Goal: Answer question/provide support: Share knowledge or assist other users

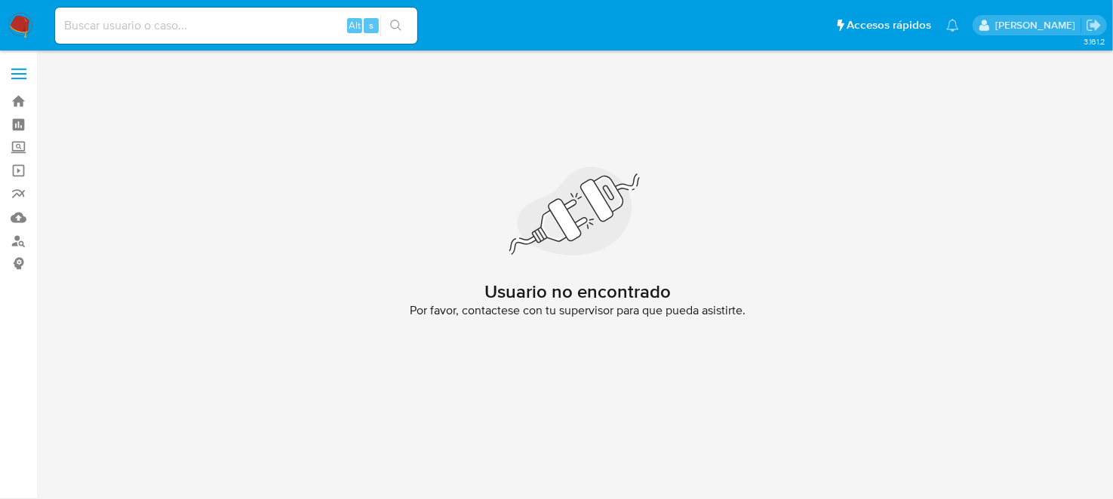
click at [17, 26] on img at bounding box center [21, 26] width 26 height 26
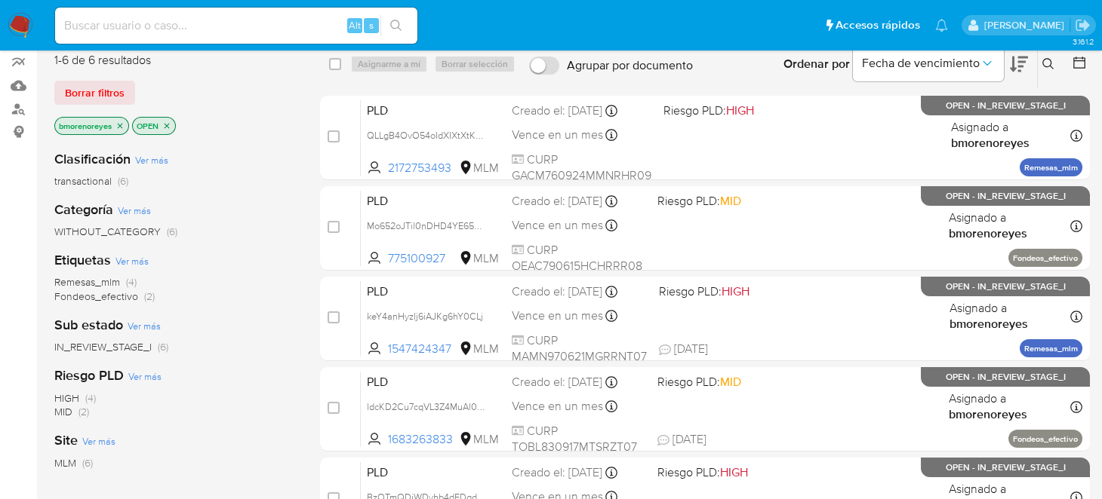
scroll to position [150, 0]
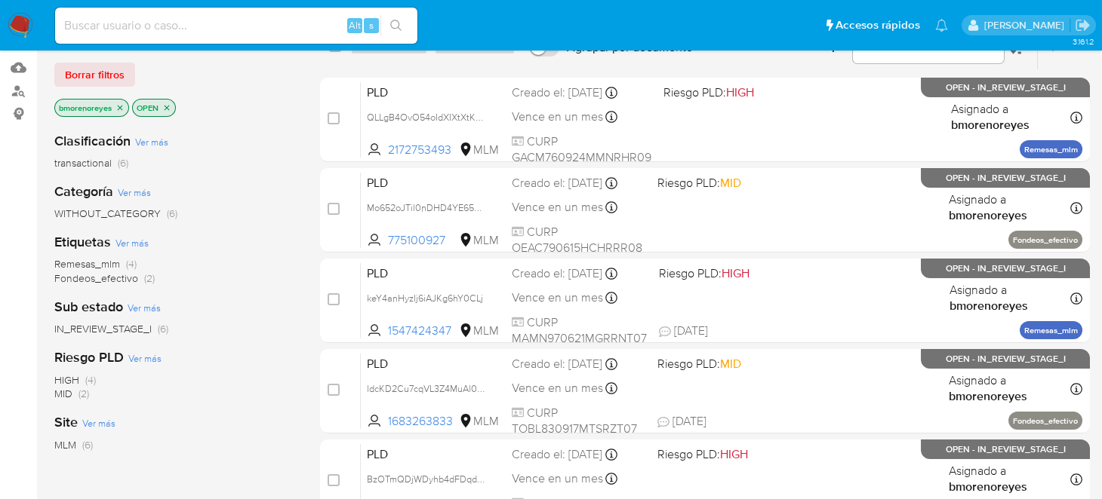
click at [162, 103] on icon "close-filter" at bounding box center [166, 107] width 9 height 9
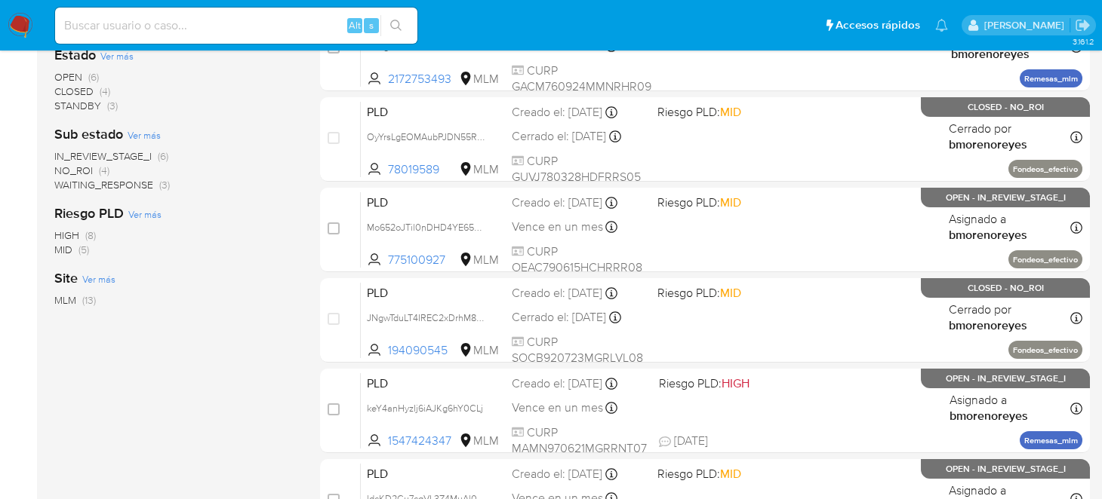
scroll to position [377, 0]
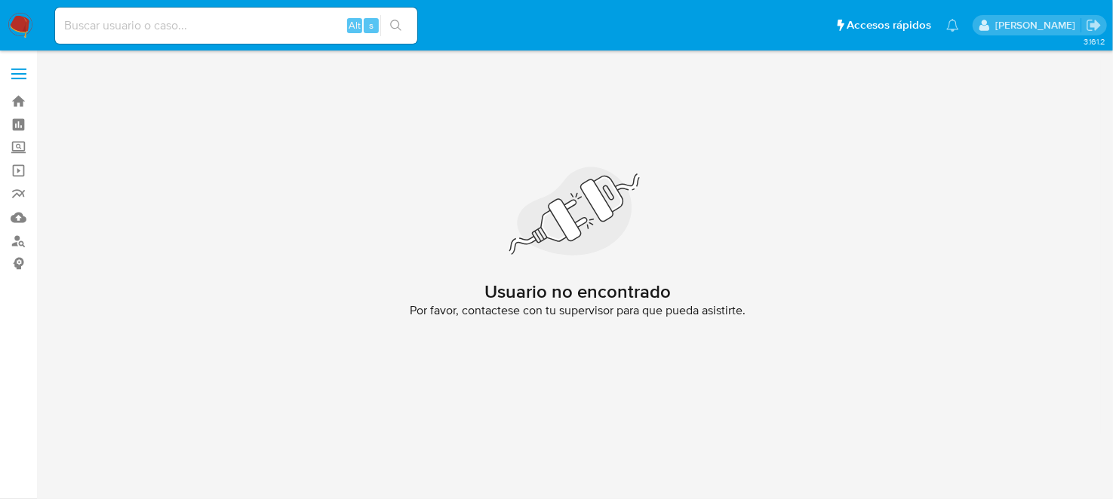
click at [14, 28] on img at bounding box center [21, 26] width 26 height 26
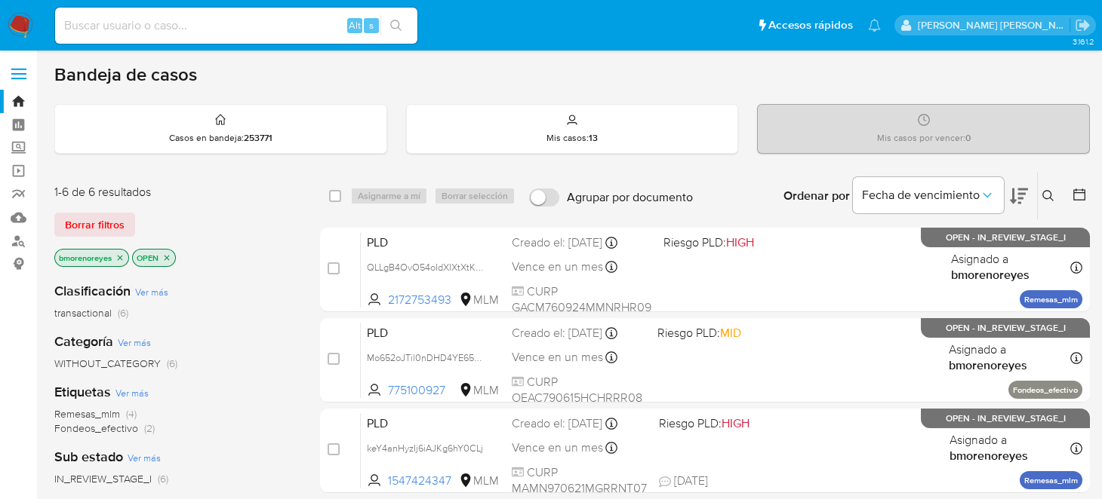
drag, startPoint x: 192, startPoint y: 35, endPoint x: 186, endPoint y: 26, distance: 11.1
click at [192, 34] on div "Alt s" at bounding box center [236, 26] width 362 height 36
click at [173, 20] on input at bounding box center [236, 26] width 362 height 20
paste input "2180480505"
type input "2180480505"
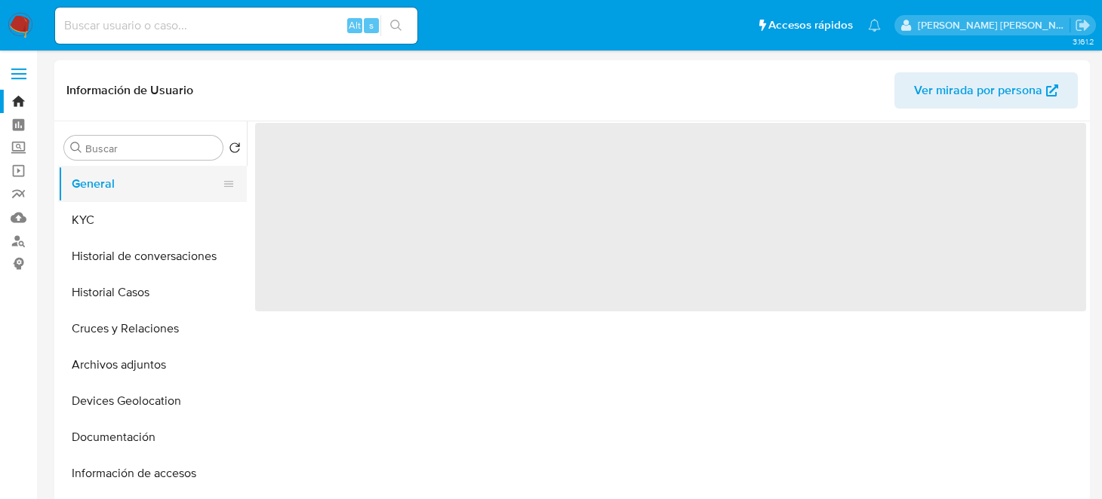
select select "10"
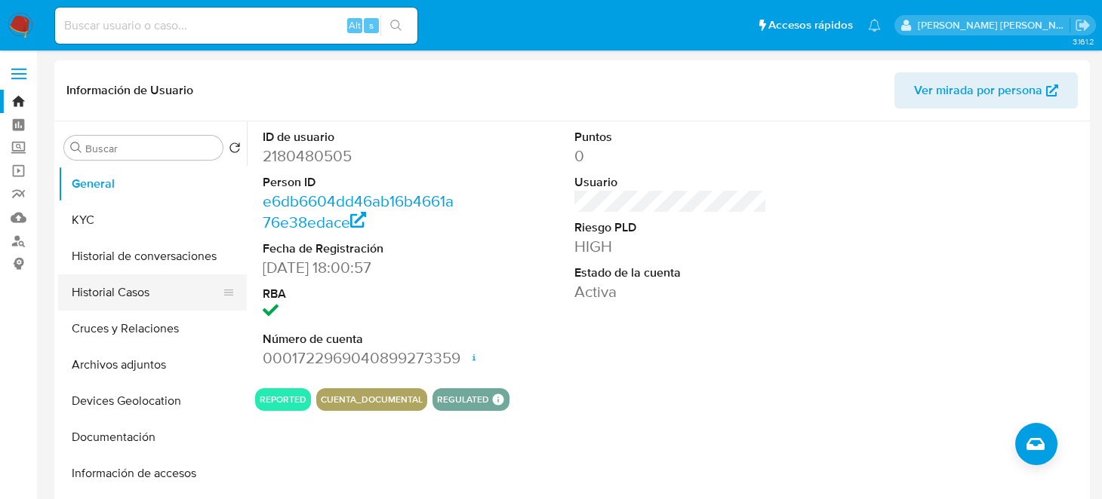
click at [103, 306] on button "Historial Casos" at bounding box center [146, 293] width 177 height 36
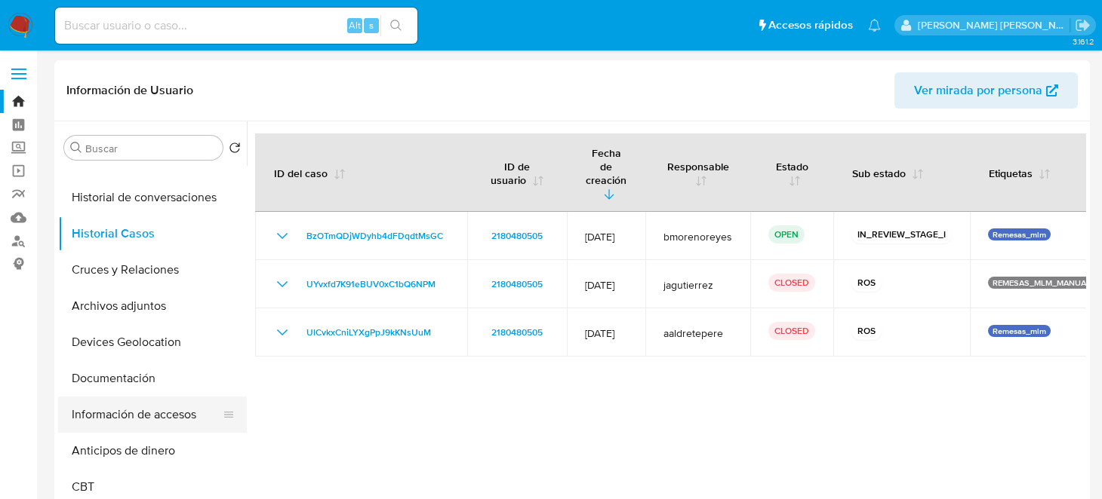
scroll to position [150, 0]
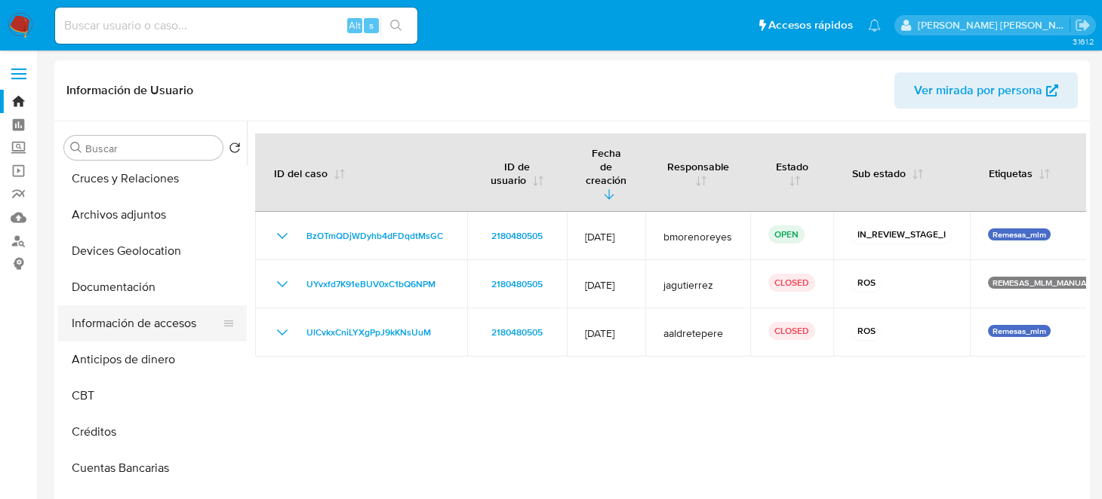
drag, startPoint x: 135, startPoint y: 323, endPoint x: 132, endPoint y: 335, distance: 12.4
click at [134, 323] on button "Información de accesos" at bounding box center [146, 324] width 177 height 36
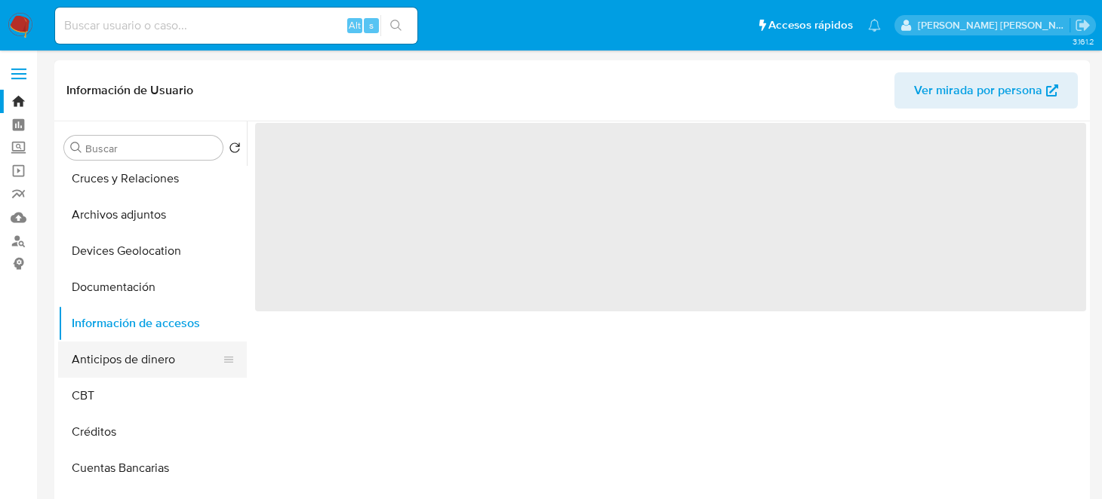
scroll to position [0, 0]
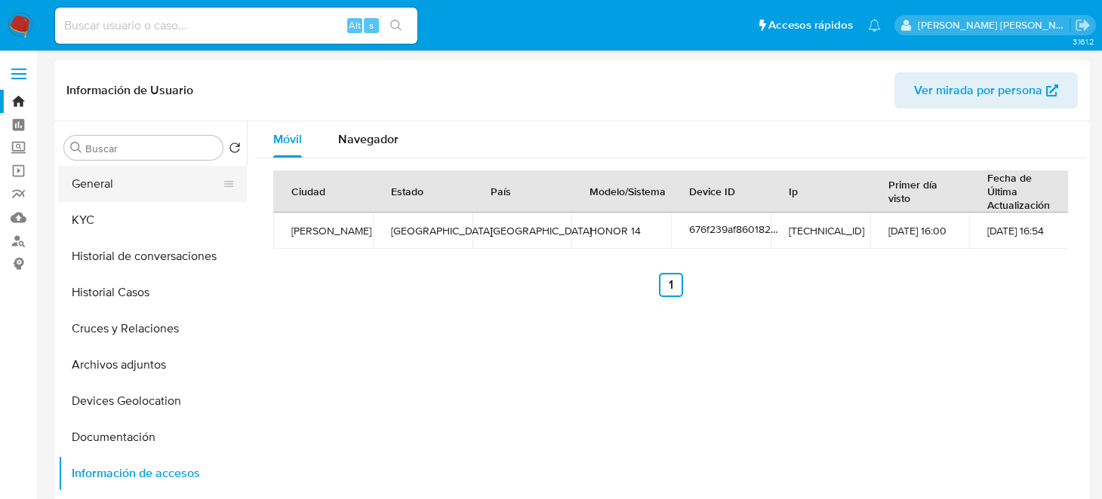
click at [148, 189] on button "General" at bounding box center [146, 184] width 177 height 36
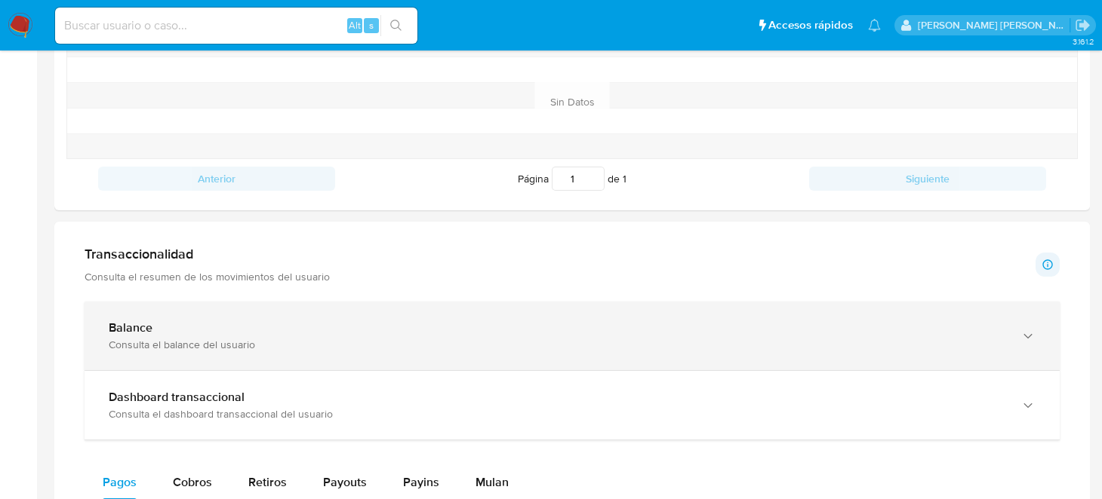
click at [188, 332] on div "Balance" at bounding box center [557, 328] width 896 height 15
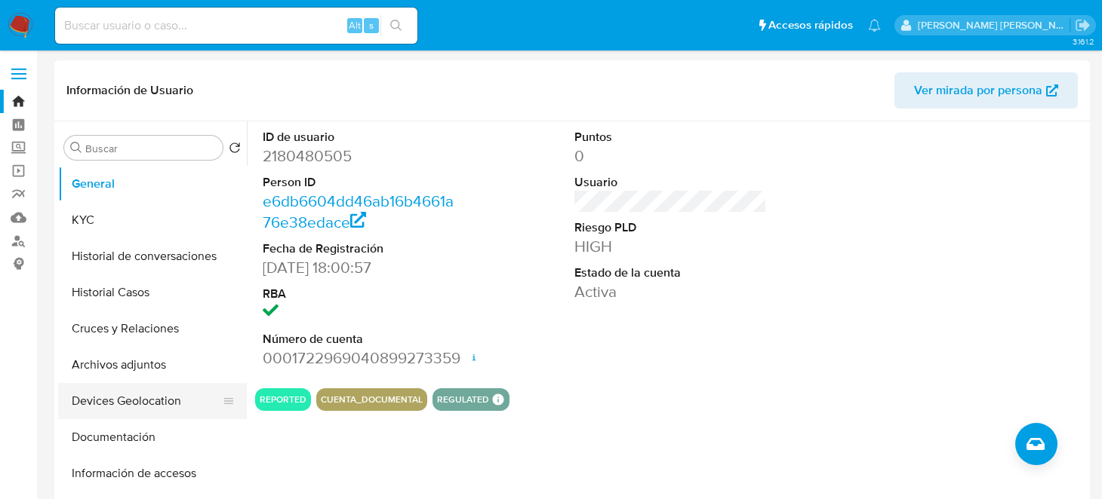
click at [140, 398] on button "Devices Geolocation" at bounding box center [146, 401] width 177 height 36
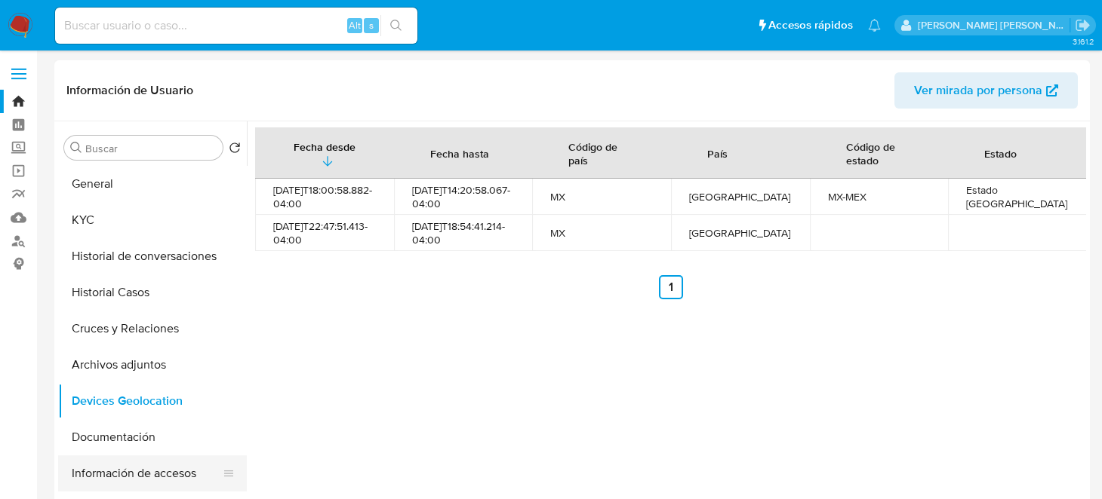
click at [128, 477] on button "Información de accesos" at bounding box center [146, 474] width 177 height 36
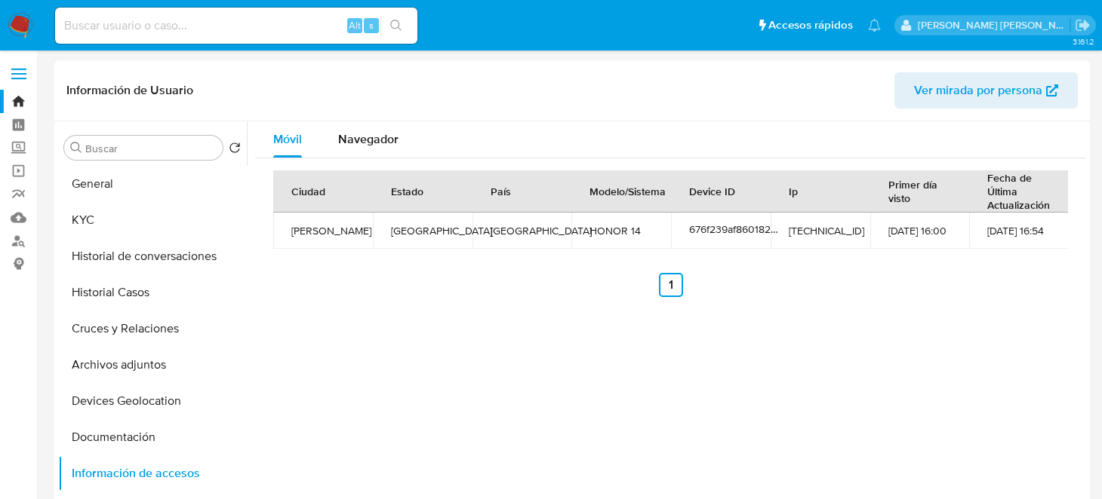
click at [399, 327] on div "Móvil Navegador Ciudad Estado País Modelo/Sistema Device ID Ip Primer día visto…" at bounding box center [666, 314] width 839 height 386
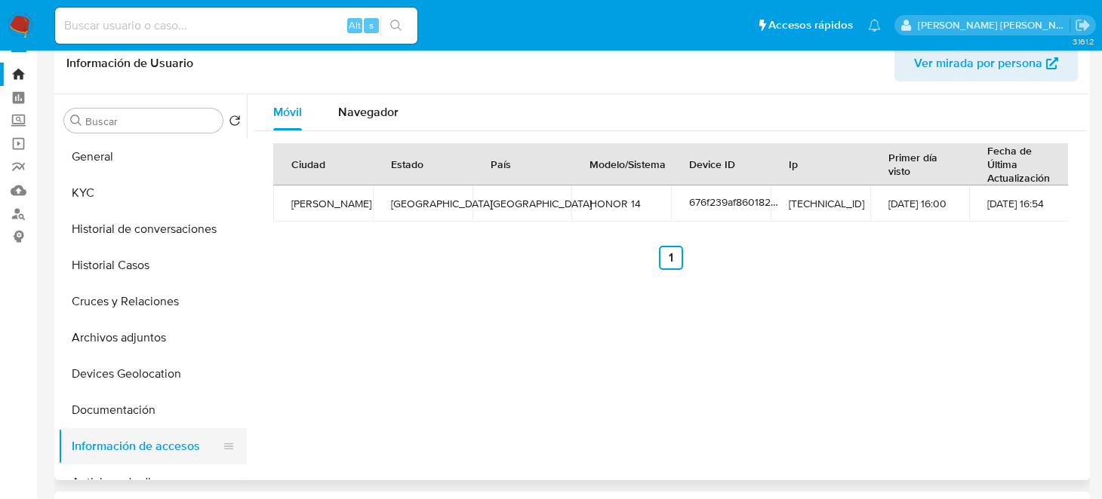
scroll to position [75, 0]
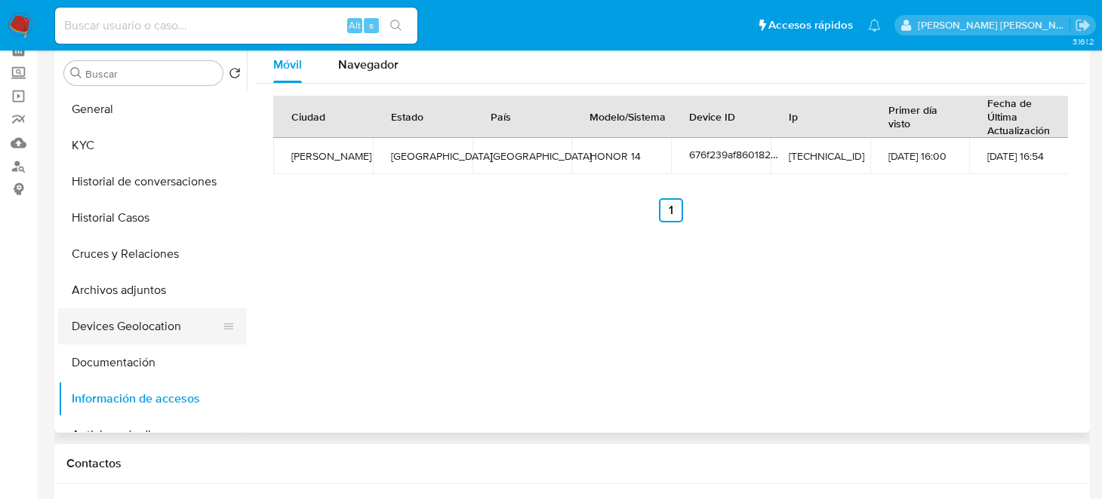
click at [124, 340] on button "Devices Geolocation" at bounding box center [146, 327] width 177 height 36
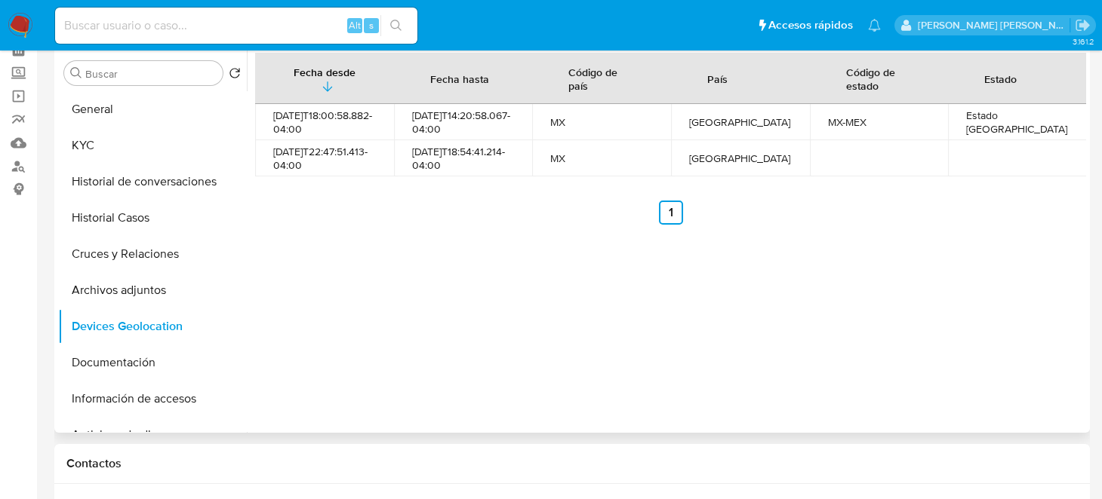
drag, startPoint x: 117, startPoint y: 395, endPoint x: 252, endPoint y: 377, distance: 136.3
click at [117, 395] on button "Información de accesos" at bounding box center [152, 399] width 189 height 36
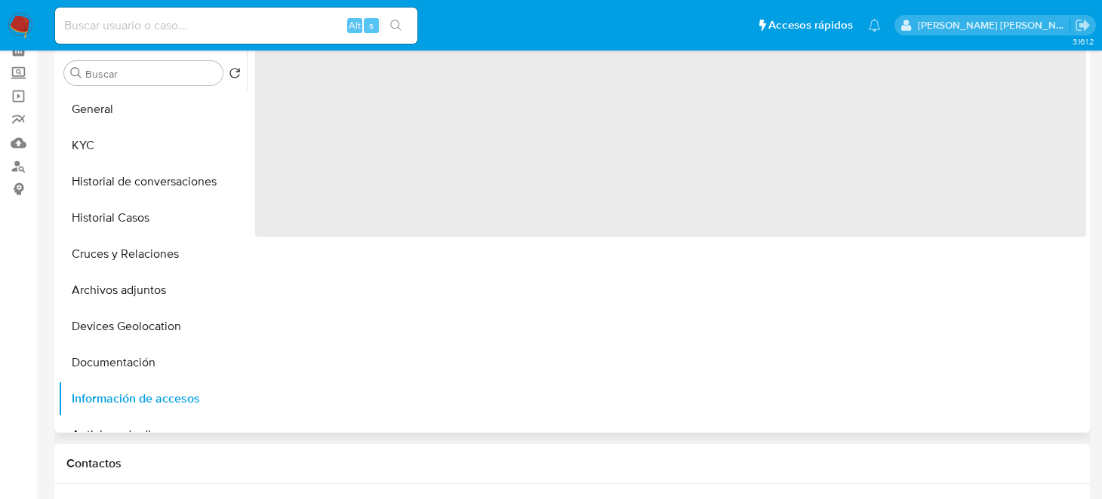
scroll to position [0, 0]
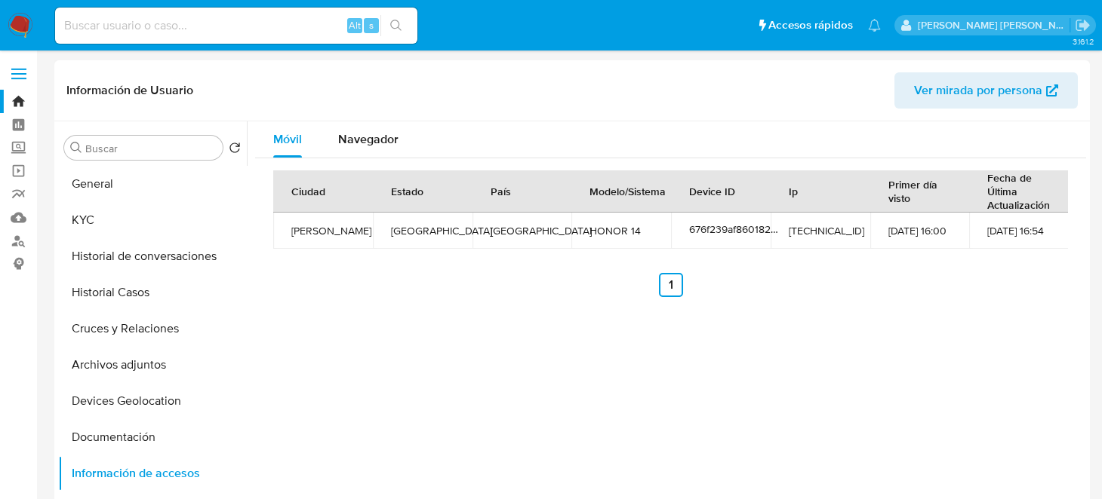
click at [352, 349] on div "Móvil Navegador Ciudad Estado País Modelo/Sistema Device ID Ip Primer día visto…" at bounding box center [666, 314] width 839 height 386
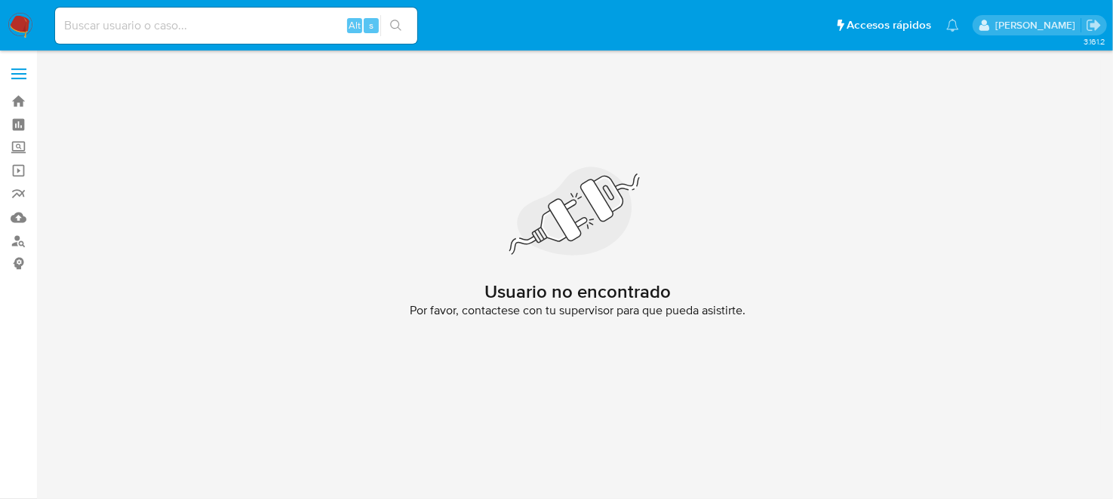
click at [93, 30] on input at bounding box center [236, 26] width 362 height 20
paste input "2403474774"
type input "2403474774"
click at [6, 20] on nav "Pausado Ver notificaciones 2403474774 Alt s Accesos rápidos Presiona las siguie…" at bounding box center [556, 25] width 1113 height 51
click at [11, 23] on img at bounding box center [21, 26] width 26 height 26
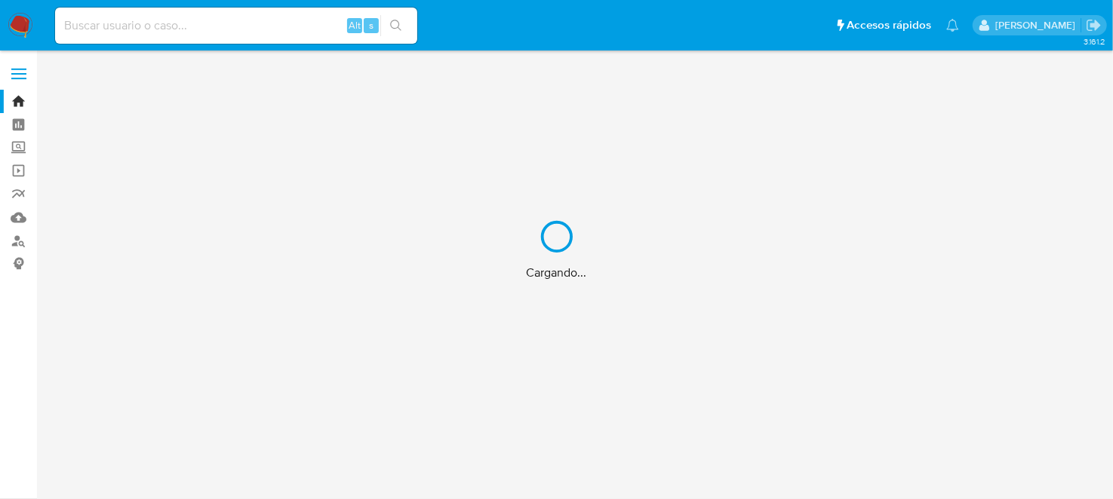
click at [472, 146] on div "Cargando..." at bounding box center [556, 249] width 1113 height 499
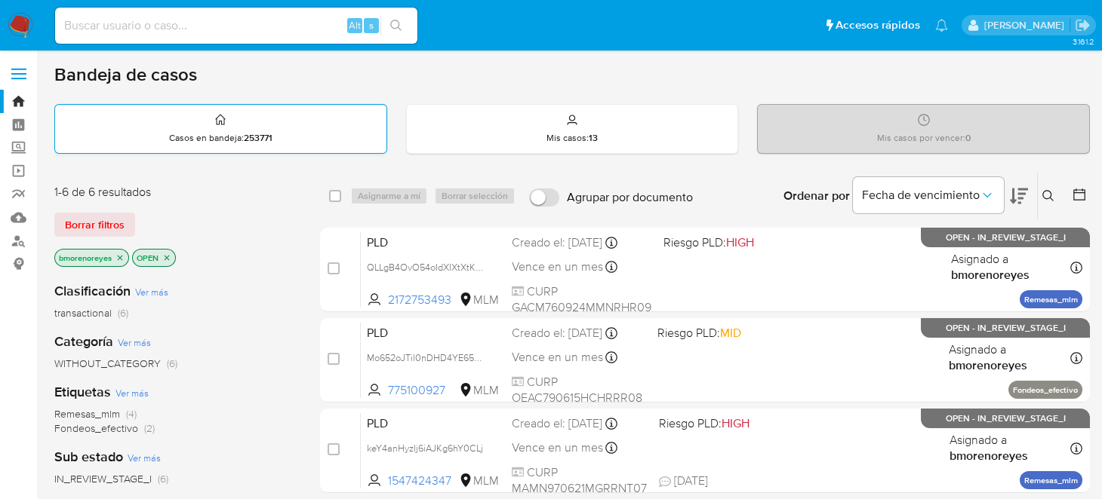
click at [300, 128] on div "Casos en bandeja : 253771" at bounding box center [220, 129] width 331 height 48
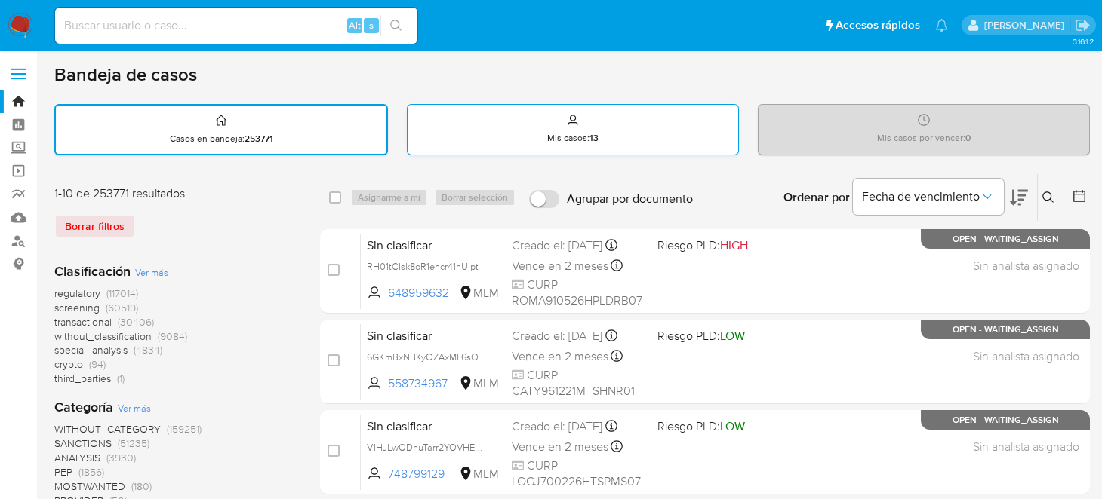
click at [619, 136] on div "Mis casos : 13" at bounding box center [572, 129] width 330 height 48
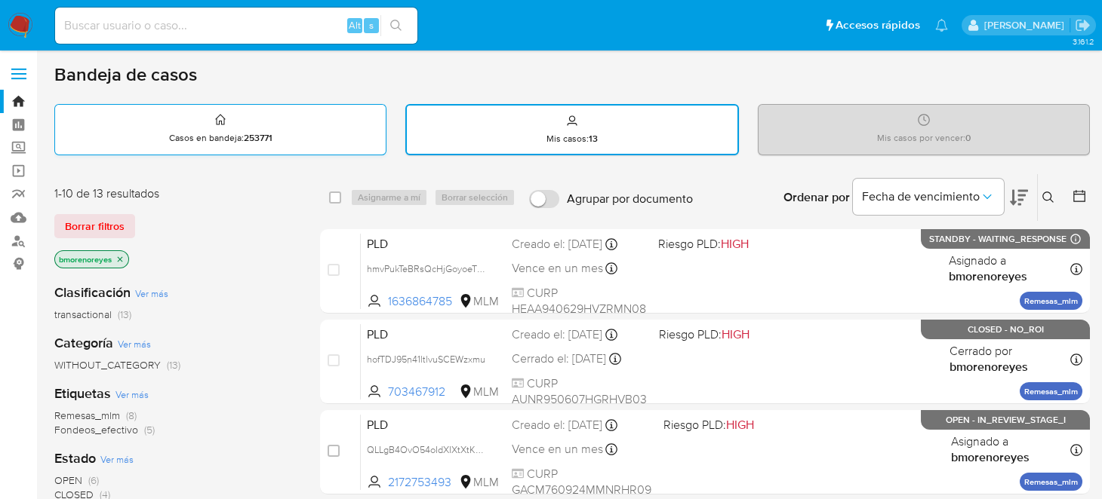
click at [250, 111] on div "Casos en bandeja : 253771" at bounding box center [220, 129] width 330 height 48
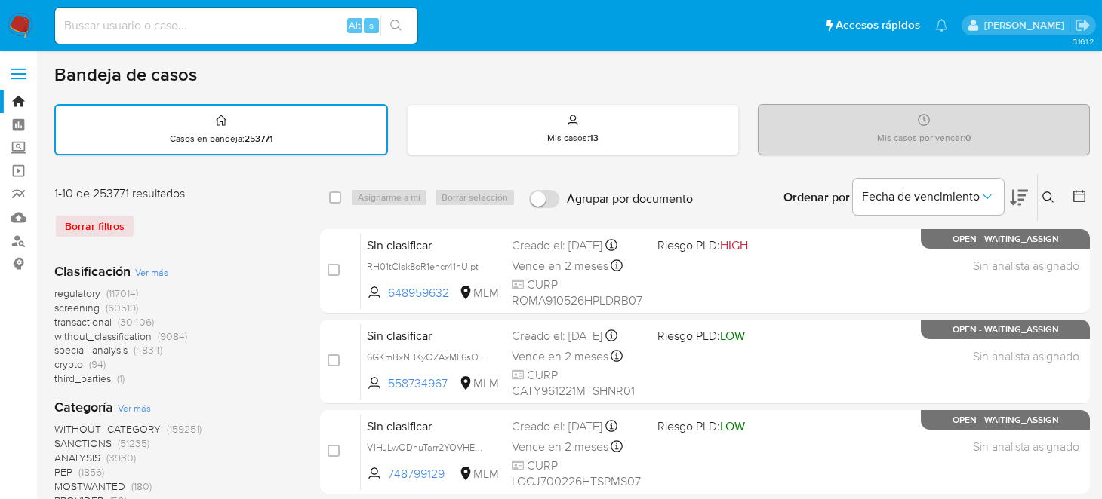
click at [1051, 193] on icon at bounding box center [1048, 198] width 12 height 12
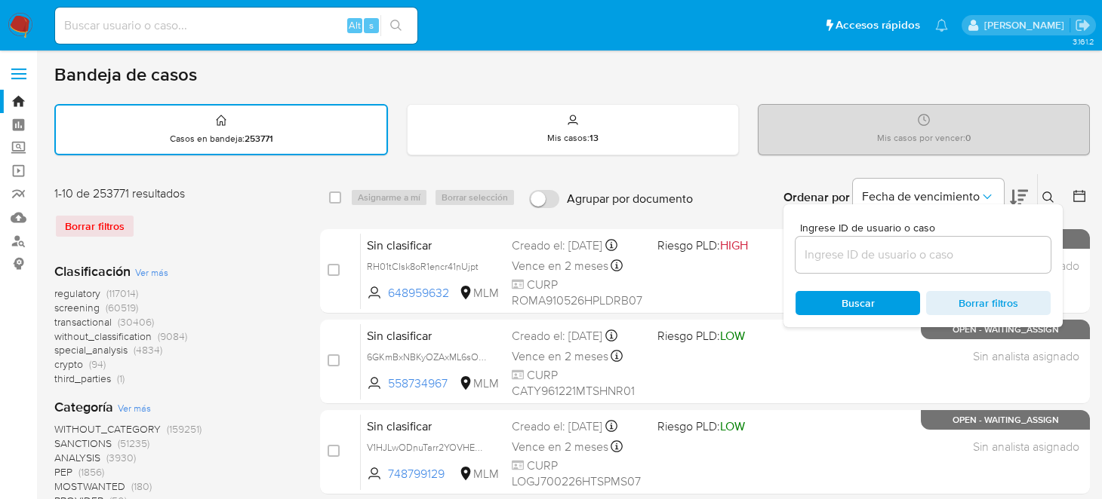
click at [864, 260] on input at bounding box center [922, 255] width 255 height 20
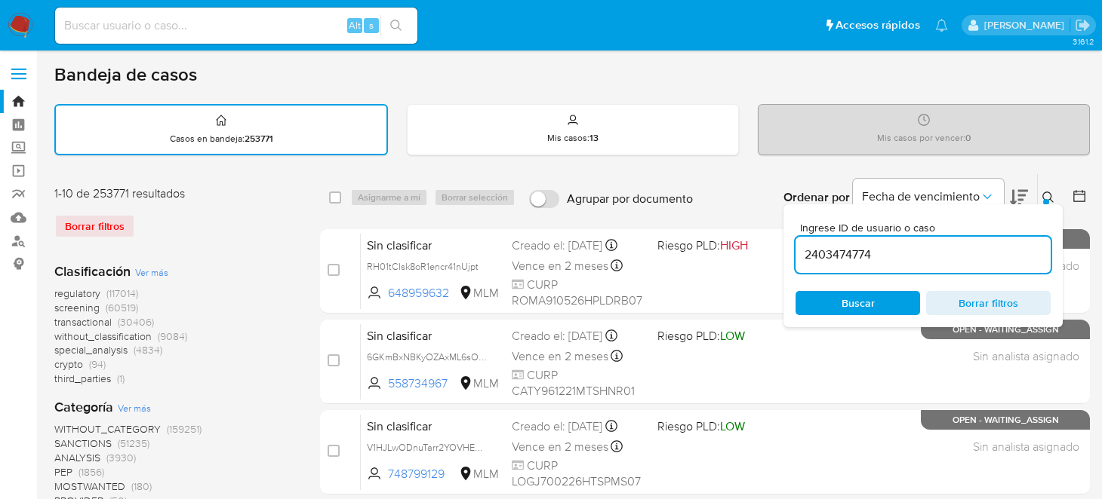
type input "2403474774"
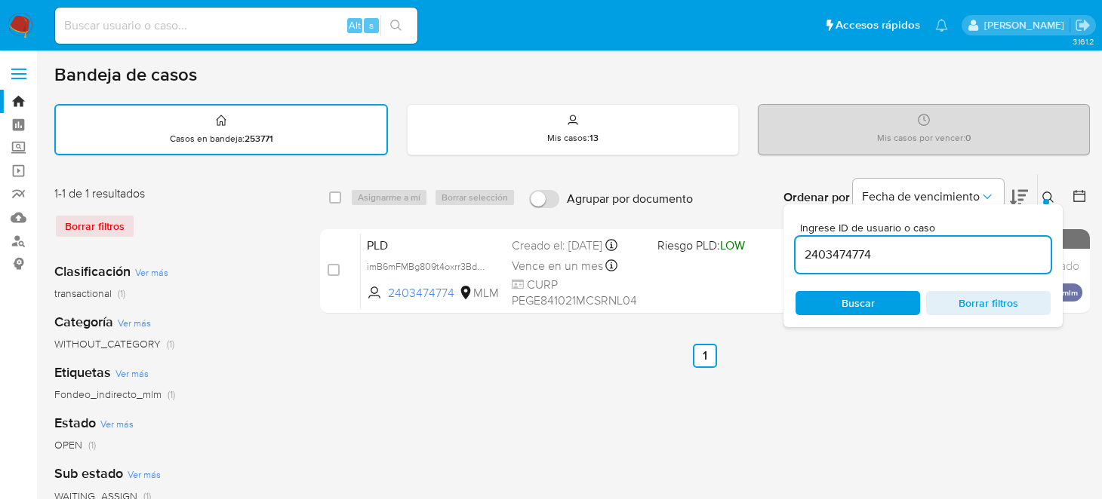
click at [859, 302] on span "Buscar" at bounding box center [857, 303] width 33 height 24
click at [871, 368] on div "select-all-cases-checkbox Asignarme a mí Borrar selección Agrupar por documento…" at bounding box center [705, 505] width 770 height 662
click at [488, 380] on div "select-all-cases-checkbox Asignarme a mí Borrar selección Agrupar por documento…" at bounding box center [705, 505] width 770 height 662
click at [1053, 198] on icon at bounding box center [1048, 198] width 12 height 12
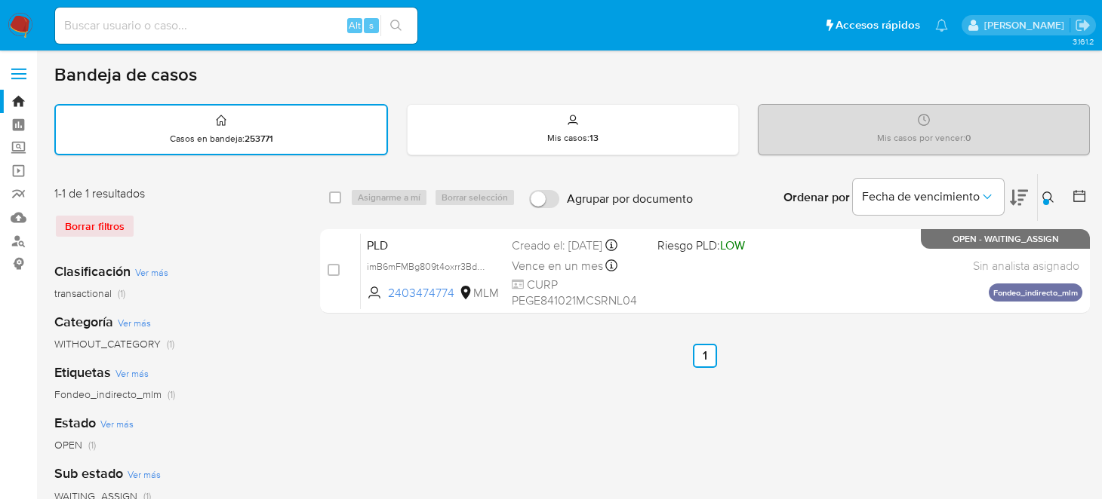
click at [903, 376] on div "select-all-cases-checkbox Asignarme a mí Borrar selección Agrupar por documento…" at bounding box center [705, 505] width 770 height 662
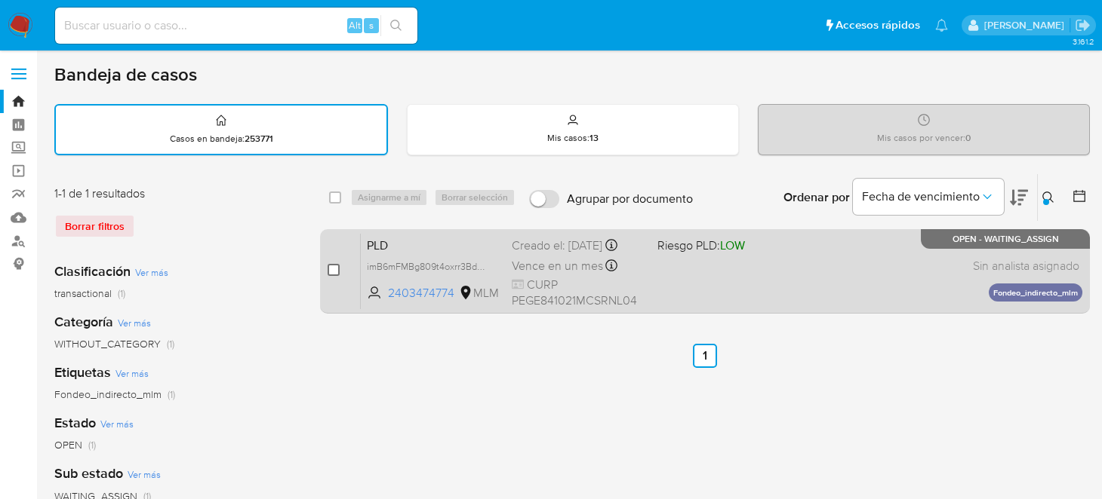
click at [331, 269] on input "checkbox" at bounding box center [333, 270] width 12 height 12
checkbox input "true"
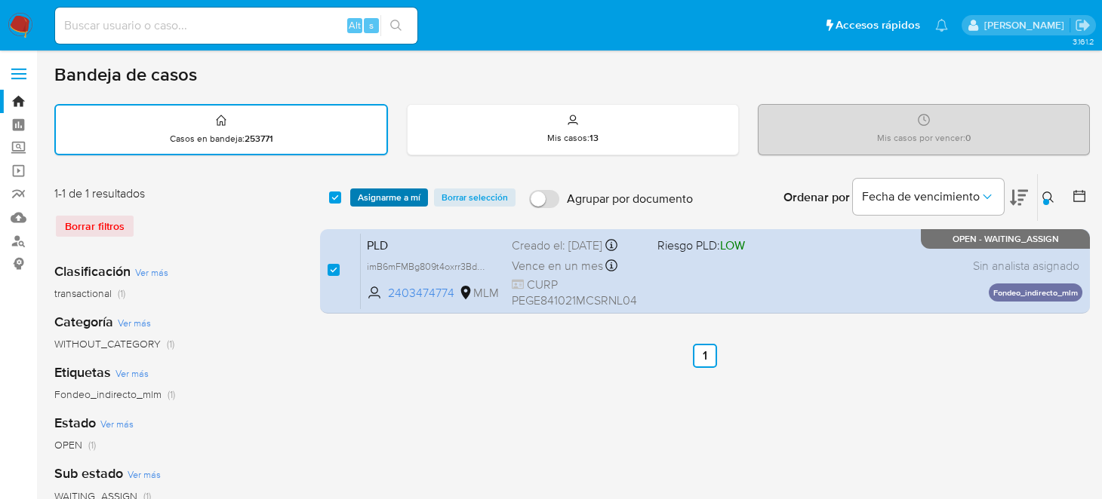
click at [385, 190] on span "Asignarme a mí" at bounding box center [389, 197] width 63 height 15
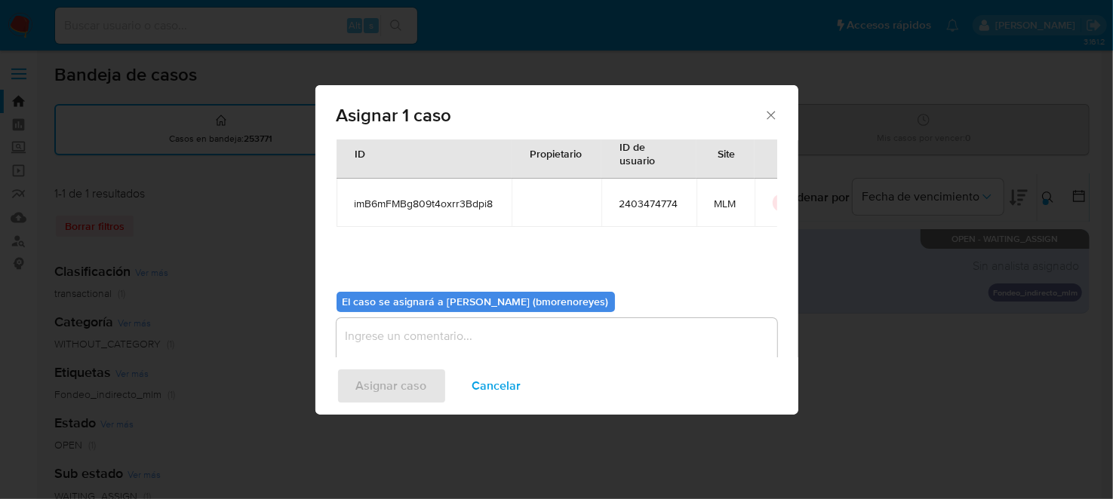
scroll to position [77, 0]
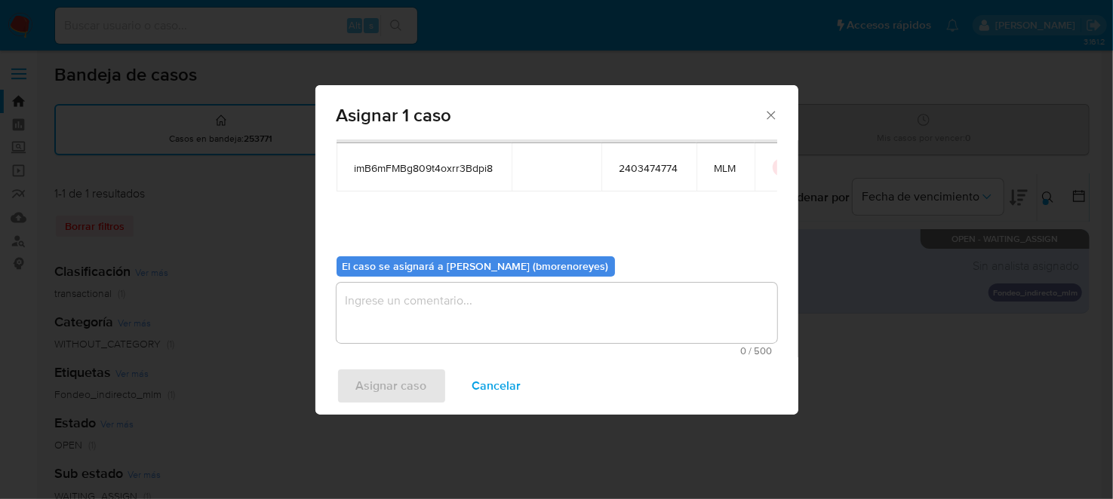
click at [414, 315] on textarea "assign-modal" at bounding box center [557, 313] width 441 height 60
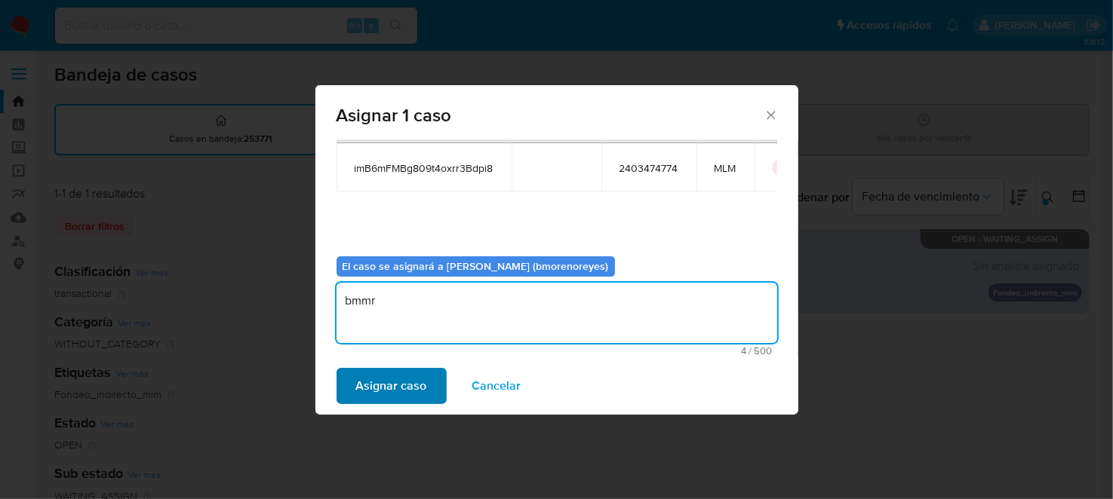
type textarea "bmmr"
click at [347, 393] on button "Asignar caso" at bounding box center [392, 386] width 110 height 36
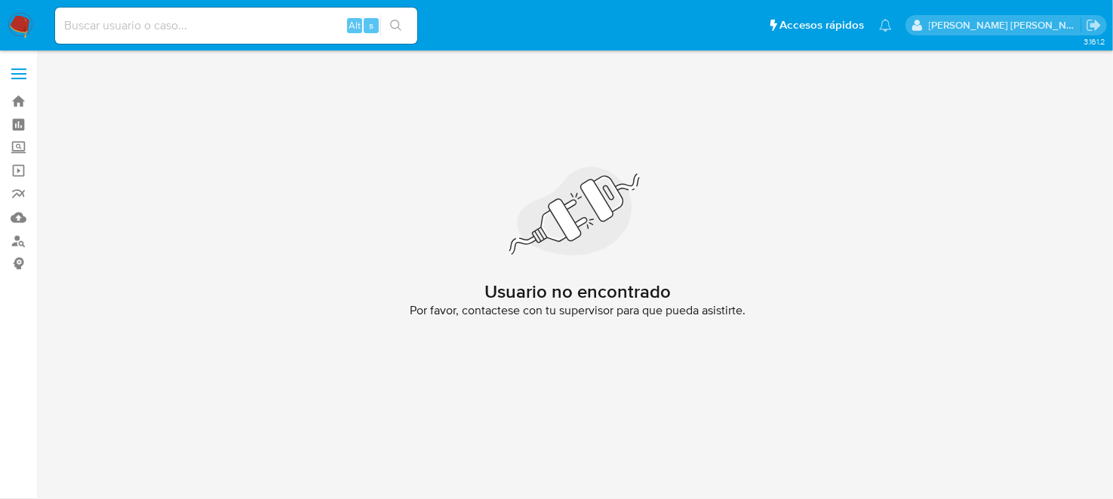
drag, startPoint x: 22, startPoint y: 29, endPoint x: 175, endPoint y: 62, distance: 156.6
click at [22, 29] on img at bounding box center [21, 26] width 26 height 26
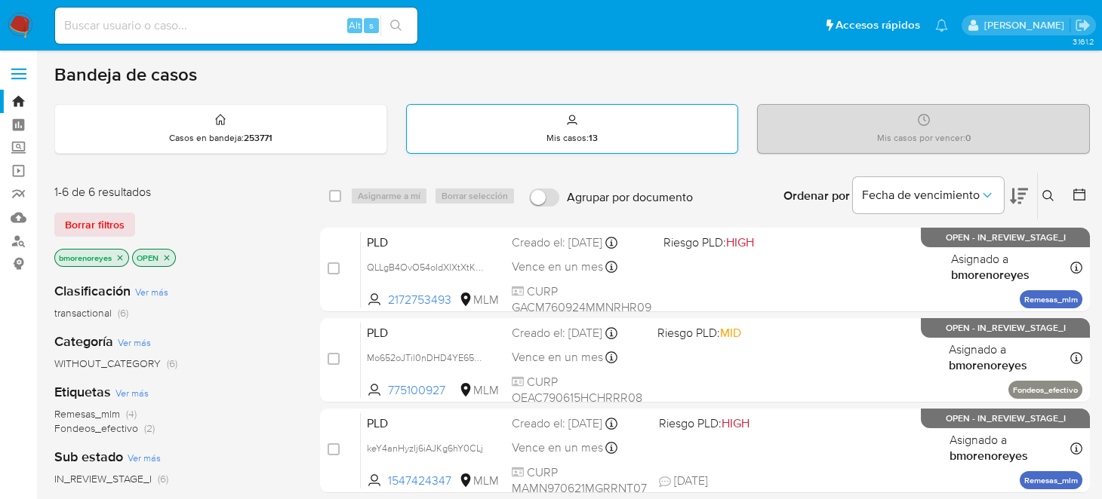
click at [598, 128] on div "Mis casos : 13" at bounding box center [572, 129] width 331 height 48
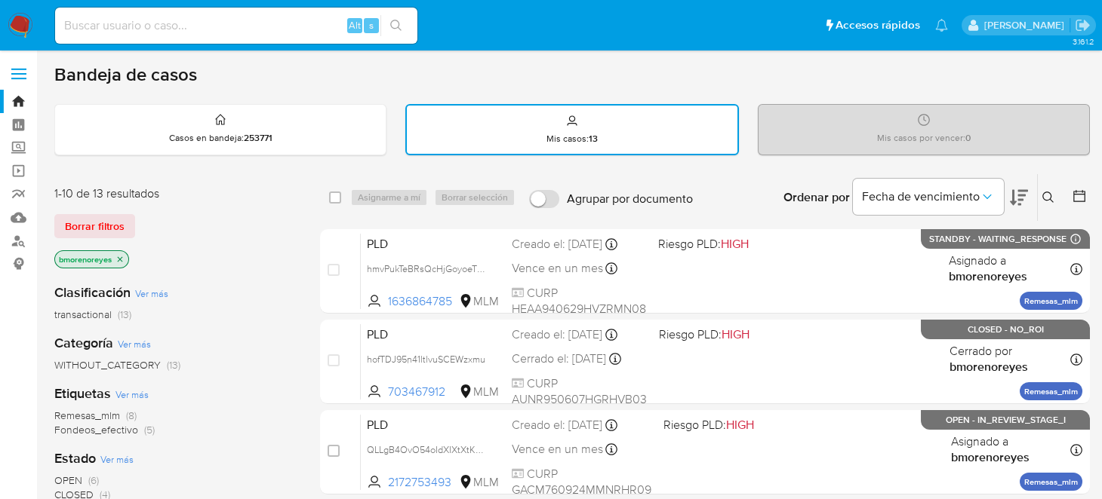
click at [1045, 192] on icon at bounding box center [1047, 197] width 11 height 11
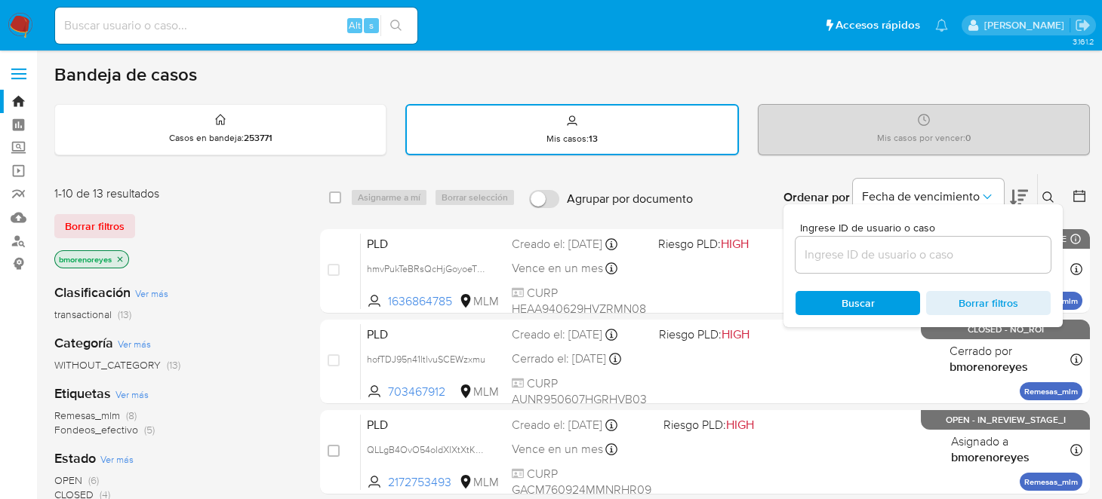
click at [1037, 189] on button at bounding box center [1049, 198] width 25 height 18
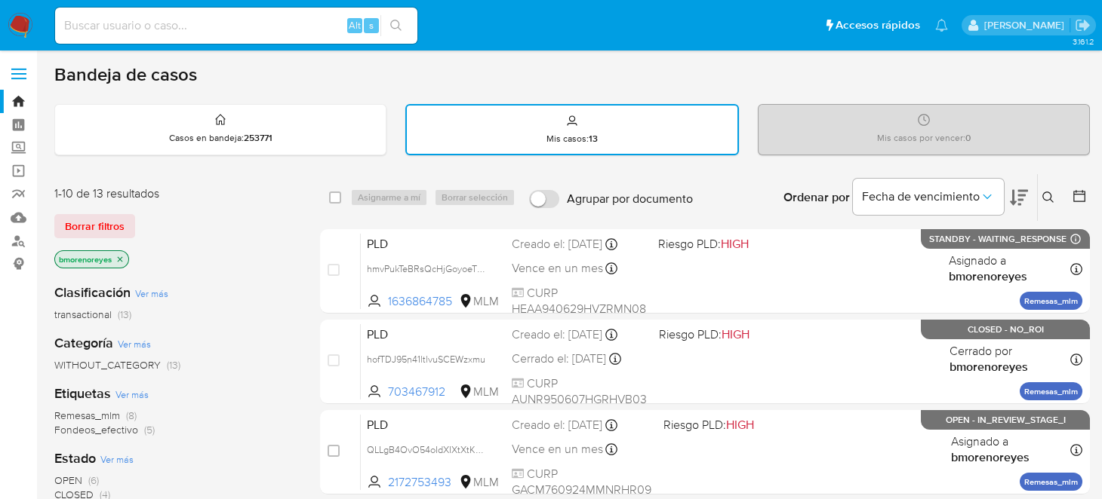
click at [1037, 203] on div "Ingrese ID de usuario o caso Buscar Borrar filtros" at bounding box center [1050, 197] width 26 height 47
click at [1044, 199] on icon at bounding box center [1048, 198] width 12 height 12
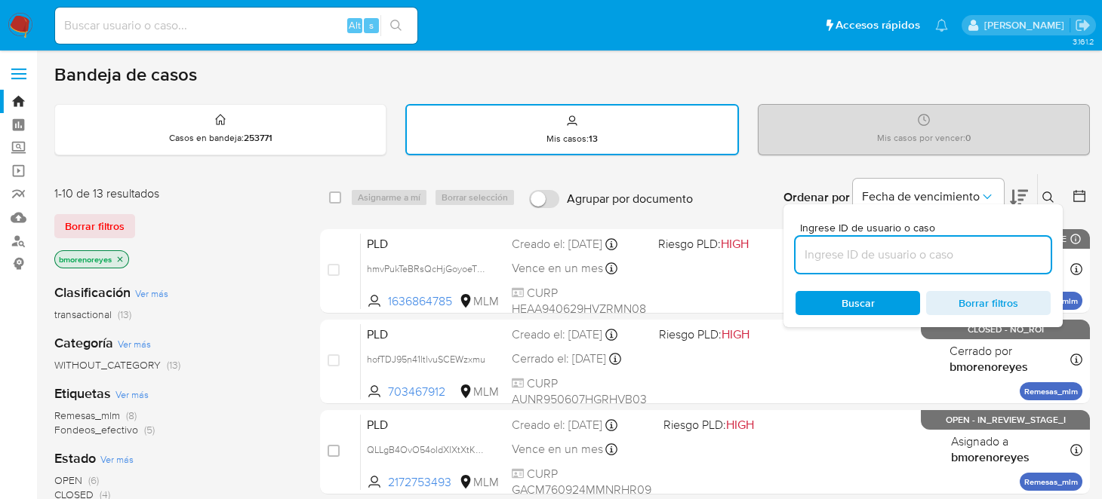
click at [887, 253] on input at bounding box center [922, 255] width 255 height 20
type input "1547424347"
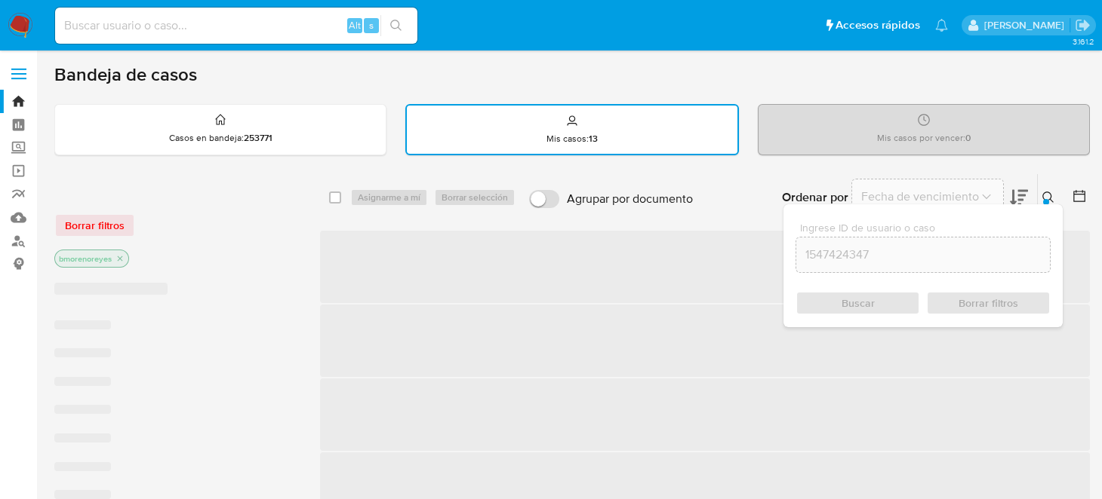
click at [822, 303] on div "Buscar Borrar filtros" at bounding box center [922, 303] width 255 height 24
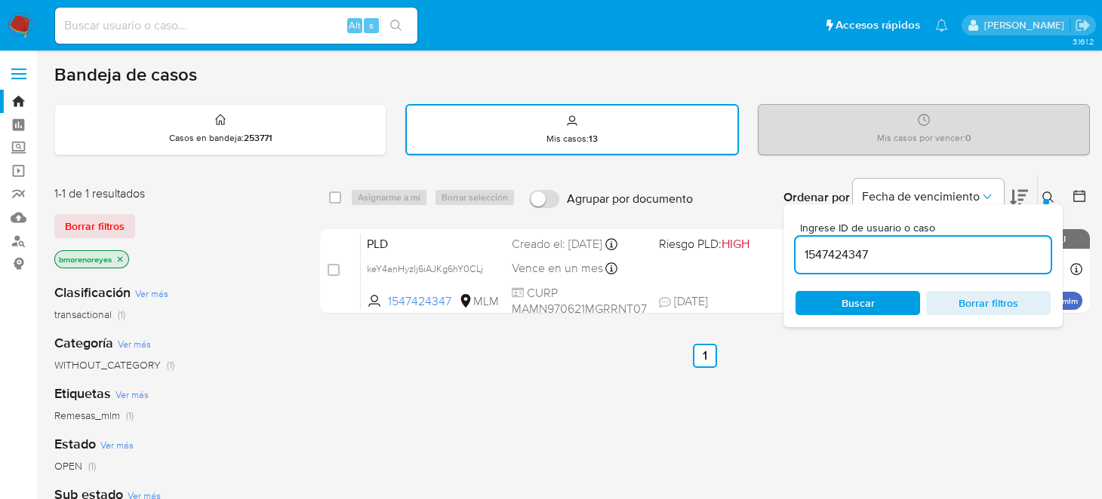
click at [856, 301] on span "Buscar" at bounding box center [857, 303] width 33 height 24
click at [847, 366] on ul "Anterior 1 Siguiente" at bounding box center [705, 356] width 770 height 24
click at [900, 298] on span "Buscar" at bounding box center [857, 303] width 103 height 21
click at [1049, 195] on icon at bounding box center [1048, 198] width 12 height 12
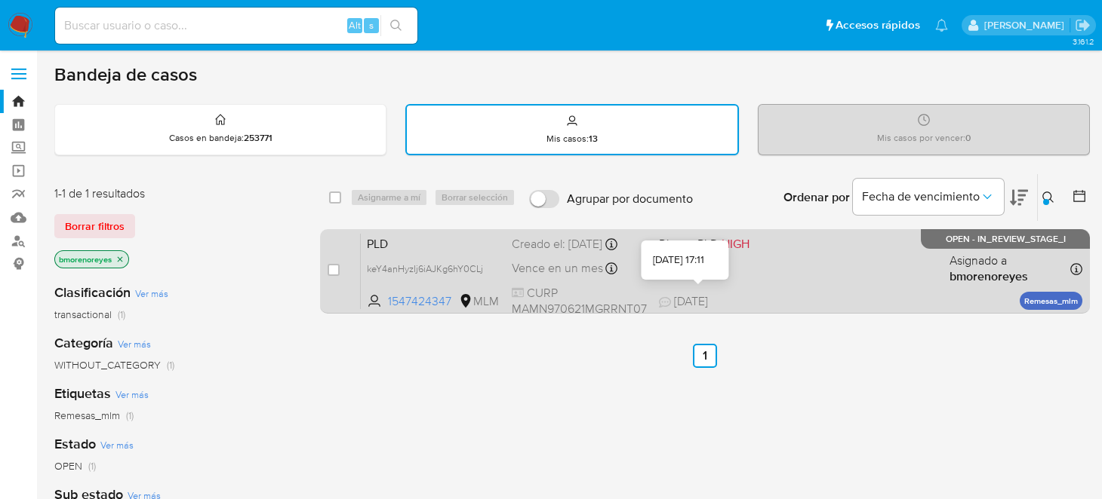
click at [826, 282] on div "PLD keY4anHyzIj6iAJKg6hY0CLj 1547424347 MLM Riesgo PLD: HIGH Creado el: 12/09/2…" at bounding box center [721, 271] width 721 height 76
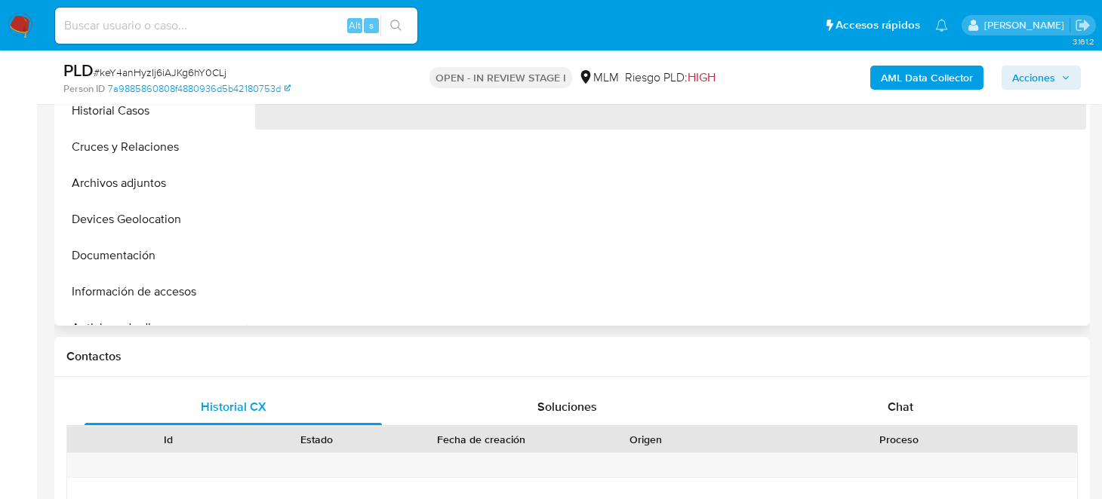
select select "10"
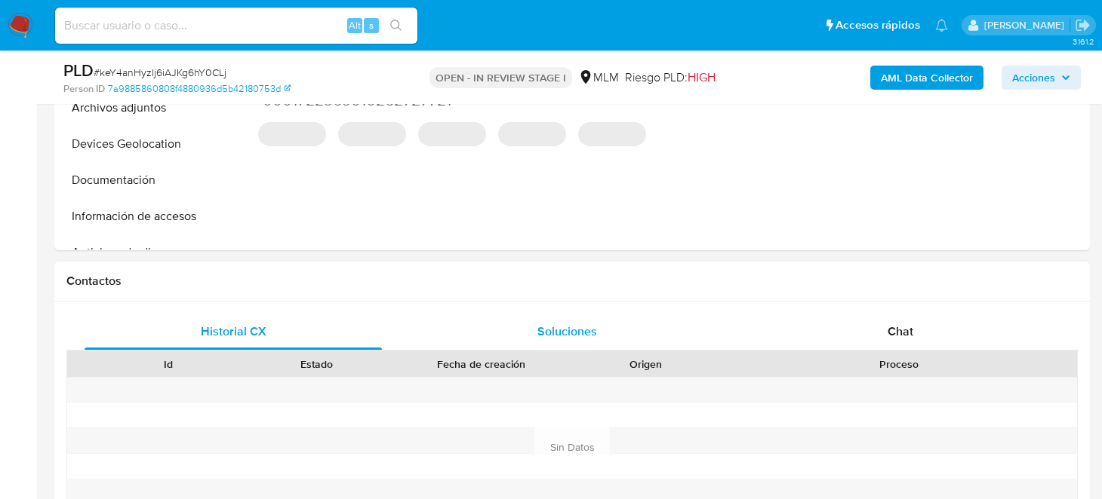
scroll to position [302, 0]
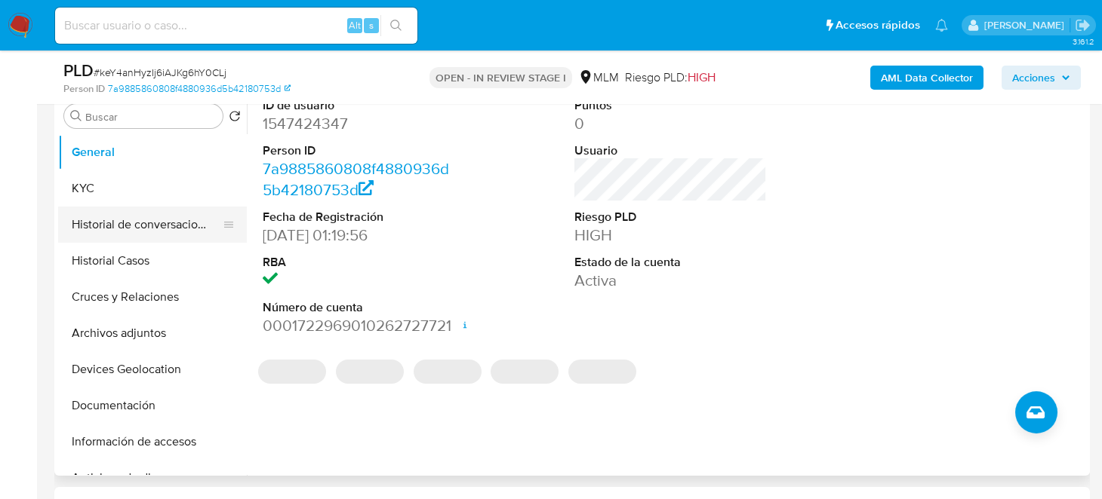
click at [147, 232] on button "Historial de conversaciones" at bounding box center [146, 225] width 177 height 36
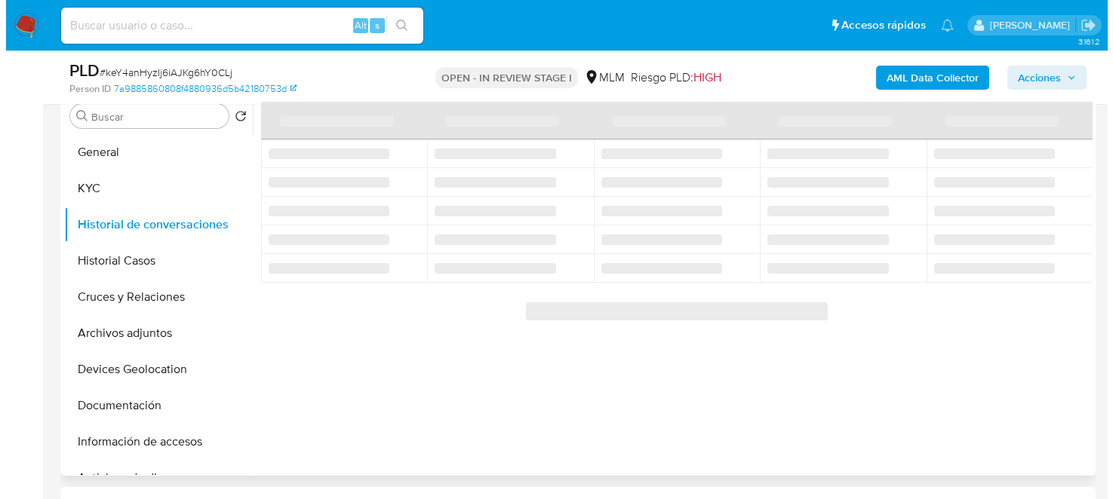
scroll to position [150, 0]
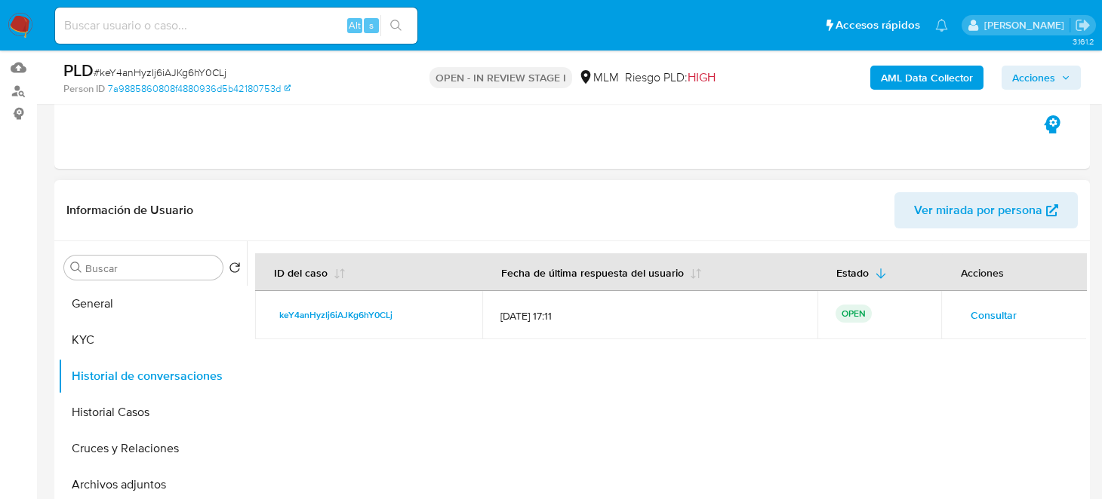
click at [994, 318] on span "Consultar" at bounding box center [993, 315] width 46 height 21
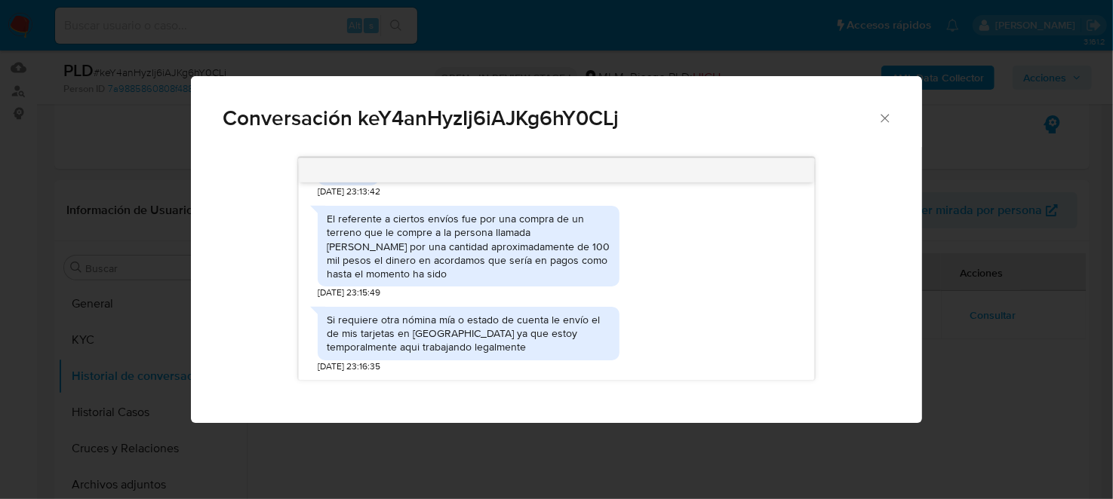
scroll to position [771, 0]
click at [882, 114] on icon "Cerrar" at bounding box center [884, 118] width 15 height 15
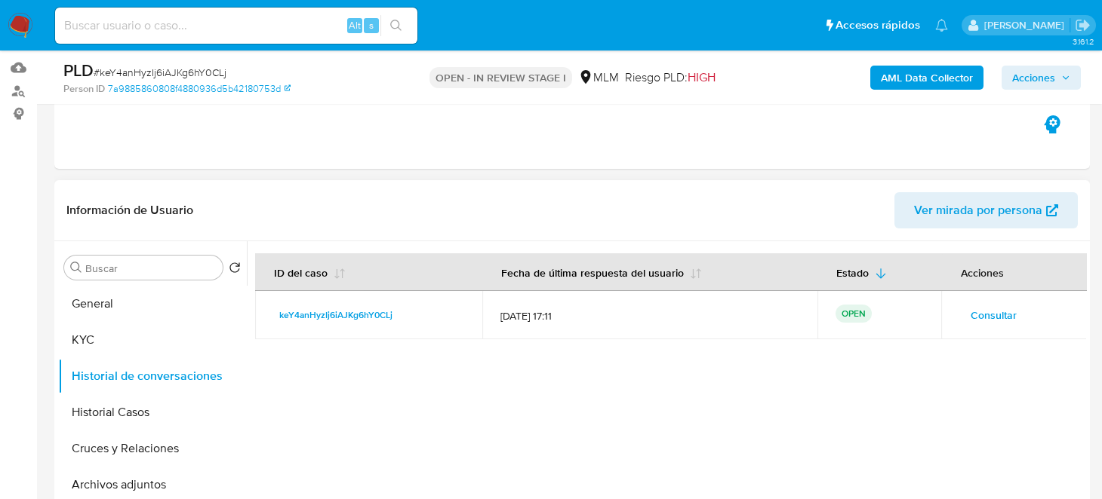
click at [984, 312] on span "Consultar" at bounding box center [993, 315] width 46 height 21
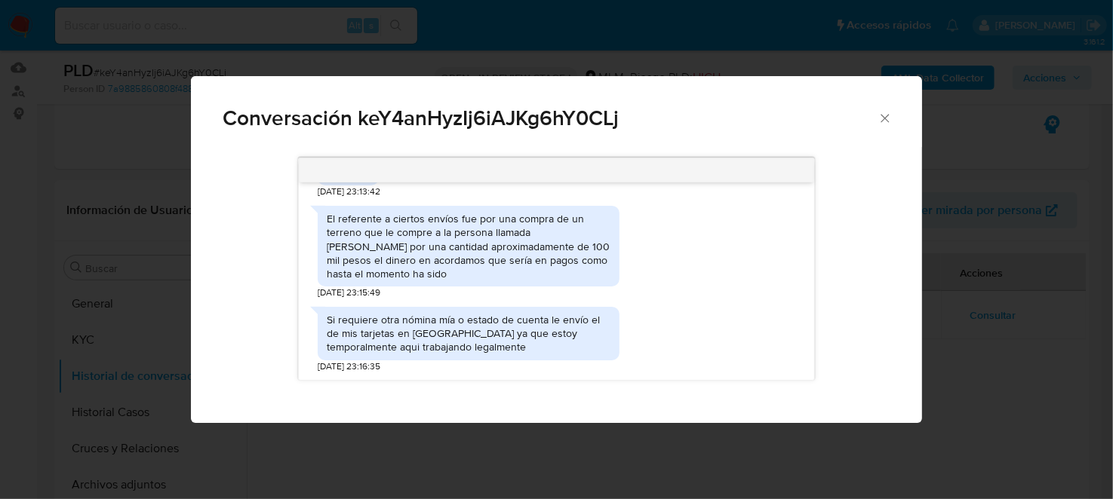
click at [881, 110] on div "Conversación keY4anHyzIj6iAJKg6hY0CLj" at bounding box center [556, 112] width 731 height 72
click at [890, 119] on icon "Cerrar" at bounding box center [884, 118] width 15 height 15
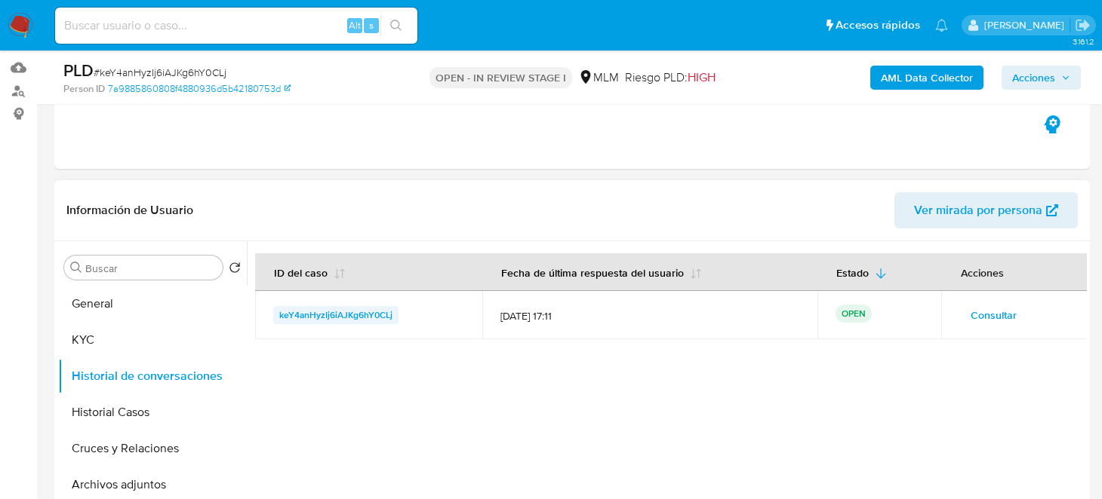
click at [324, 316] on span "keY4anHyzIj6iAJKg6hY0CLj" at bounding box center [335, 315] width 113 height 18
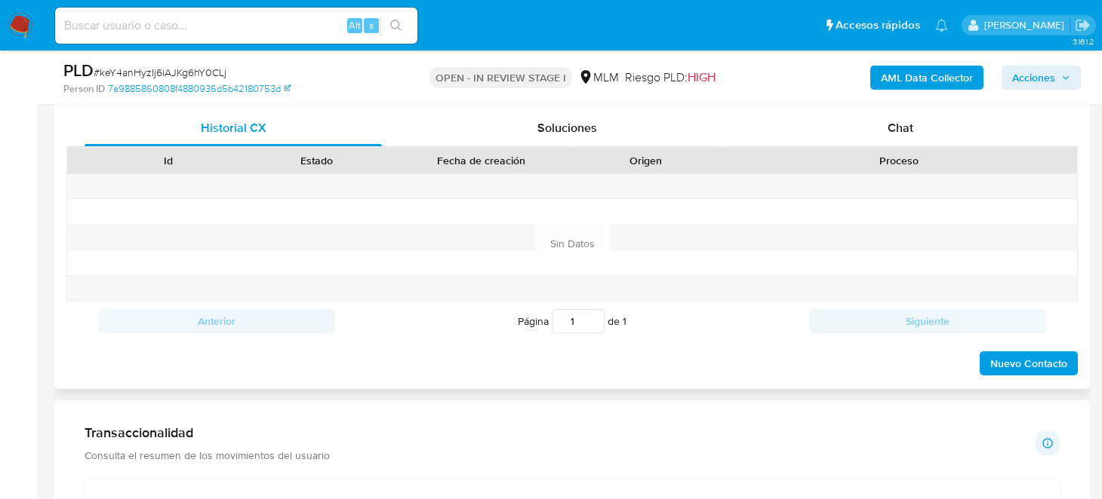
scroll to position [754, 0]
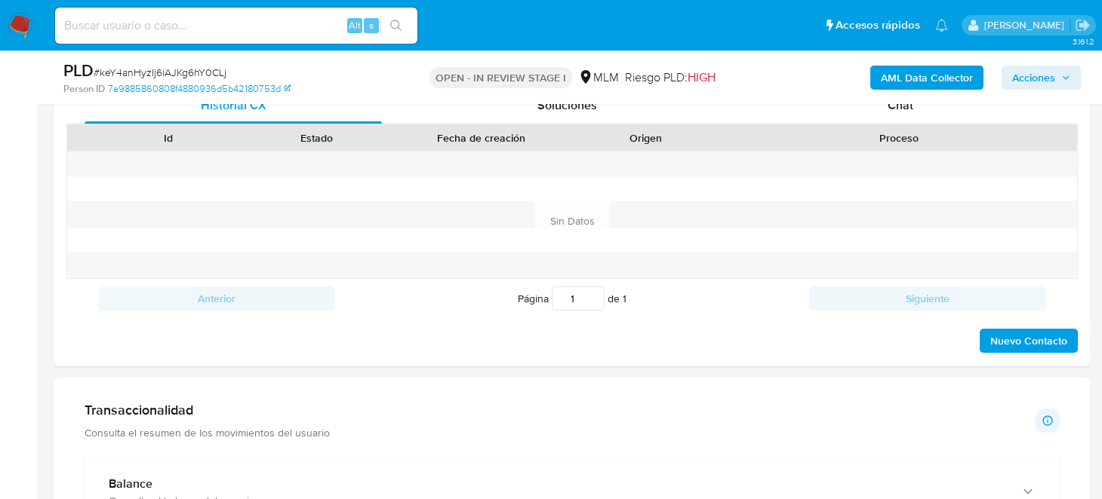
click at [887, 100] on div "PLD # keY4anHyzIj6iAJKg6hY0CLj Person ID 7a9885860808f4880936d5b42180753d OPEN …" at bounding box center [571, 78] width 1035 height 54
click at [906, 103] on div "PLD # keY4anHyzIj6iAJKg6hY0CLj Person ID 7a9885860808f4880936d5b42180753d OPEN …" at bounding box center [571, 78] width 1035 height 54
click at [909, 104] on span "Chat" at bounding box center [900, 105] width 26 height 17
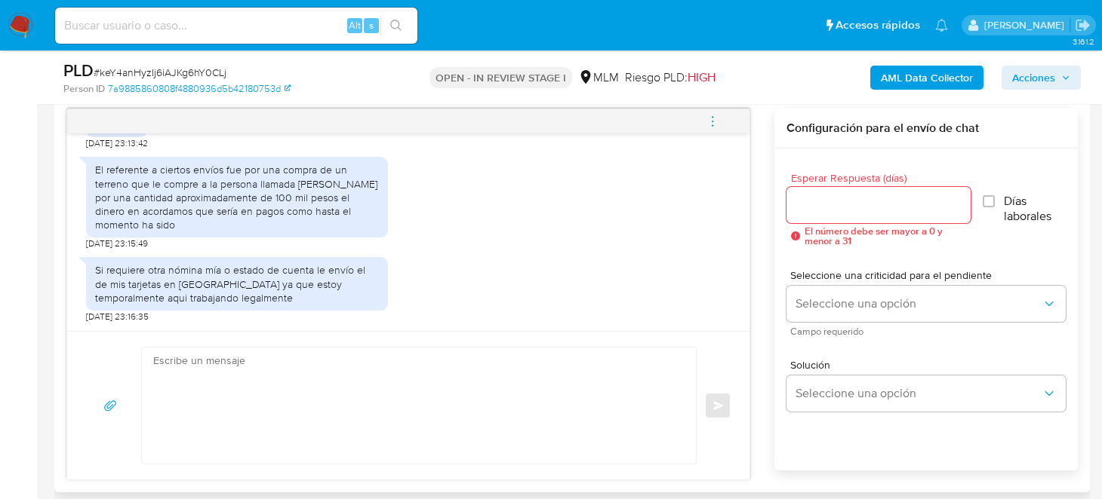
scroll to position [829, 0]
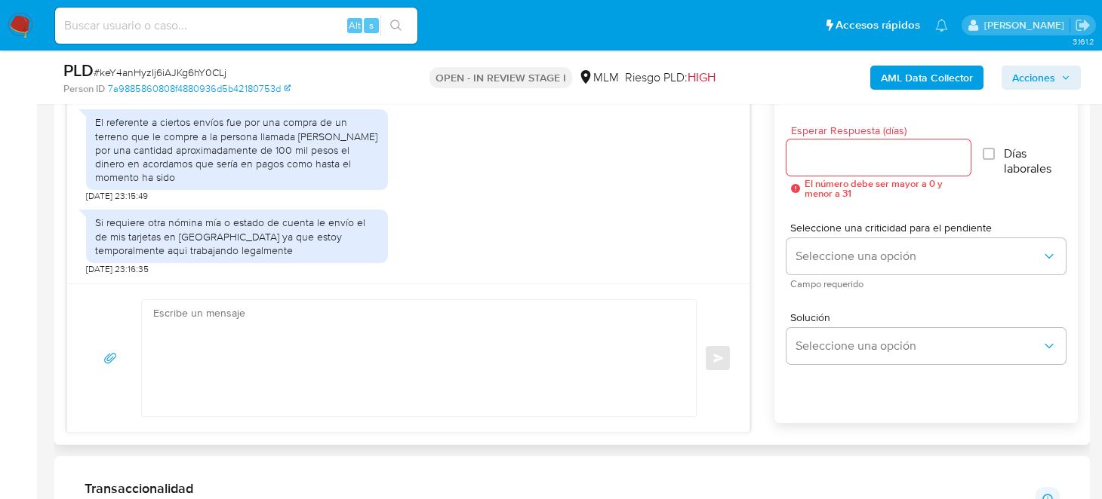
click at [532, 344] on textarea at bounding box center [415, 358] width 524 height 116
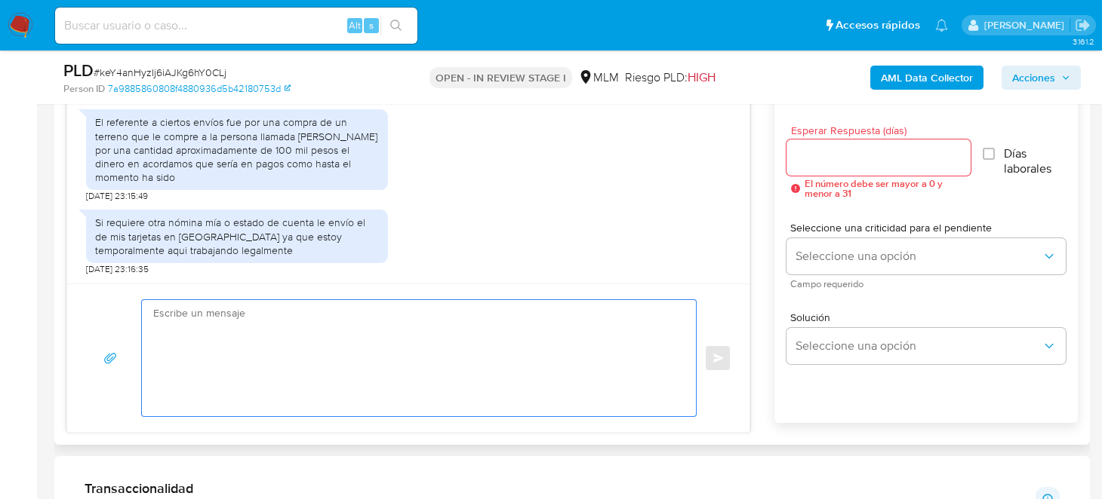
paste textarea "Estimado XXXX, Agradecemos tu pronta respuesta y documentación brindada, por el…"
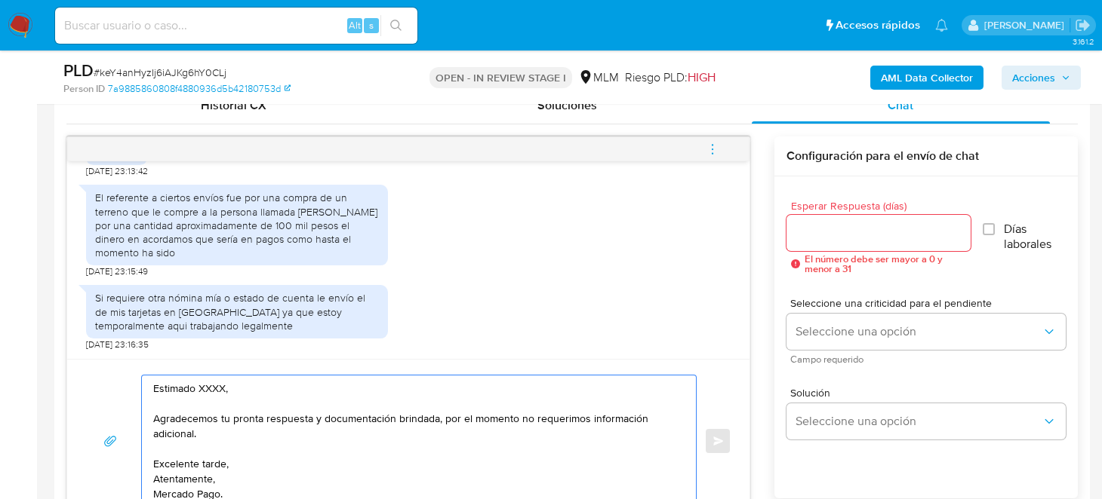
scroll to position [905, 0]
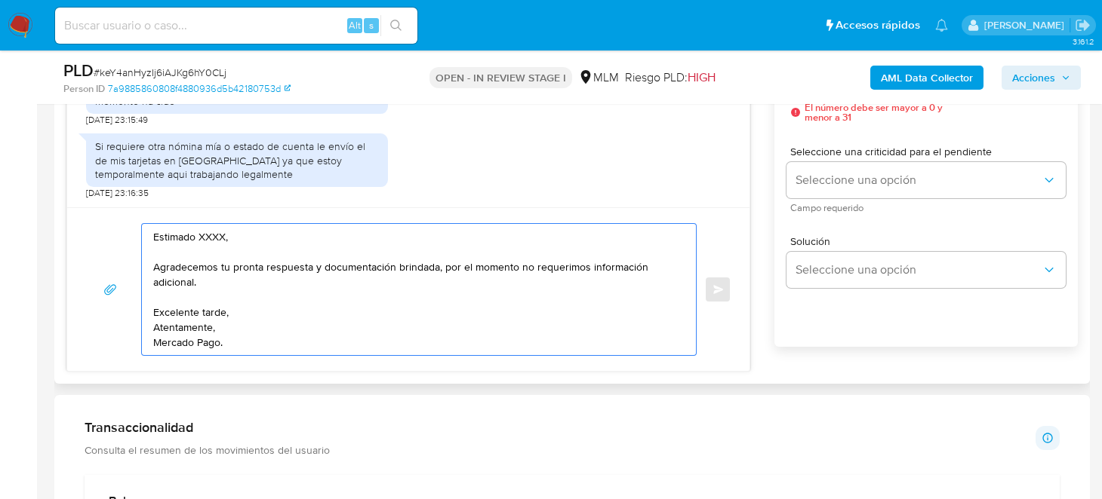
click at [161, 231] on textarea "Estimado XXXX, Agradecemos tu pronta respuesta y documentación brindada, por el…" at bounding box center [415, 289] width 524 height 131
click at [155, 232] on textarea "Estimado XXXX, Agradecemos tu pronta respuesta y documentación brindada, por el…" at bounding box center [415, 289] width 524 height 131
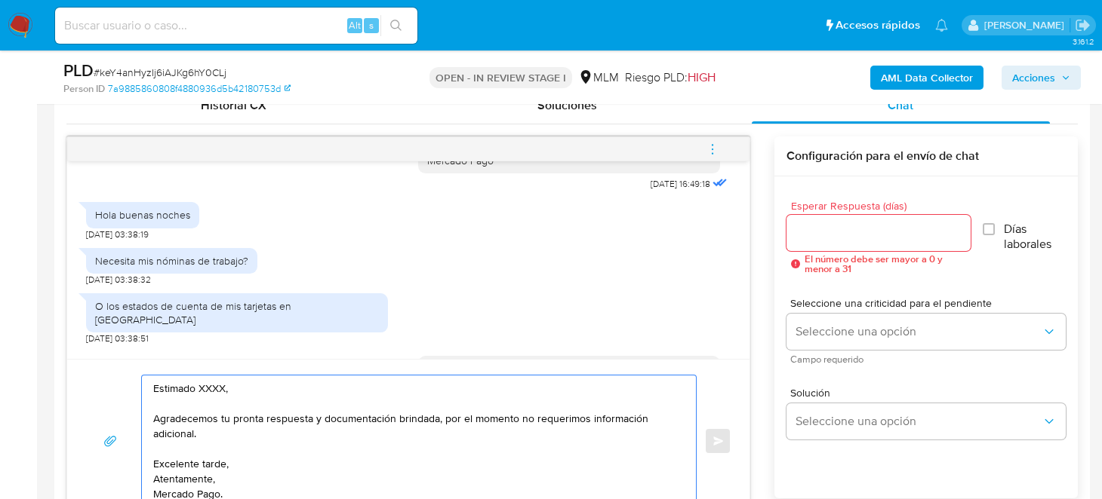
scroll to position [377, 0]
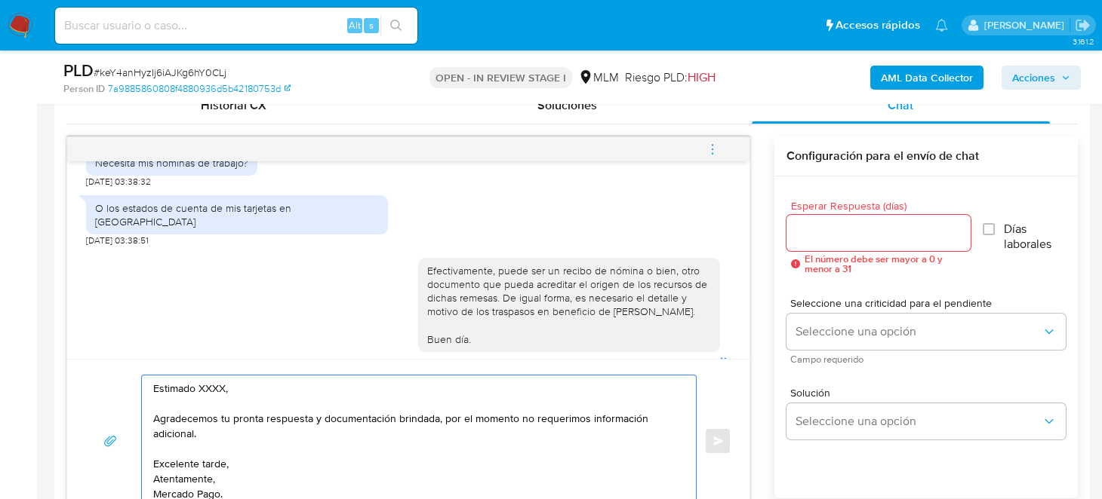
click at [202, 390] on textarea "Estimado XXXX, Agradecemos tu pronta respuesta y documentación brindada, por el…" at bounding box center [415, 441] width 524 height 131
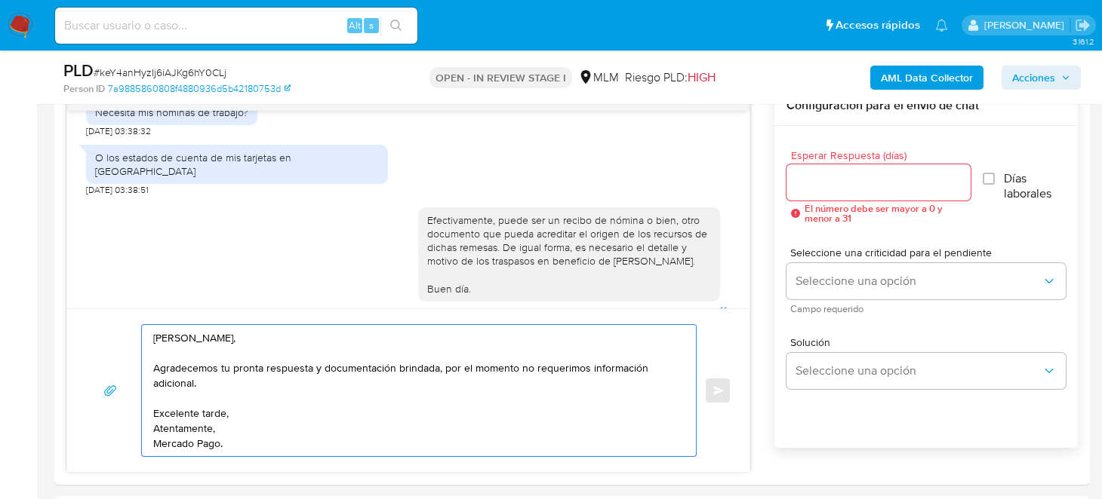
scroll to position [905, 0]
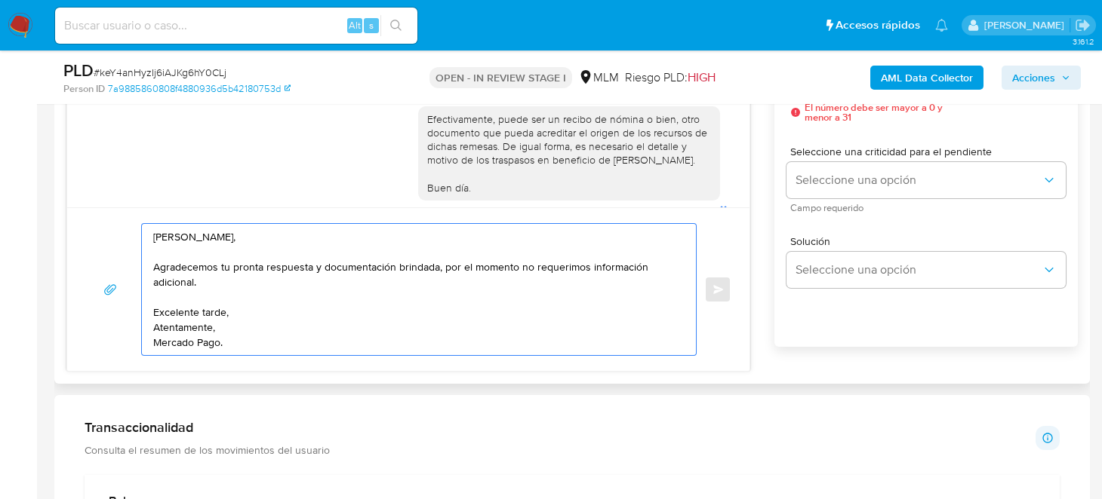
click at [222, 293] on textarea "Estimad Natalia, Agradecemos tu pronta respuesta y documentación brindada, por …" at bounding box center [415, 289] width 524 height 131
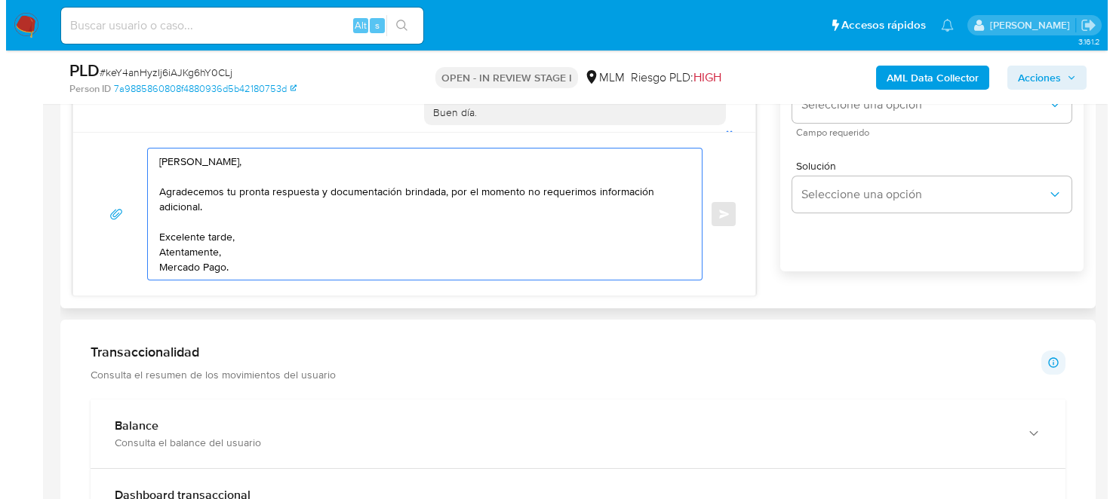
scroll to position [829, 0]
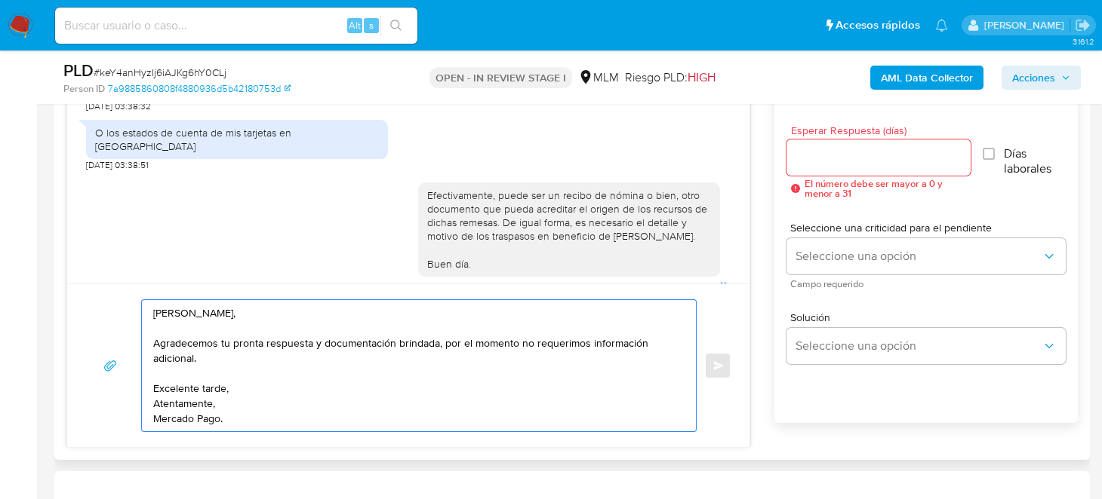
drag, startPoint x: 238, startPoint y: 422, endPoint x: 123, endPoint y: 306, distance: 163.8
click at [123, 306] on div "Estimad Natalia, Agradecemos tu pronta respuesta y documentación brindada, por …" at bounding box center [408, 366] width 646 height 133
click at [192, 300] on textarea "Estimad Natalia, Agradecemos tu pronta respuesta y documentación brindada, por …" at bounding box center [415, 365] width 524 height 131
click at [192, 312] on textarea "Estimad Natalia, Agradecemos tu pronta respuesta y documentación brindada, por …" at bounding box center [415, 365] width 524 height 131
drag, startPoint x: 238, startPoint y: 420, endPoint x: 125, endPoint y: 281, distance: 178.6
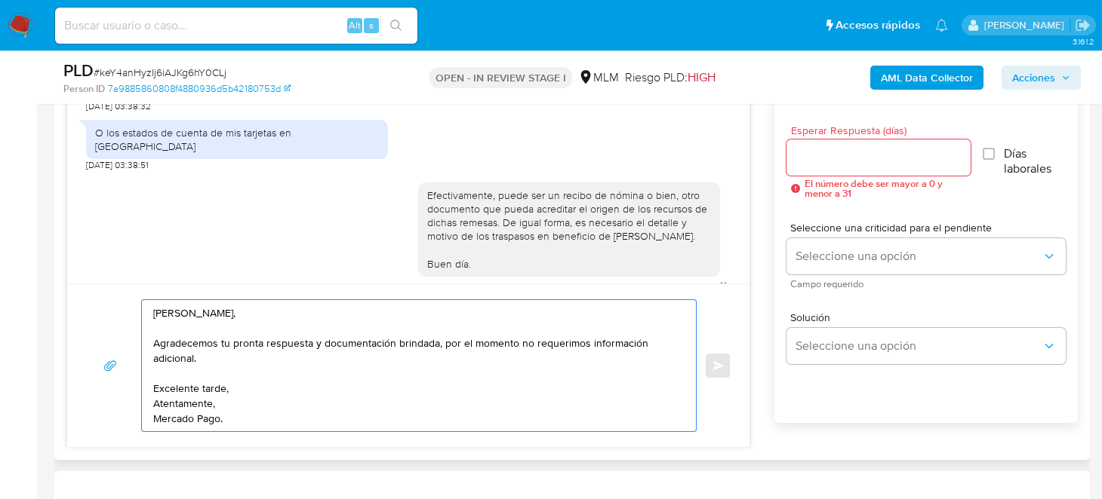
click at [125, 284] on div "Estimada Natalia, Agradecemos tu pronta respuesta y documentación brindada, por…" at bounding box center [408, 366] width 682 height 164
type textarea "Estimada Natalia, Agradecemos tu pronta respuesta y documentación brindada, por…"
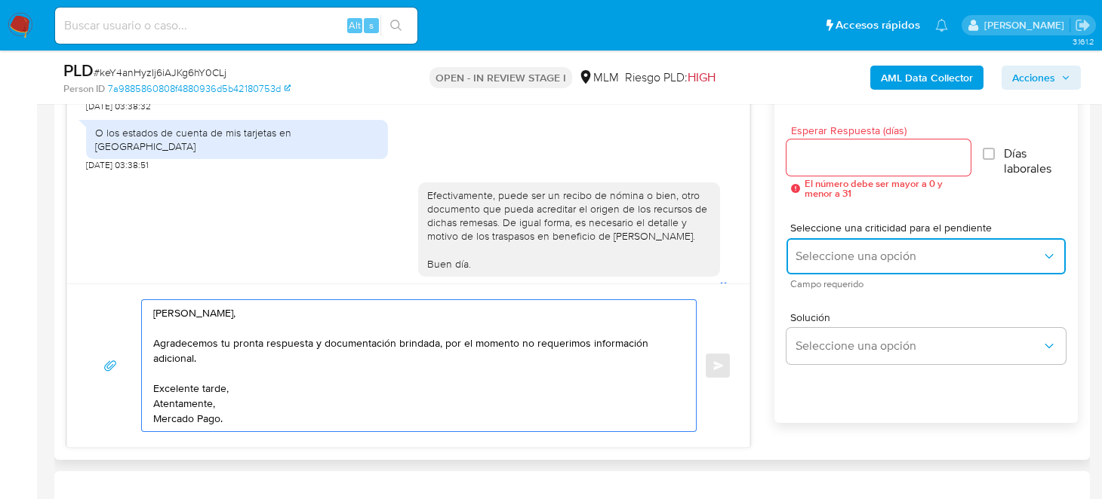
click at [883, 244] on button "Seleccione una opción" at bounding box center [925, 256] width 279 height 36
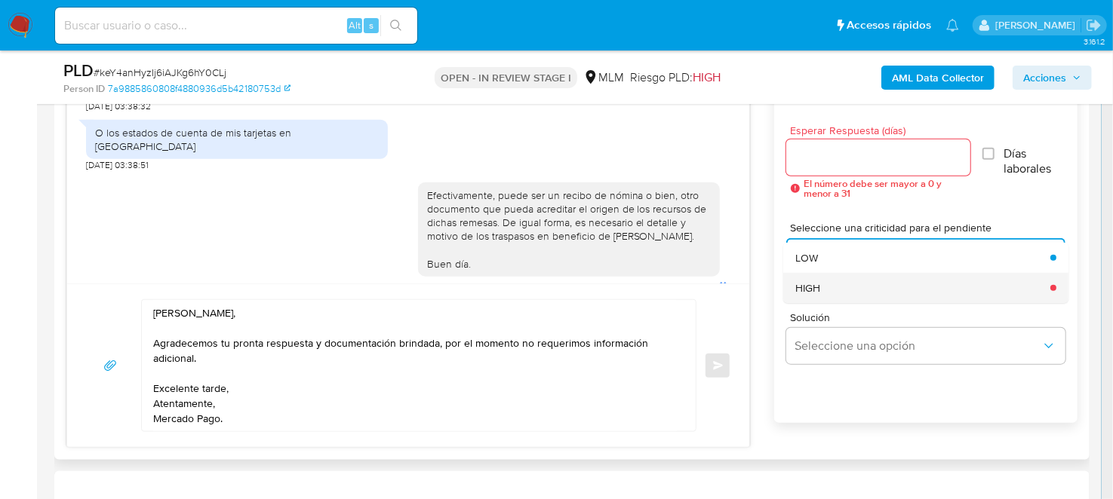
click at [860, 287] on div "HIGH" at bounding box center [918, 288] width 246 height 30
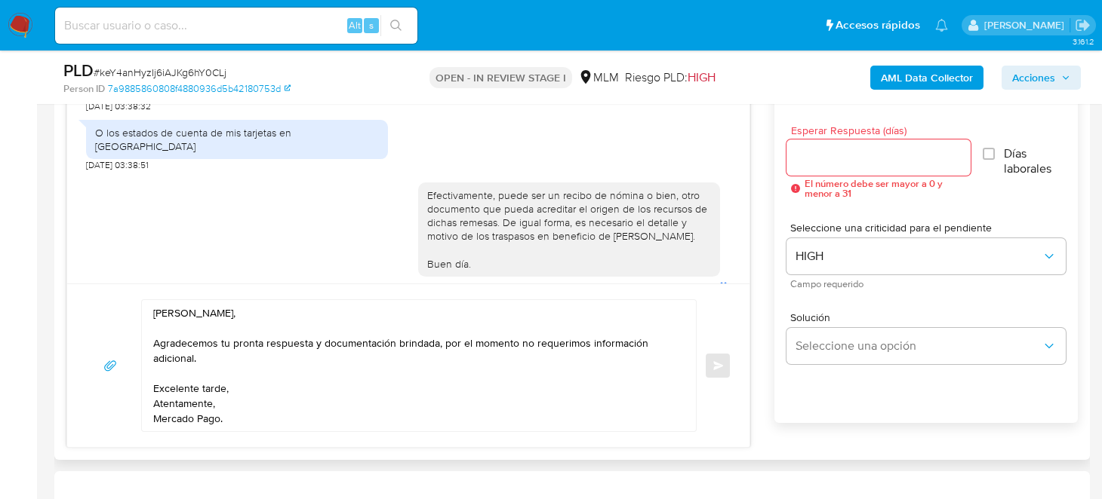
click at [864, 148] on input "Esperar Respuesta (días)" at bounding box center [878, 158] width 184 height 20
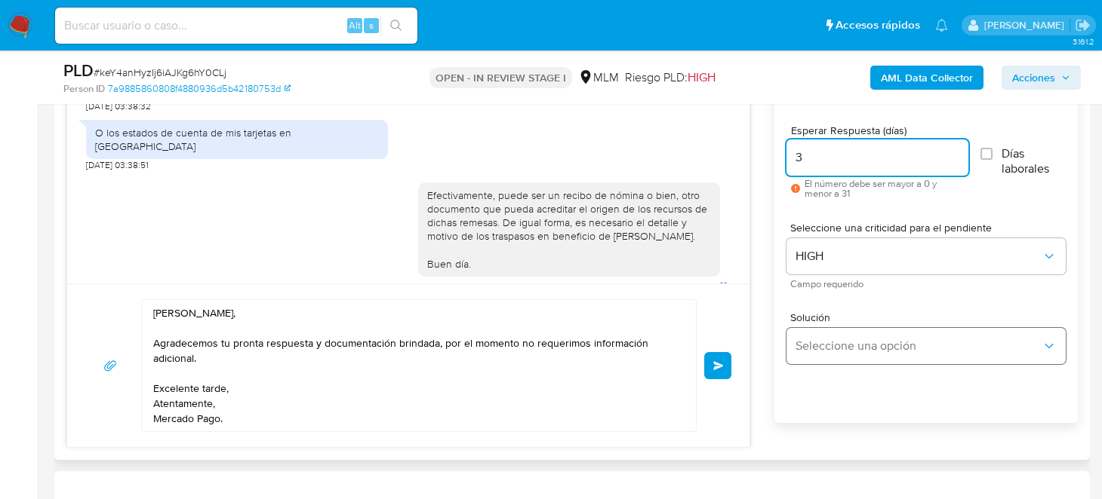
type input "3"
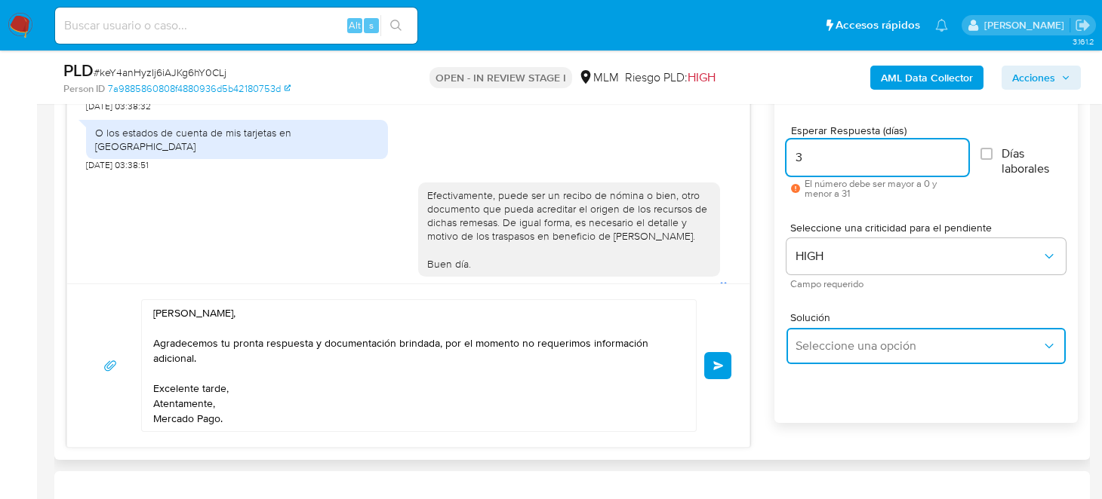
click at [822, 336] on button "Seleccione una opción" at bounding box center [925, 346] width 279 height 36
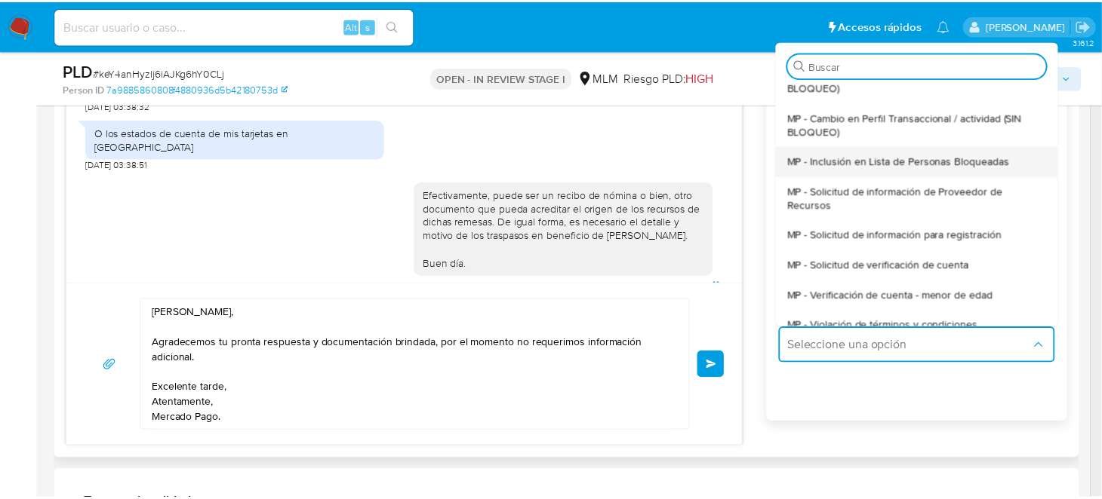
scroll to position [245, 0]
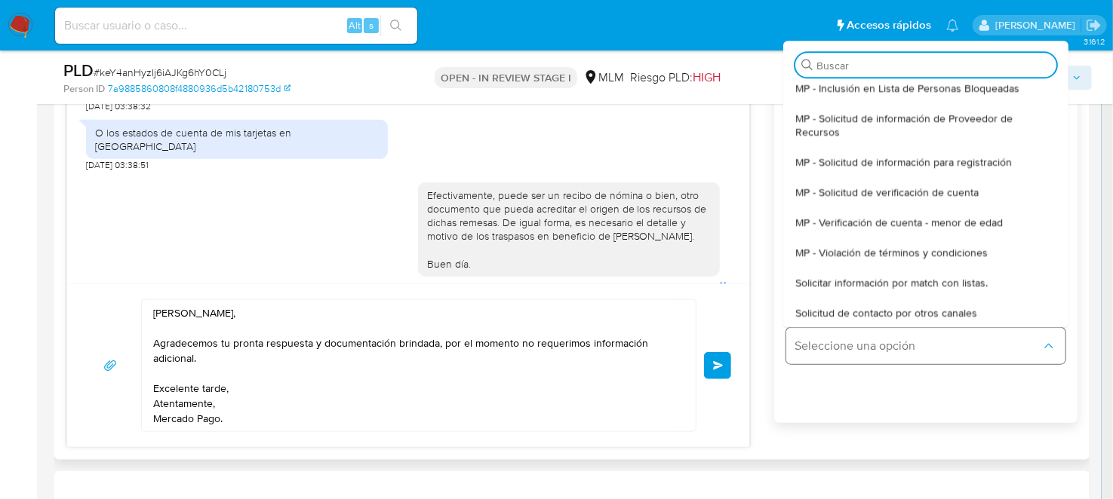
click at [840, 346] on span "Seleccione una opción" at bounding box center [918, 346] width 246 height 15
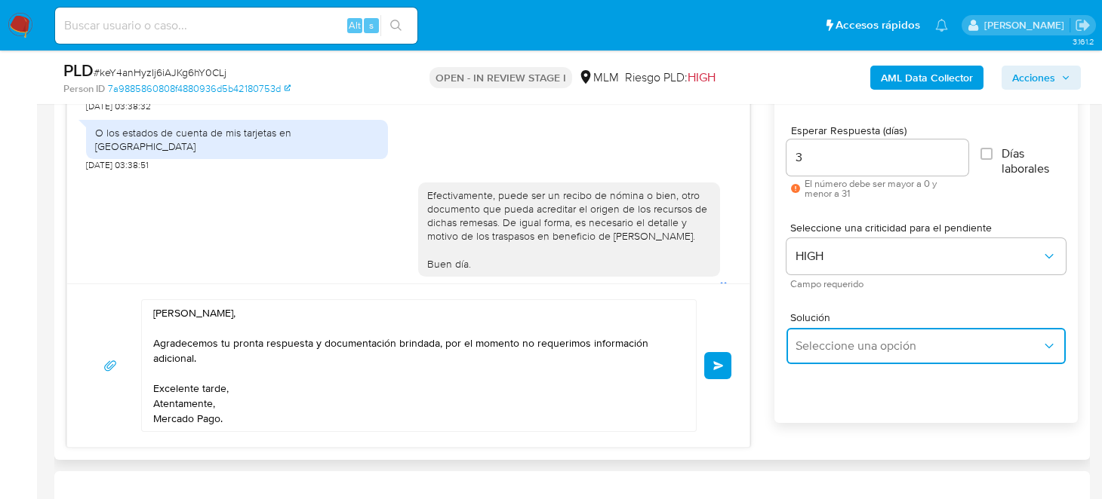
click at [840, 345] on span "Seleccione una opción" at bounding box center [918, 346] width 246 height 15
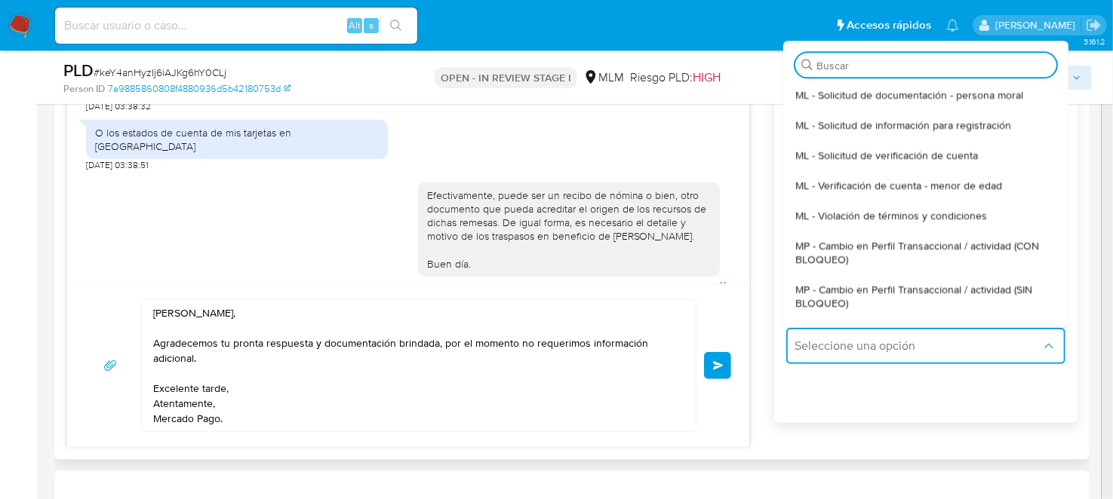
click at [471, 407] on textarea "Estimada Natalia, Agradecemos tu pronta respuesta y documentación brindada, por…" at bounding box center [415, 365] width 524 height 131
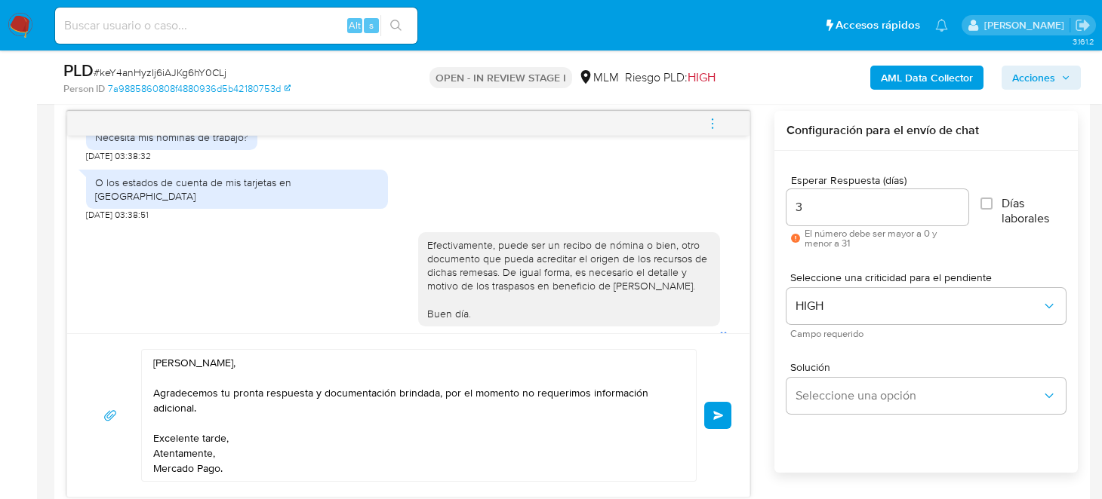
scroll to position [679, 0]
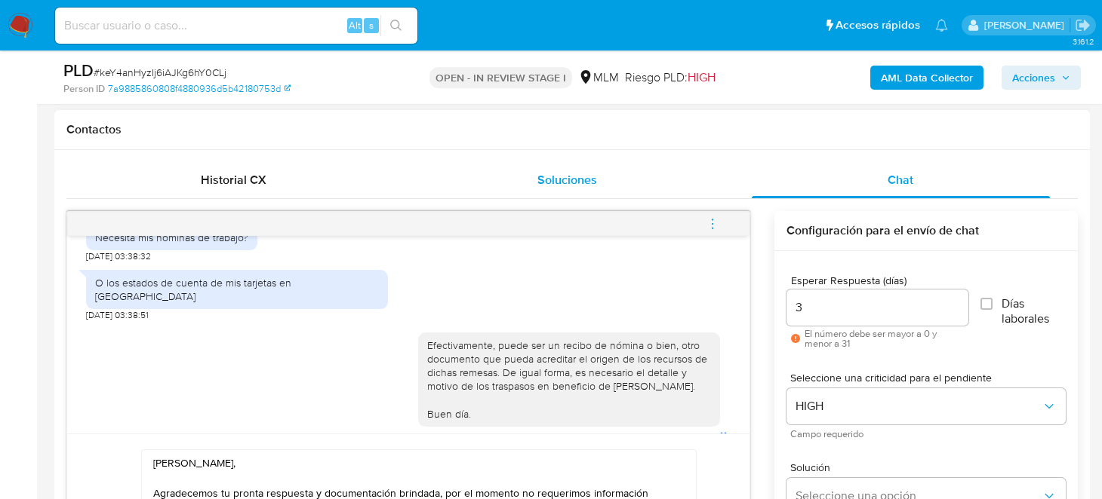
click at [570, 183] on span "Soluciones" at bounding box center [567, 179] width 60 height 17
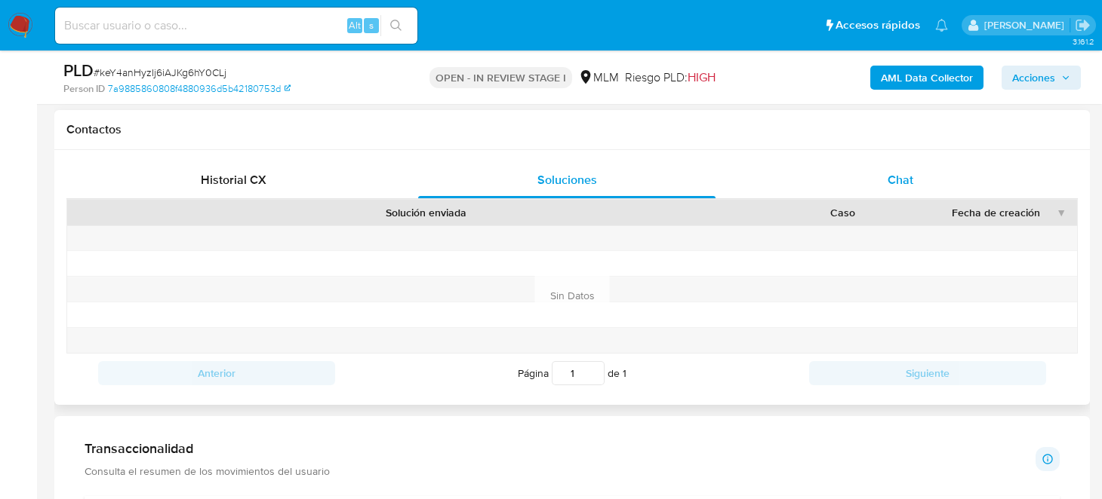
click at [921, 186] on div "Chat" at bounding box center [899, 180] width 297 height 36
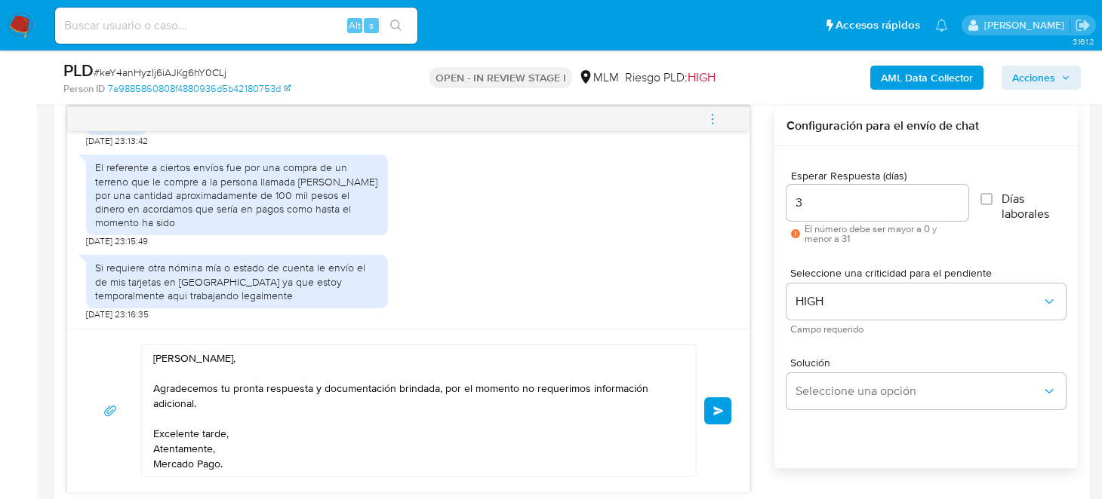
scroll to position [905, 0]
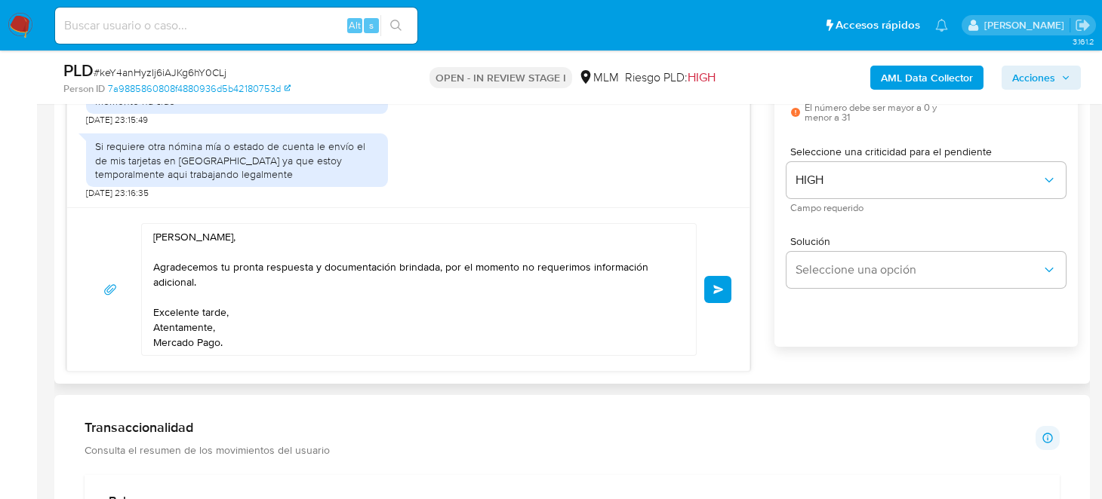
click at [397, 330] on textarea "Estimada Natalia, Agradecemos tu pronta respuesta y documentación brindada, por…" at bounding box center [415, 289] width 524 height 131
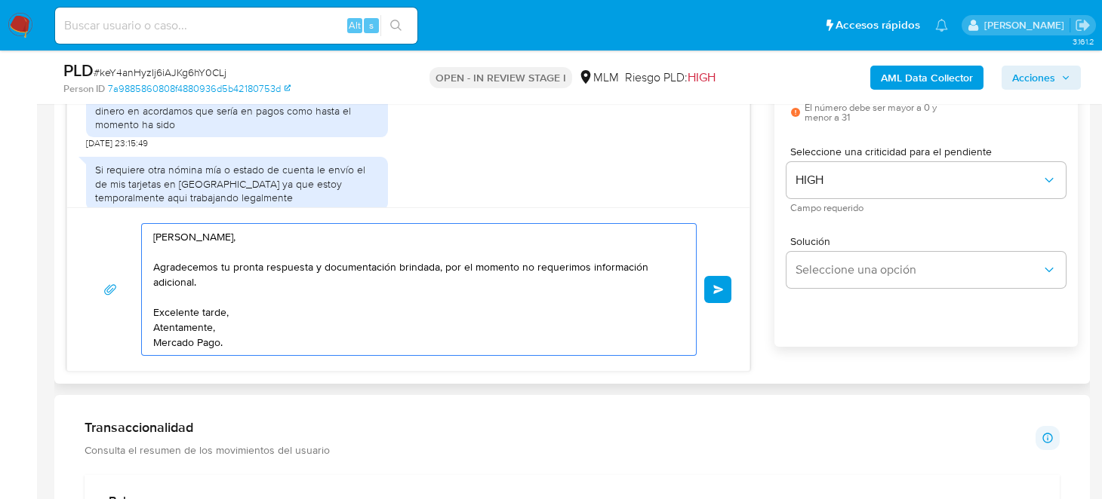
scroll to position [691, 0]
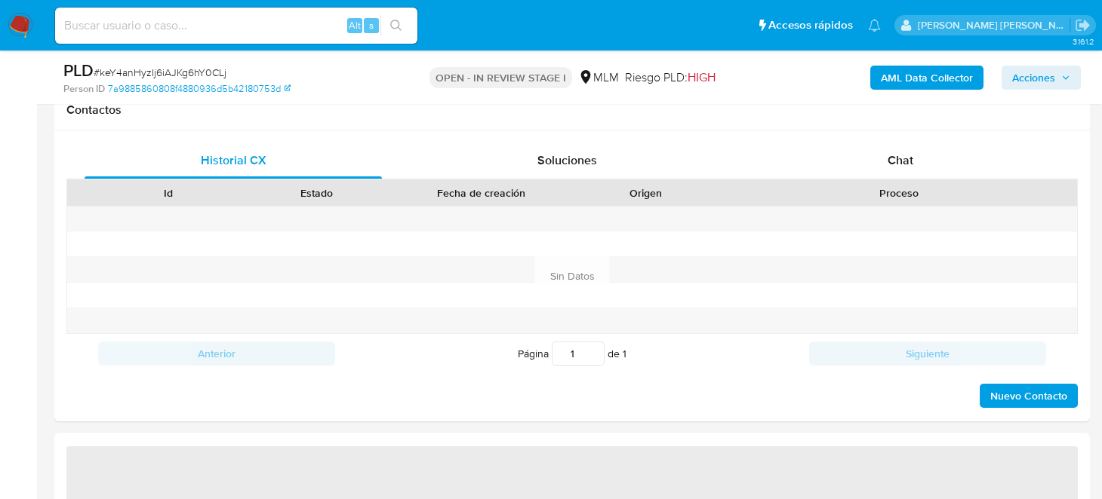
select select "10"
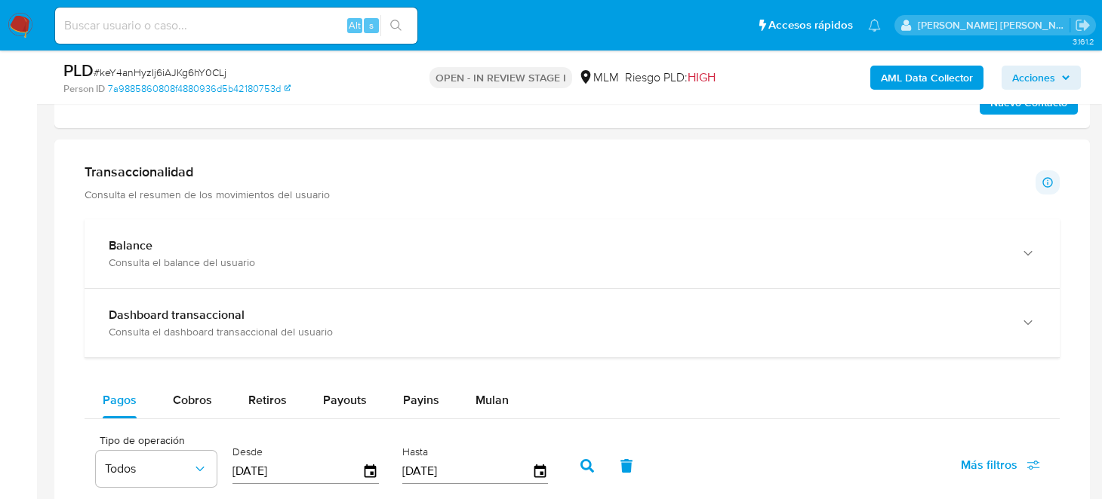
scroll to position [981, 0]
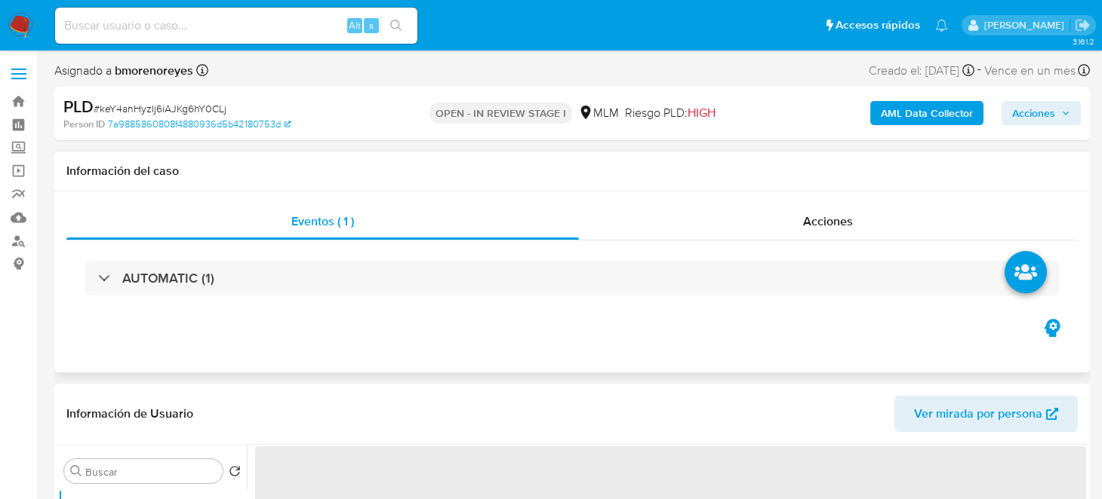
select select "10"
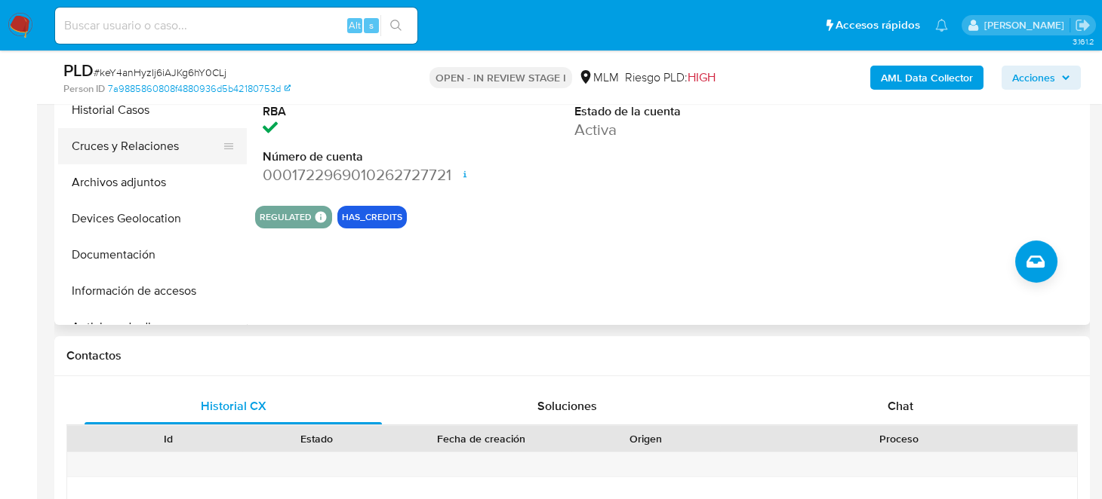
scroll to position [377, 0]
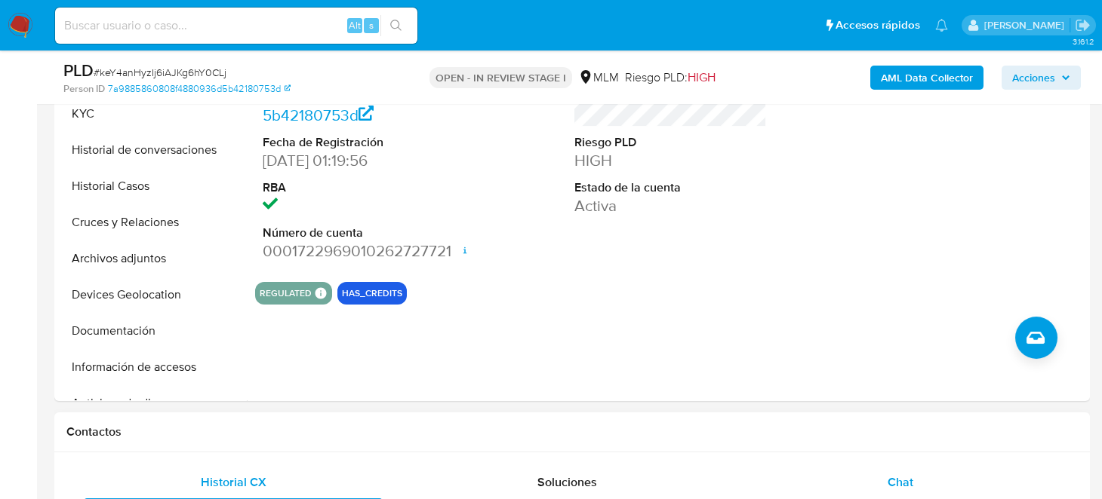
click at [896, 474] on span "Chat" at bounding box center [900, 482] width 26 height 17
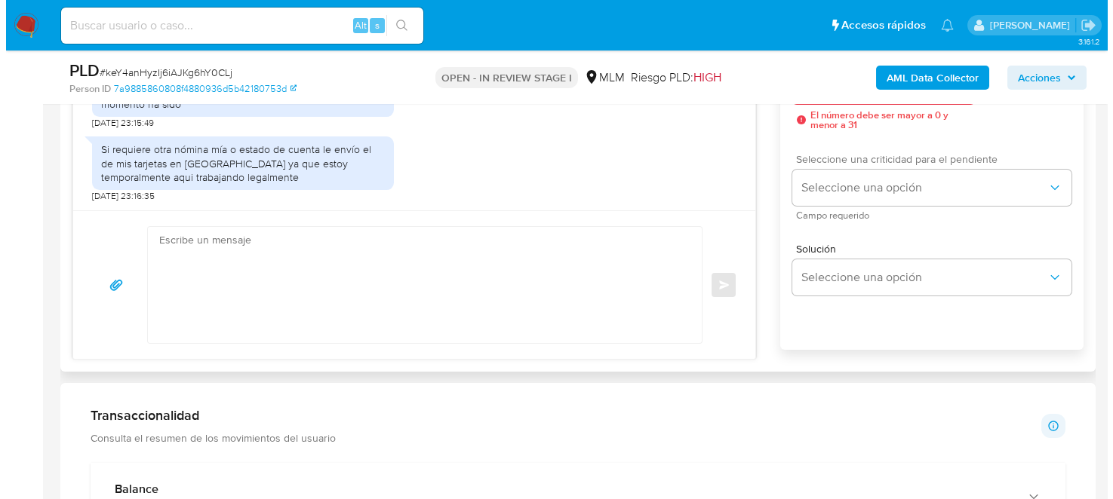
scroll to position [829, 0]
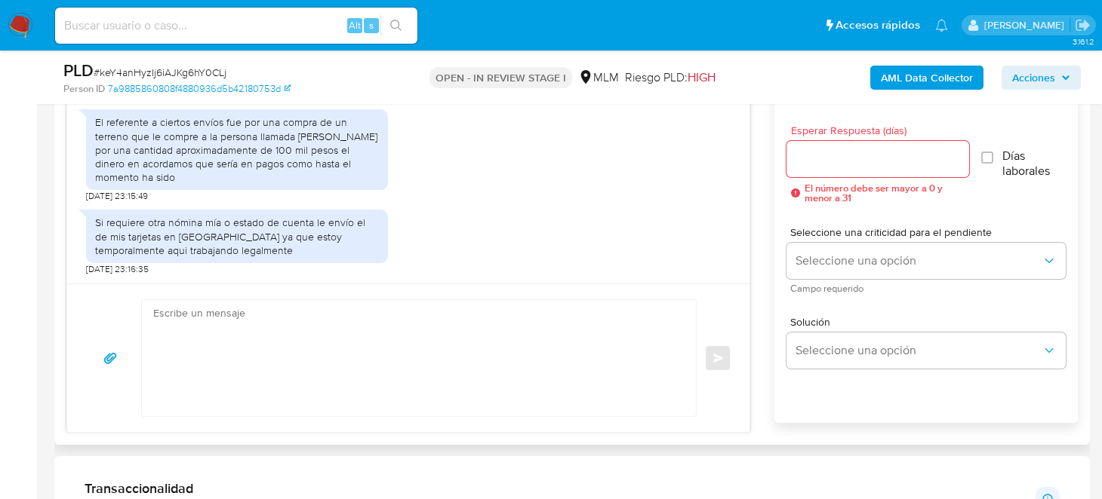
click at [889, 168] on div at bounding box center [877, 159] width 183 height 36
click at [882, 156] on input "Esperar Respuesta (días)" at bounding box center [877, 159] width 183 height 20
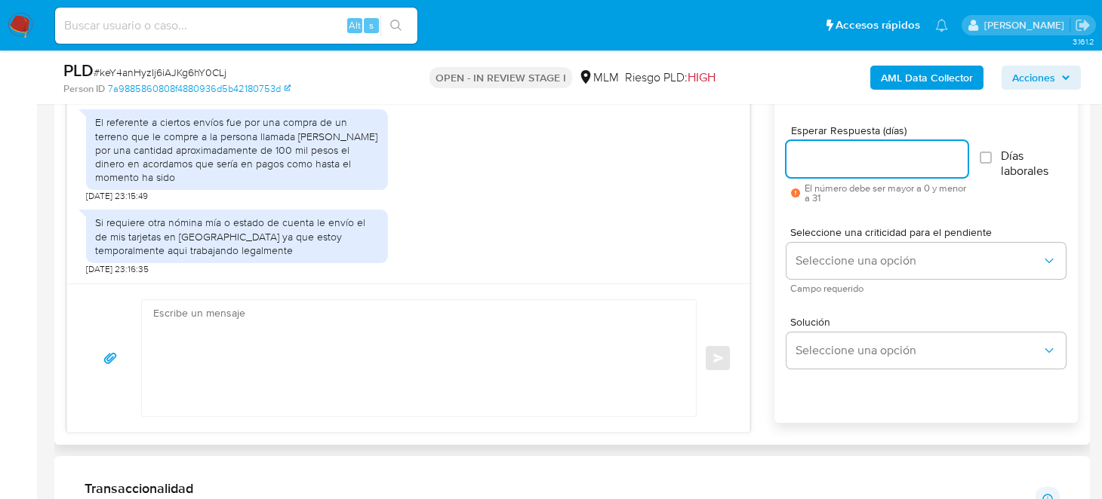
type input "9"
type input "0"
click at [485, 369] on textarea at bounding box center [415, 358] width 524 height 116
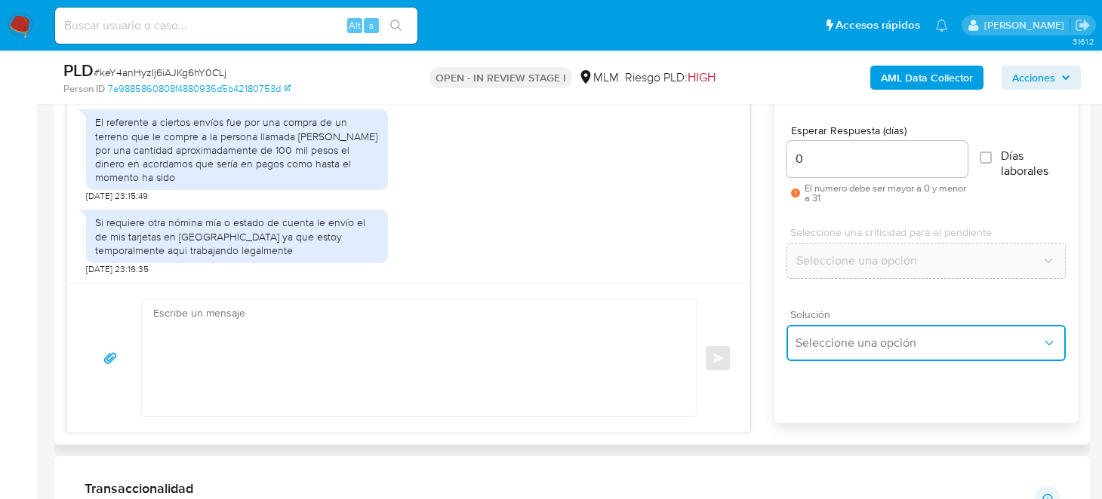
click at [826, 333] on button "Seleccione una opción" at bounding box center [925, 343] width 279 height 36
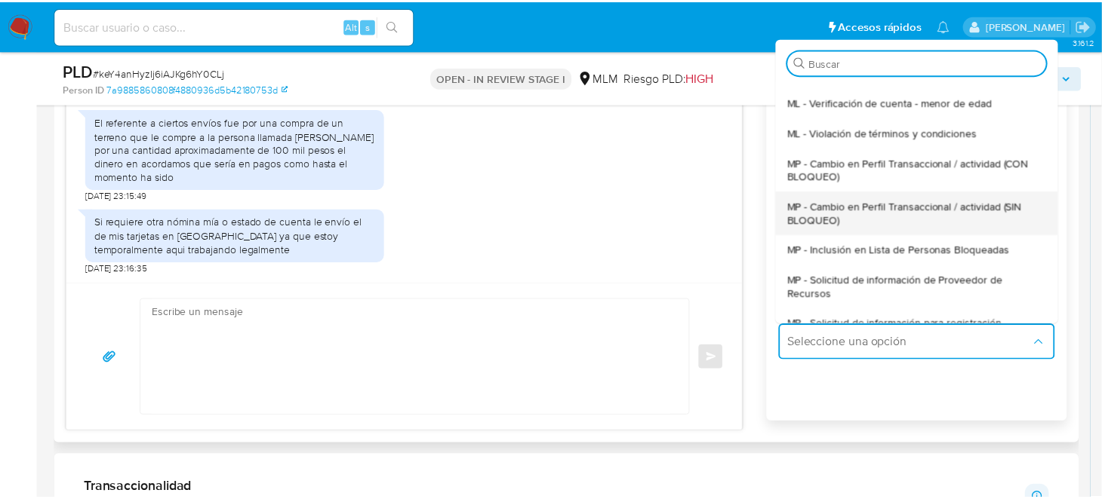
scroll to position [0, 0]
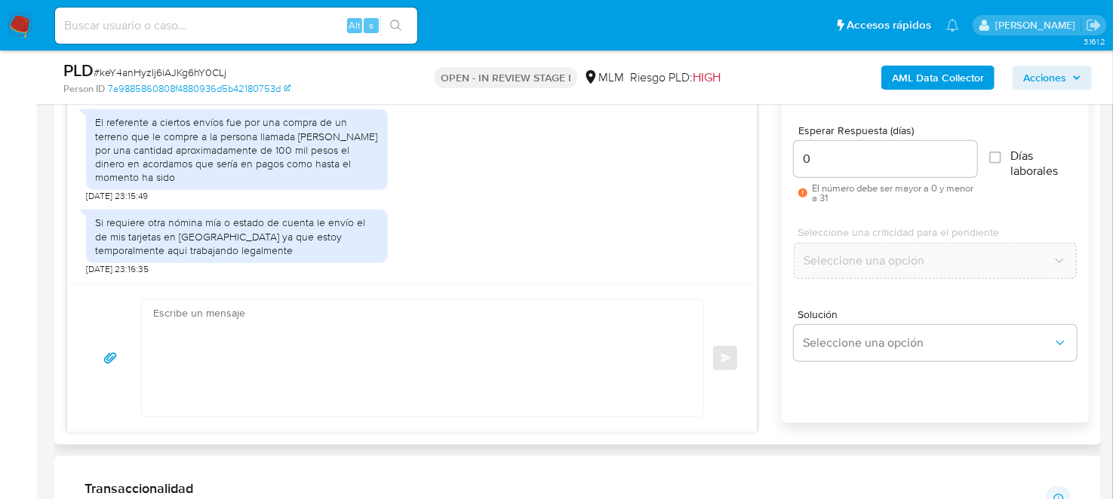
click at [531, 339] on textarea at bounding box center [418, 358] width 531 height 116
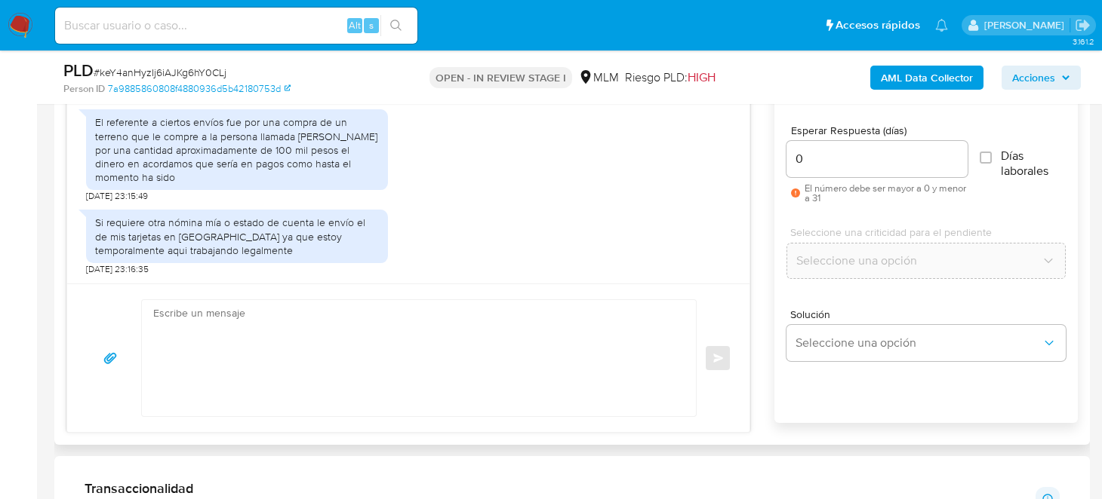
click at [401, 338] on textarea at bounding box center [415, 358] width 524 height 116
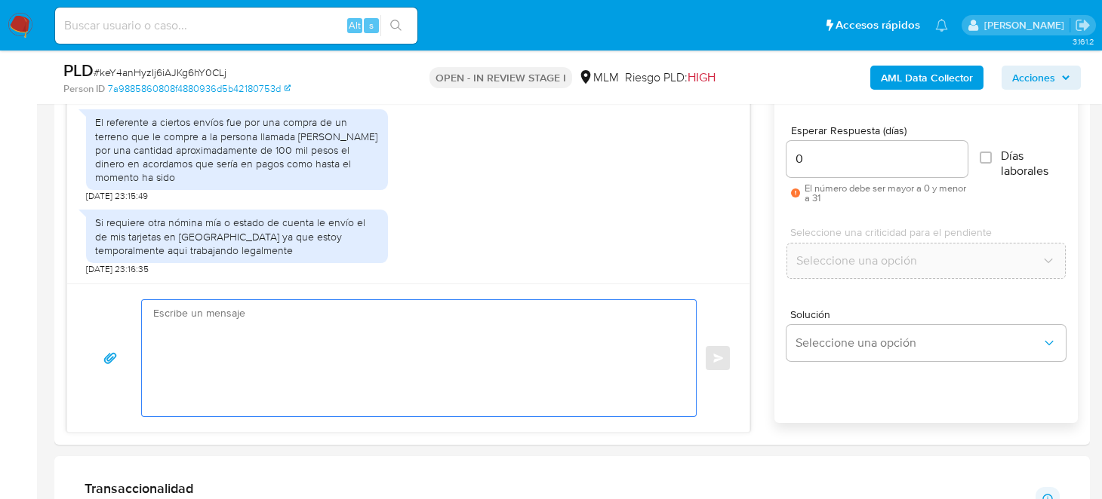
type textarea "j"
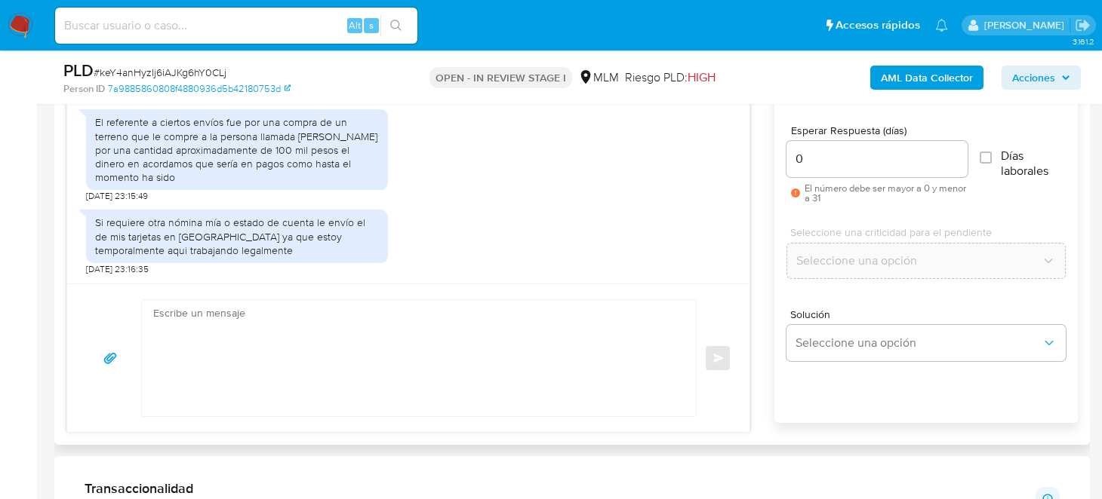
click at [80, 374] on div "Enviar" at bounding box center [408, 358] width 682 height 149
click at [199, 365] on textarea at bounding box center [415, 358] width 524 height 116
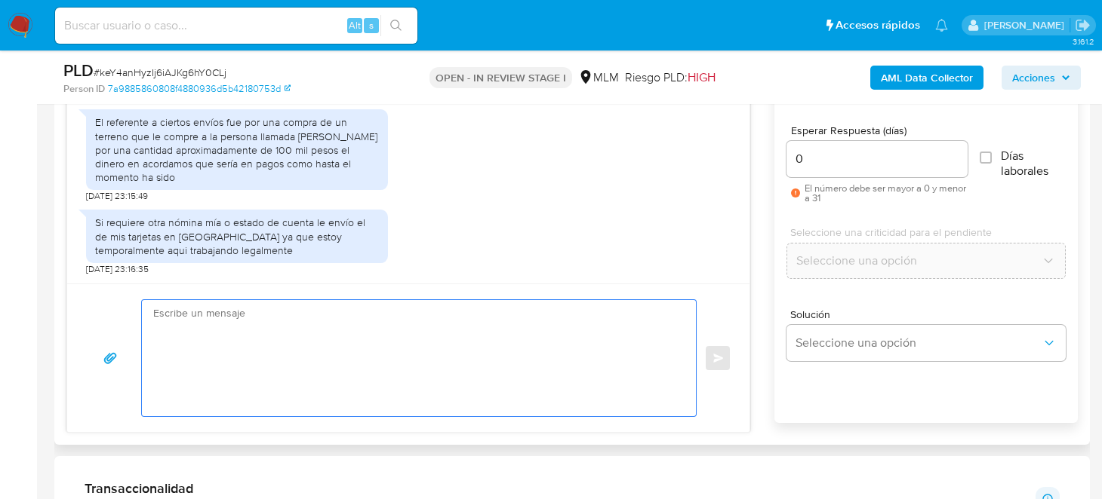
paste textarea "Estimado XXXX, Agradecemos tu pronta respuesta y documentación brindada, por el…"
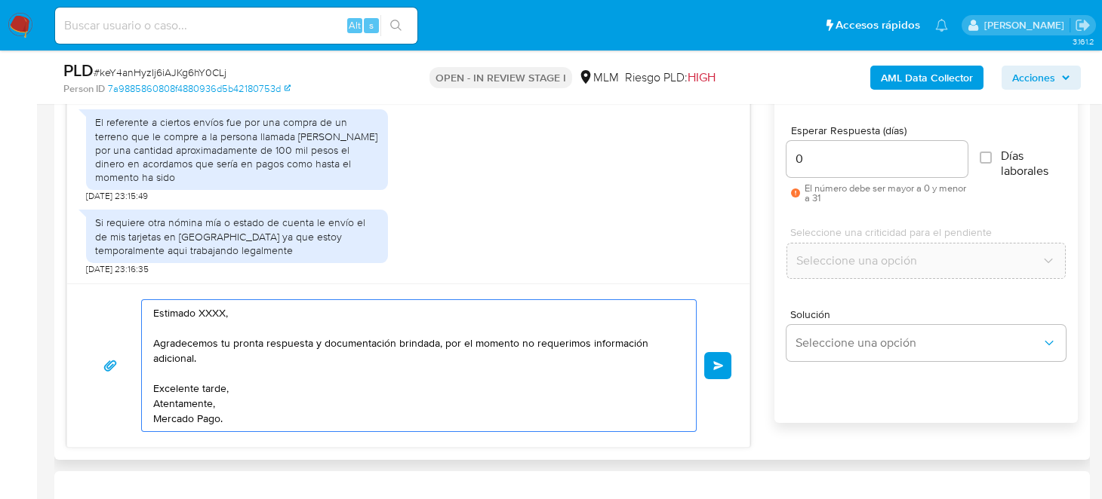
click at [216, 308] on textarea "Estimado XXXX, Agradecemos tu pronta respuesta y documentación brindada, por el…" at bounding box center [415, 365] width 524 height 131
click at [203, 387] on textarea "Estimada Natalia, Agradecemos tu pronta respuesta y documentación brindada, por…" at bounding box center [415, 365] width 524 height 131
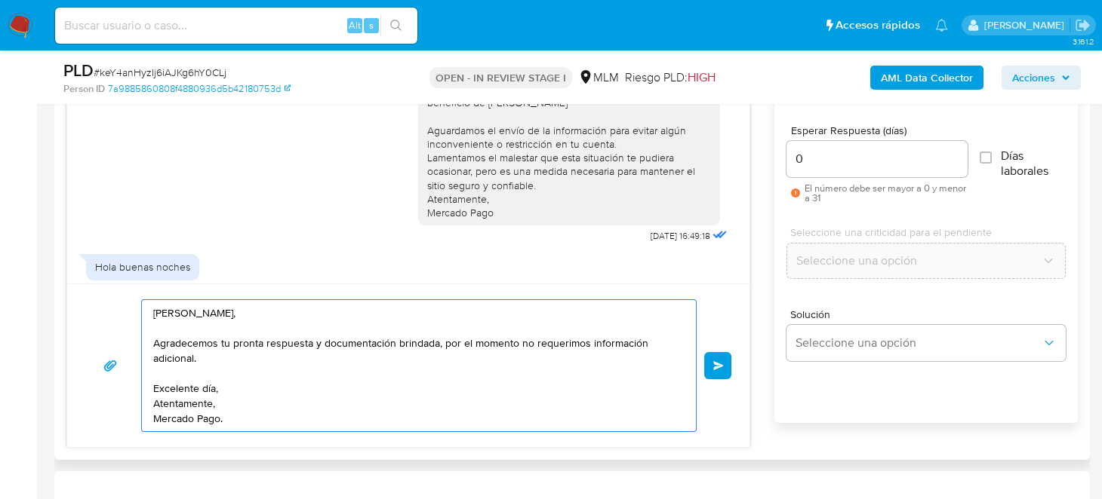
scroll to position [150, 0]
type textarea "Estimada Natalia, Agradecemos tu pronta respuesta y documentación brindada, por…"
click at [723, 355] on button "Enviar" at bounding box center [717, 365] width 27 height 27
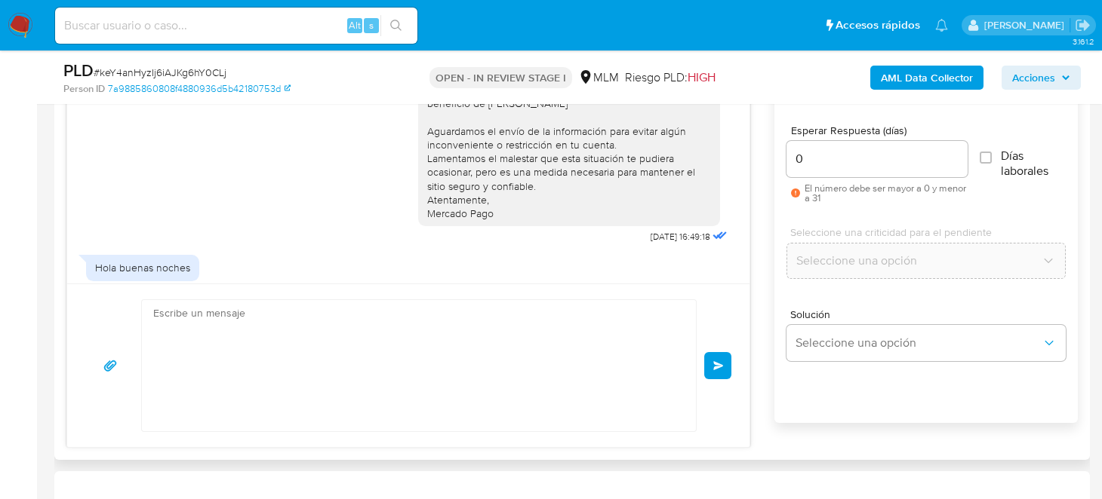
scroll to position [921, 0]
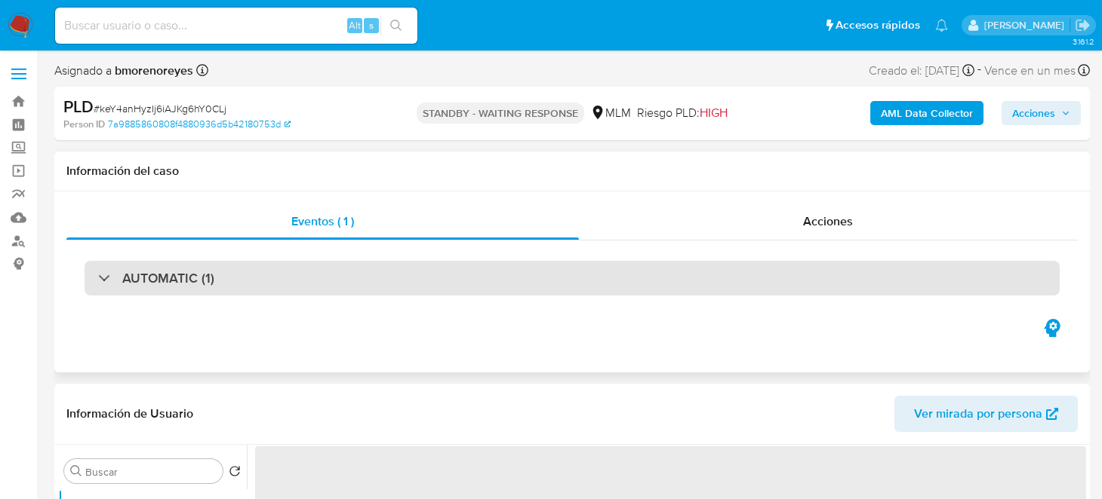
select select "10"
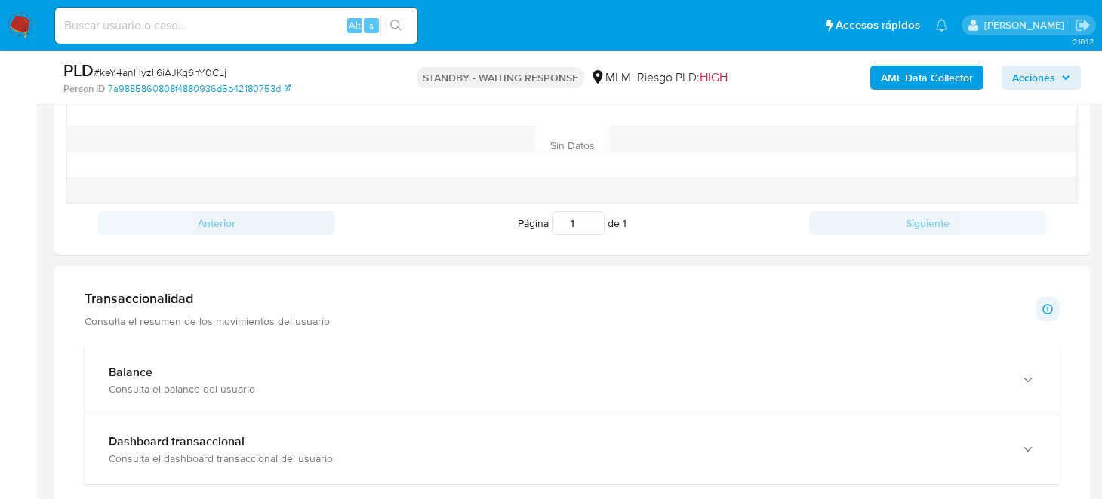
scroll to position [679, 0]
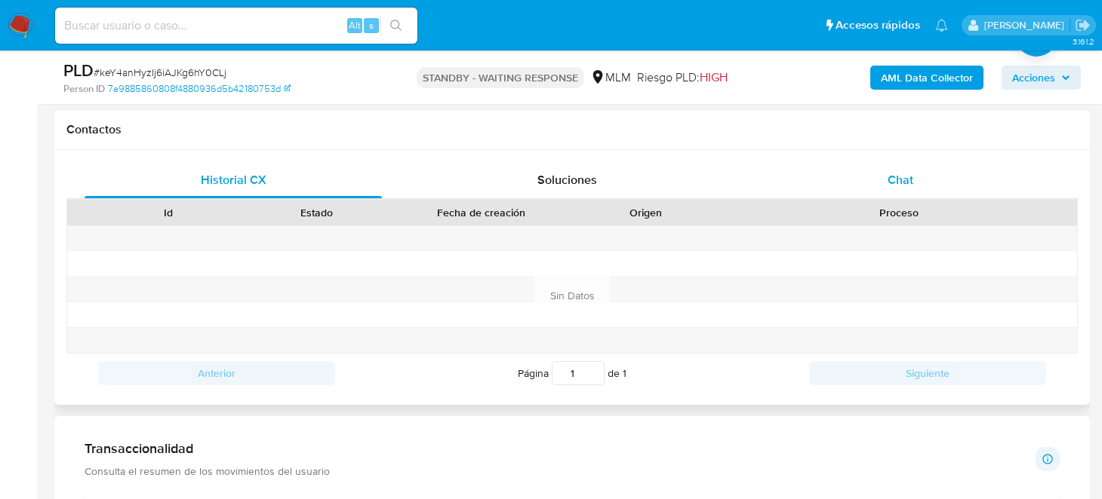
click at [891, 178] on span "Chat" at bounding box center [900, 179] width 26 height 17
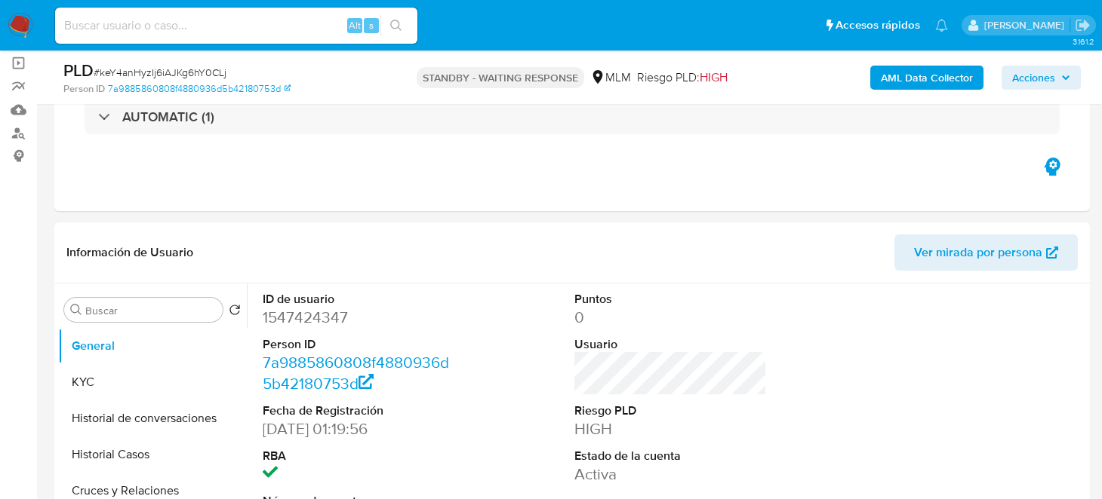
scroll to position [0, 0]
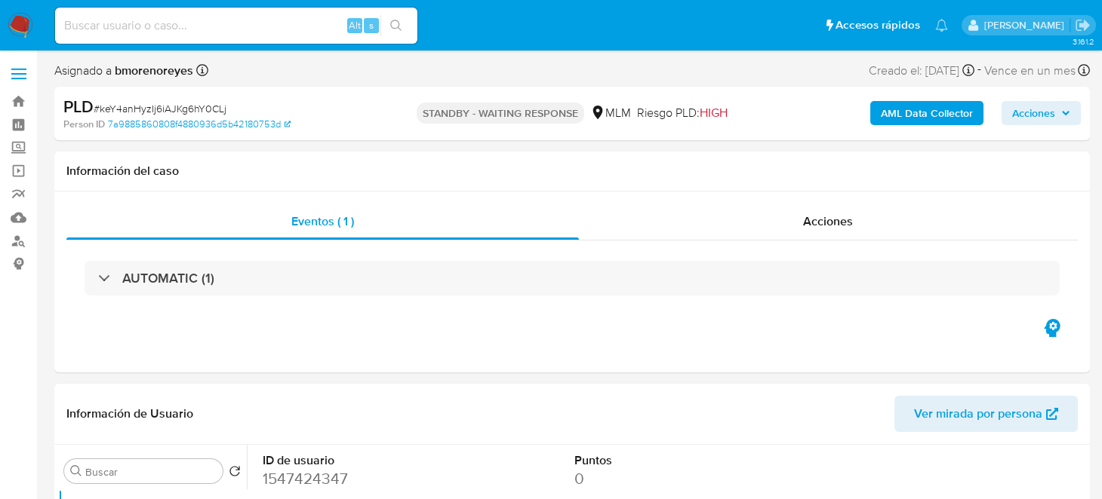
drag, startPoint x: 7, startPoint y: 28, endPoint x: 22, endPoint y: 27, distance: 15.1
click at [7, 28] on nav "Pausado Ver notificaciones Alt s Accesos rápidos Presiona las siguientes teclas…" at bounding box center [551, 25] width 1102 height 51
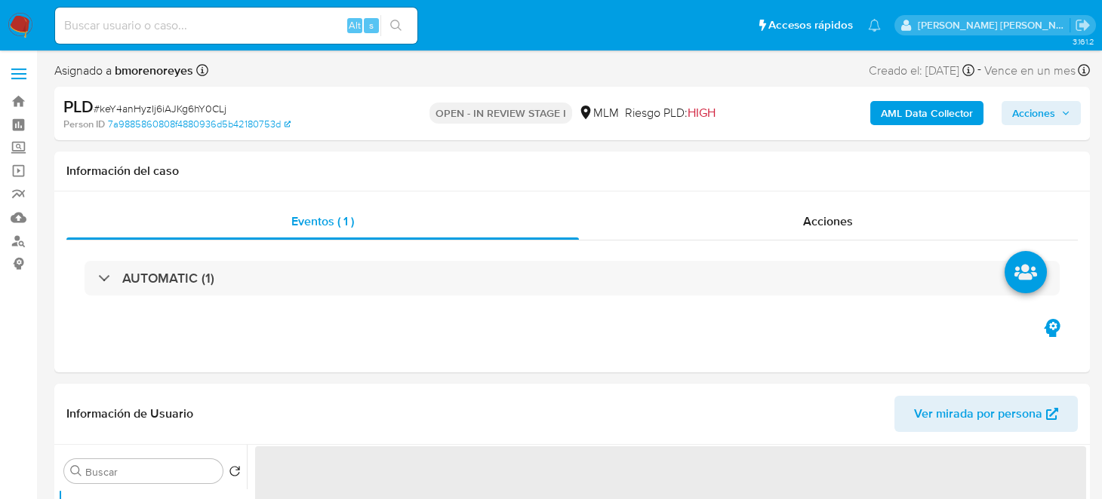
select select "10"
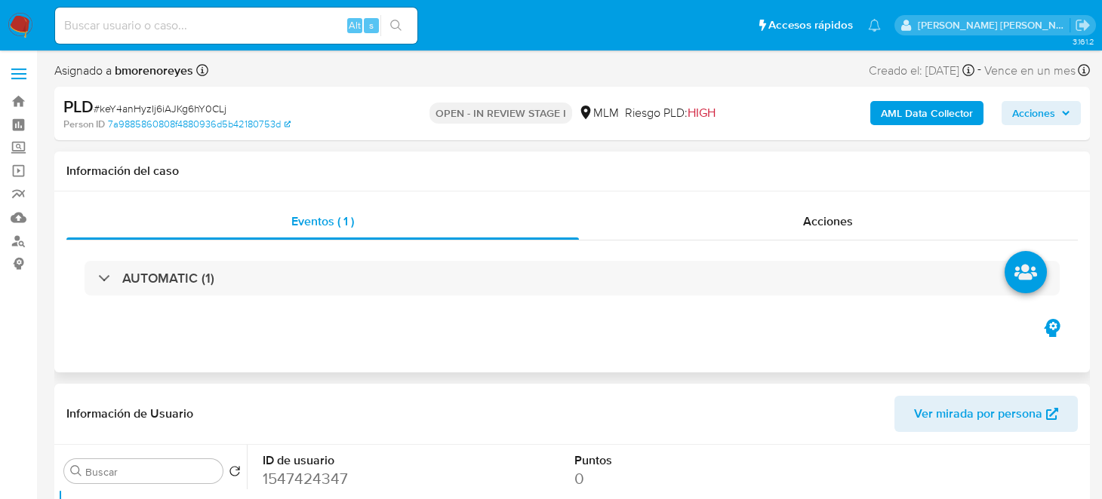
click at [647, 314] on div "AUTOMATIC (1)" at bounding box center [571, 278] width 1011 height 75
drag, startPoint x: 12, startPoint y: 31, endPoint x: 104, endPoint y: 5, distance: 95.6
click at [12, 31] on img at bounding box center [21, 26] width 26 height 26
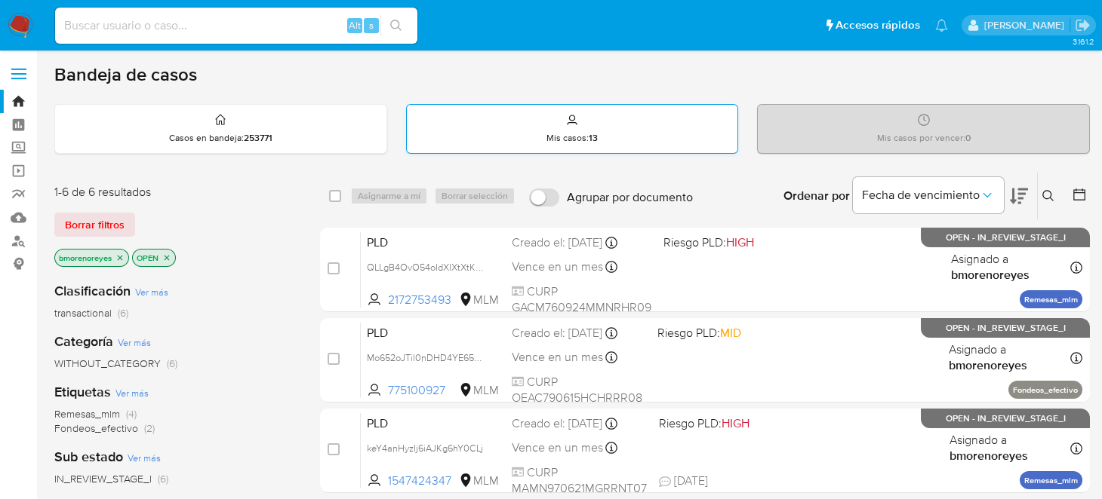
click at [560, 132] on p "Mis casos : 13" at bounding box center [571, 138] width 51 height 12
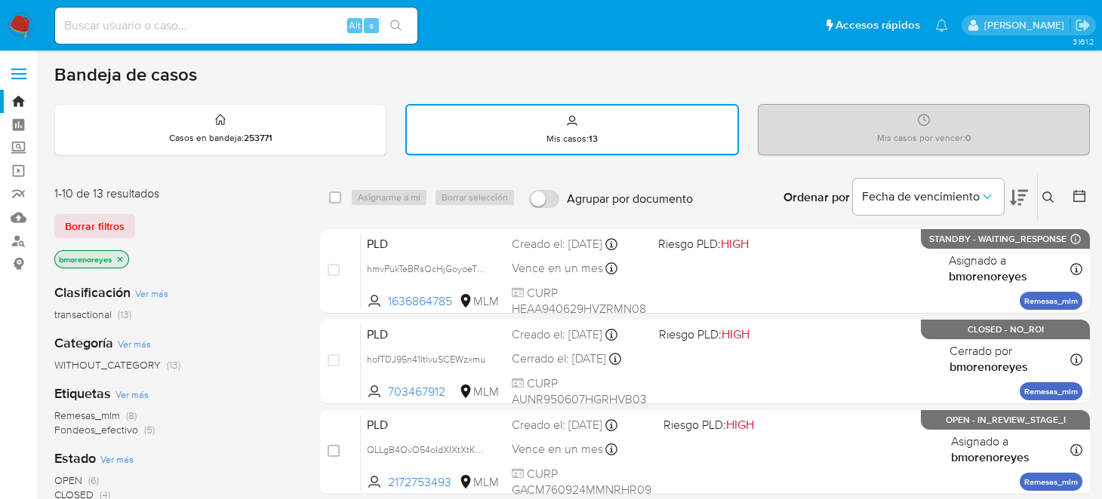
click at [1050, 197] on icon at bounding box center [1048, 198] width 12 height 12
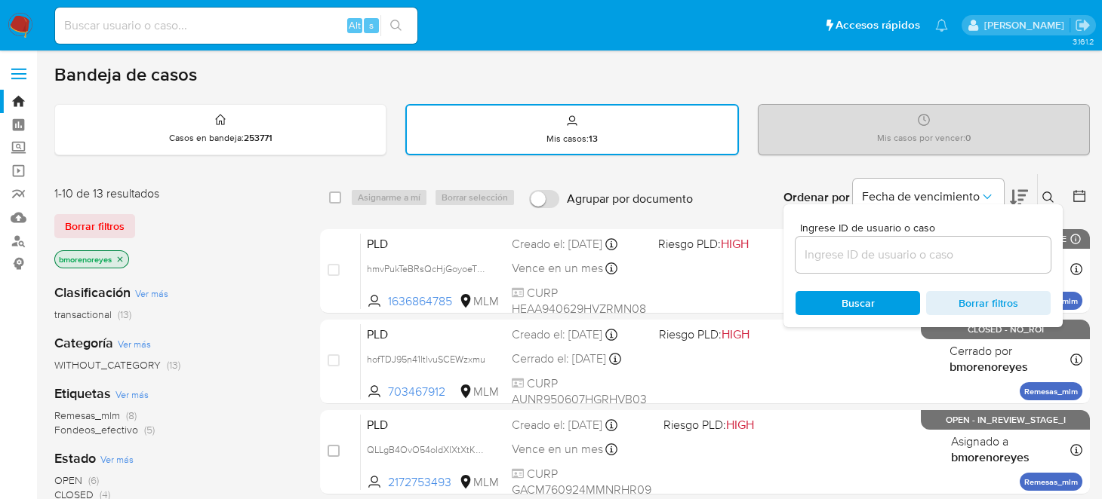
click at [835, 257] on input at bounding box center [922, 255] width 255 height 20
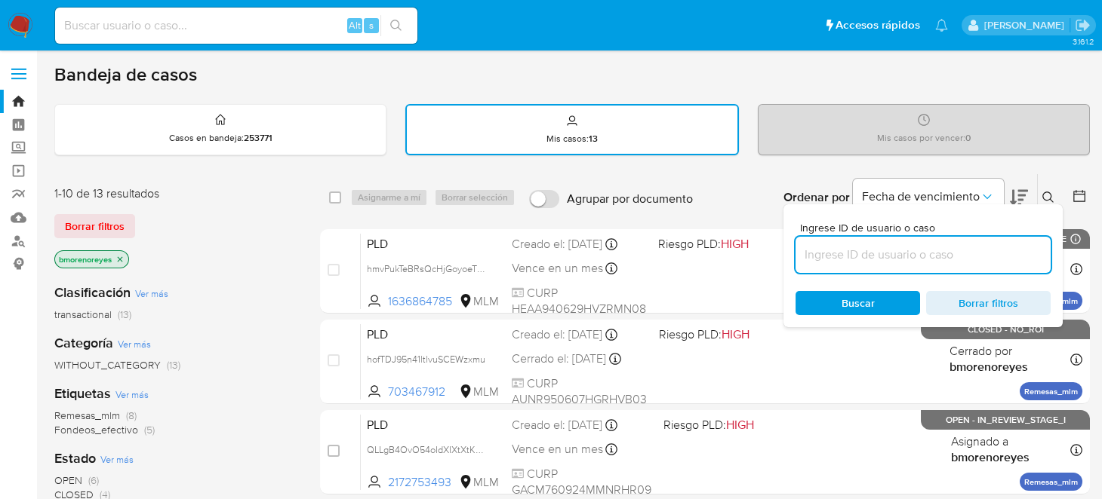
click at [834, 257] on input at bounding box center [922, 255] width 255 height 20
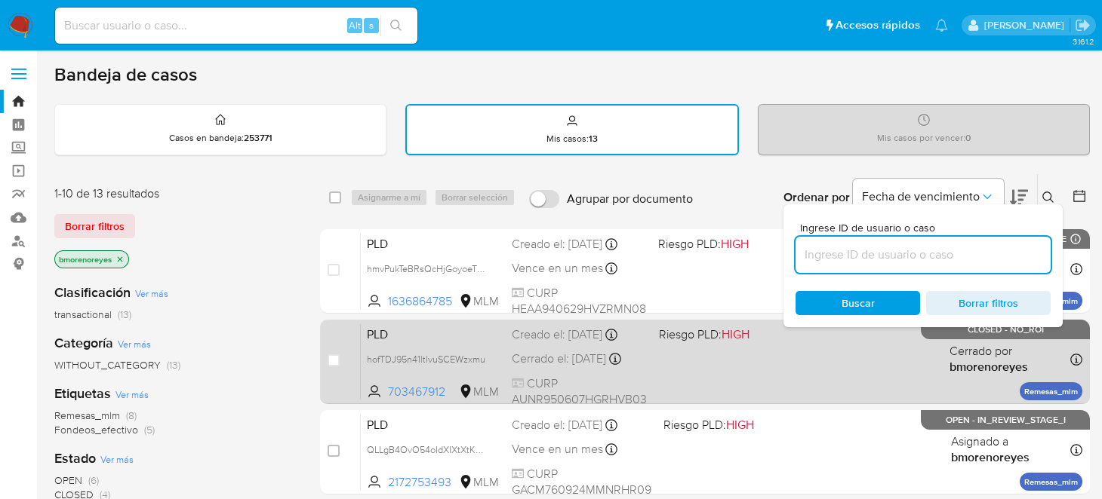
drag, startPoint x: 884, startPoint y: 255, endPoint x: 804, endPoint y: 385, distance: 152.8
click at [884, 255] on input at bounding box center [922, 255] width 255 height 20
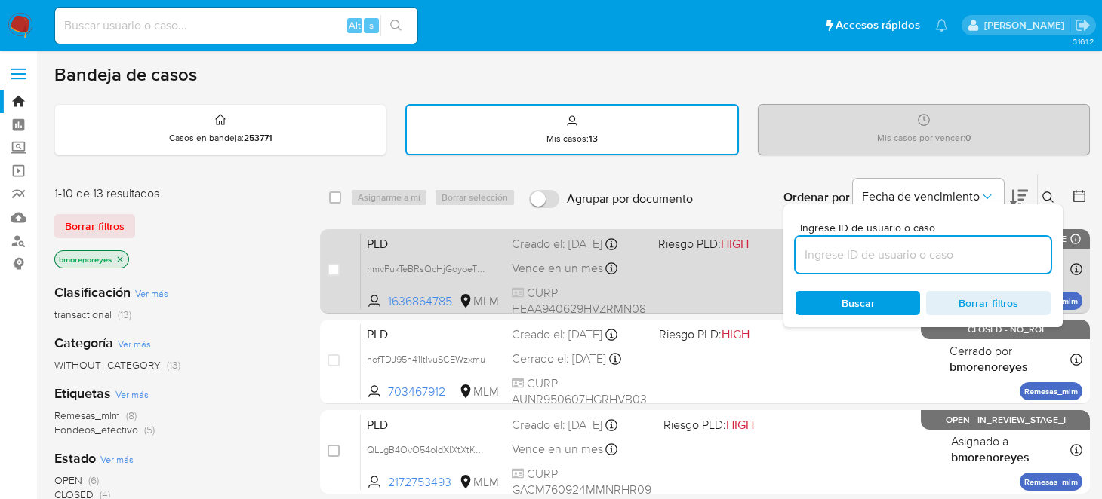
paste input "2403474774"
type input "2403474774"
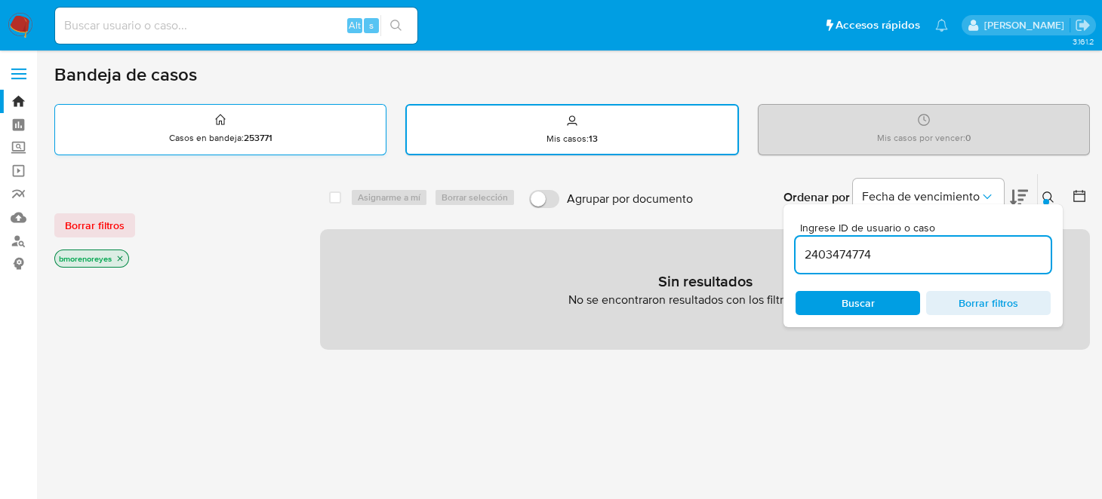
click at [228, 128] on div "Casos en bandeja : 253771" at bounding box center [220, 129] width 330 height 48
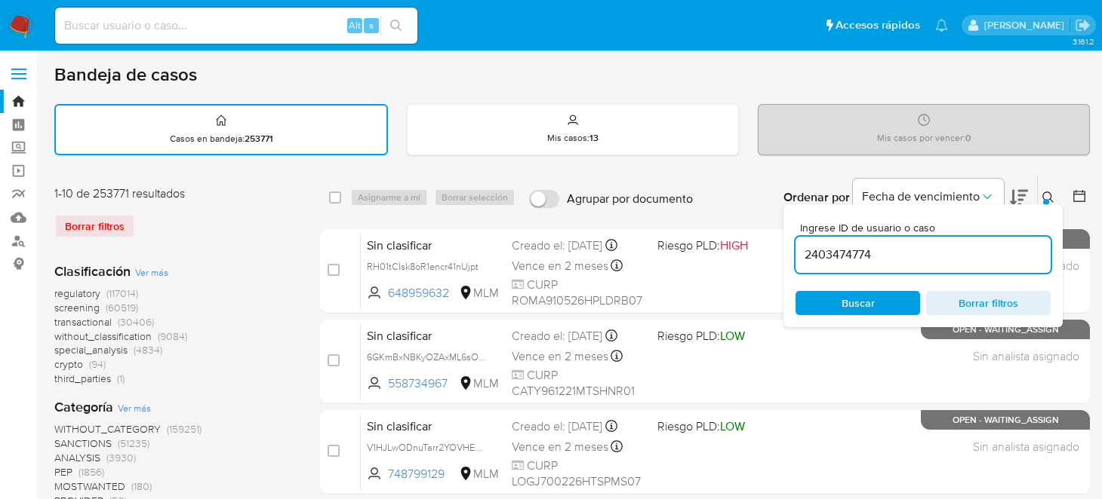
click at [884, 296] on span "Buscar" at bounding box center [857, 303] width 103 height 21
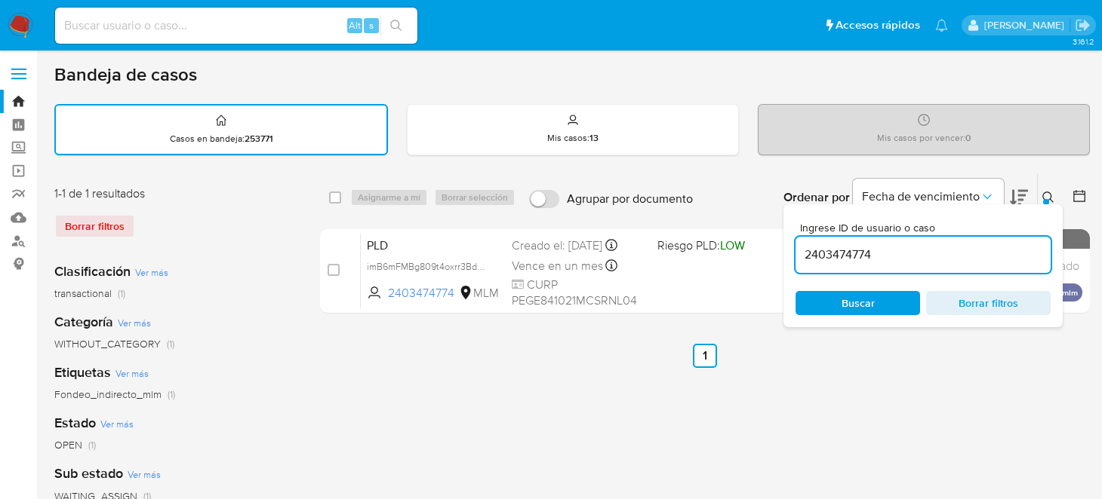
click at [555, 367] on div "select-all-cases-checkbox Asignarme a mí Borrar selección Agrupar por documento…" at bounding box center [705, 505] width 770 height 662
click at [1059, 195] on button at bounding box center [1049, 198] width 25 height 18
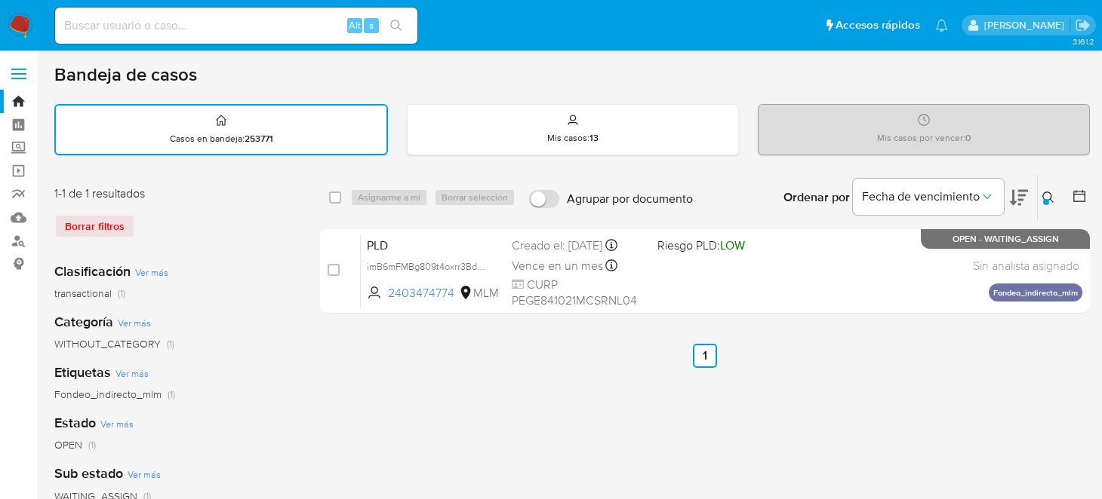
click at [959, 368] on div "select-all-cases-checkbox Asignarme a mí Borrar selección Agrupar por documento…" at bounding box center [705, 505] width 770 height 662
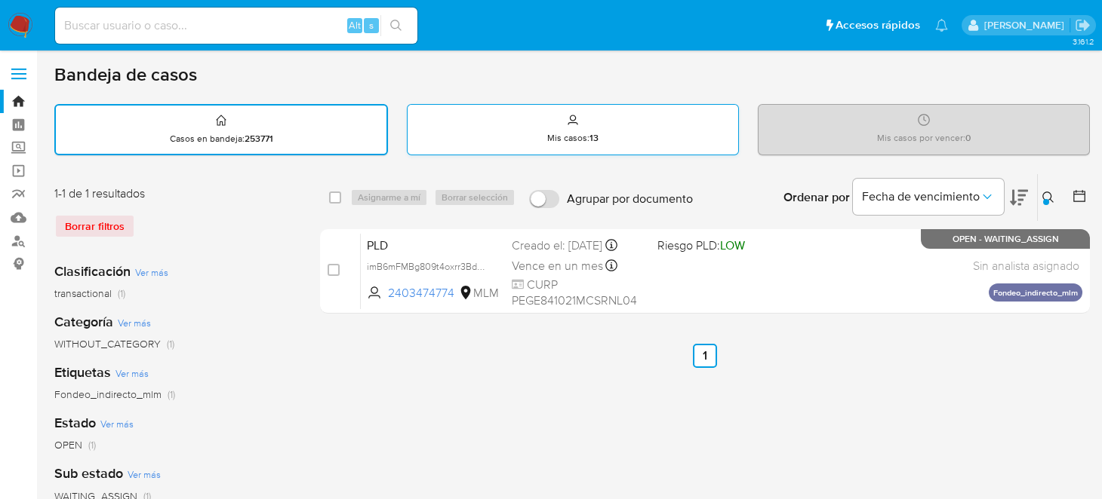
click at [532, 131] on div "Mis casos : 13" at bounding box center [572, 129] width 330 height 48
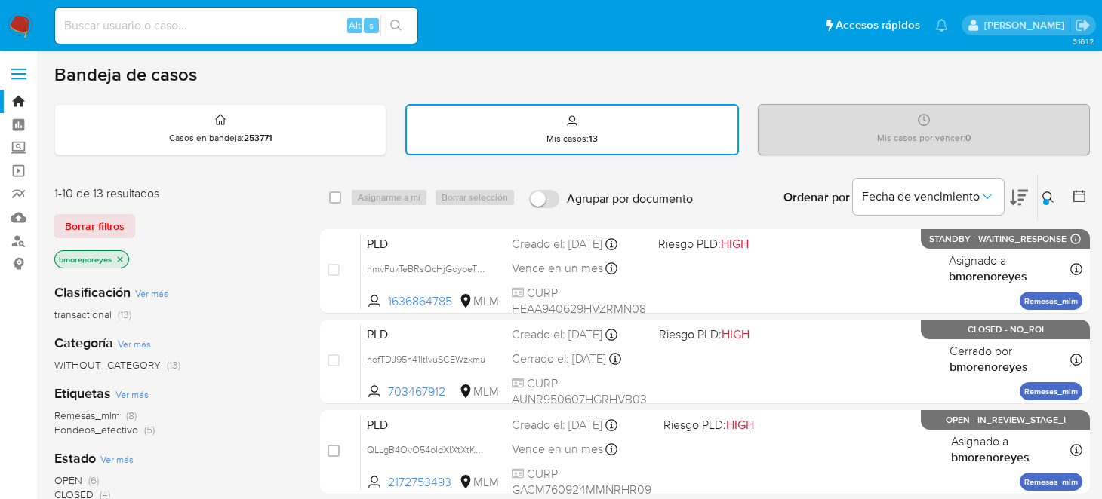
click at [522, 132] on div "Mis casos : 13" at bounding box center [572, 130] width 330 height 48
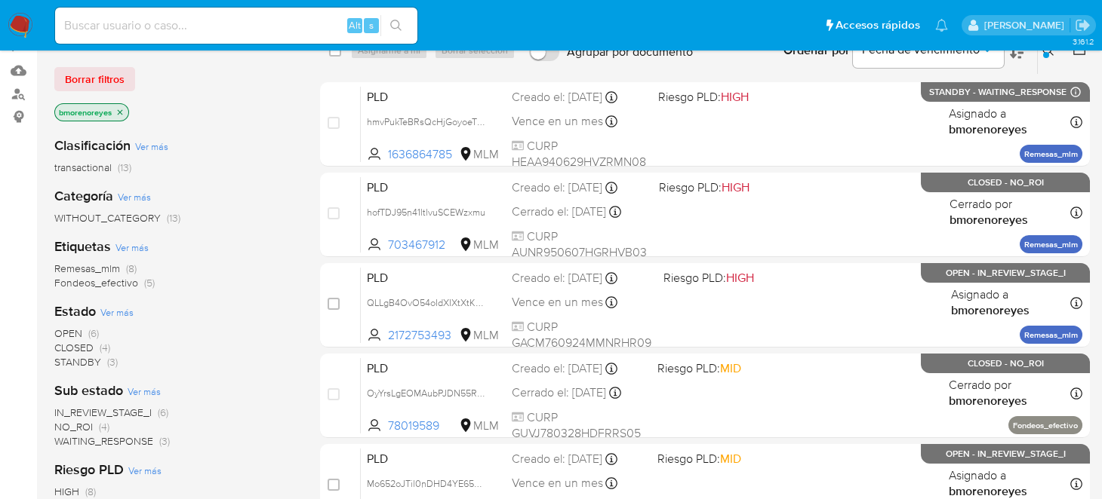
scroll to position [150, 0]
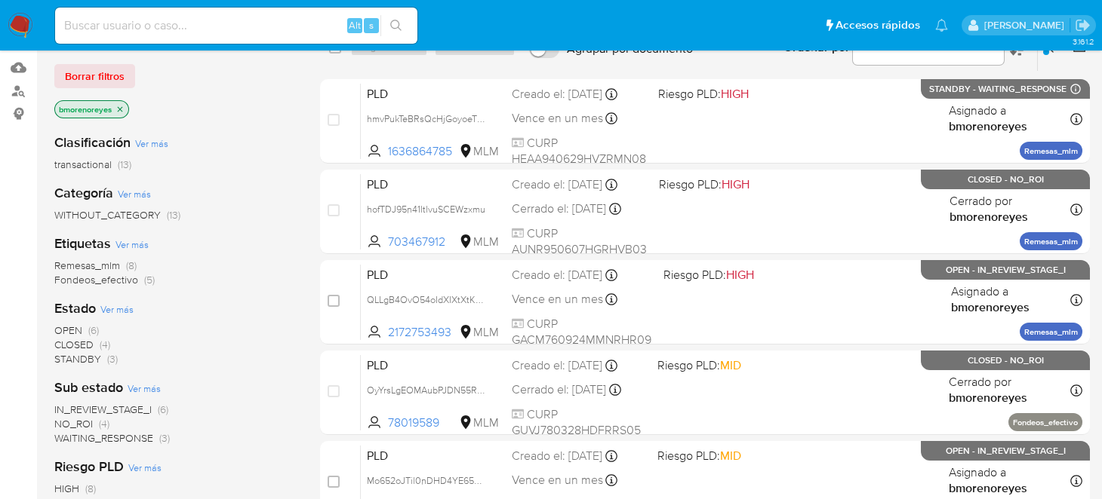
click at [70, 324] on span "OPEN" at bounding box center [68, 330] width 28 height 15
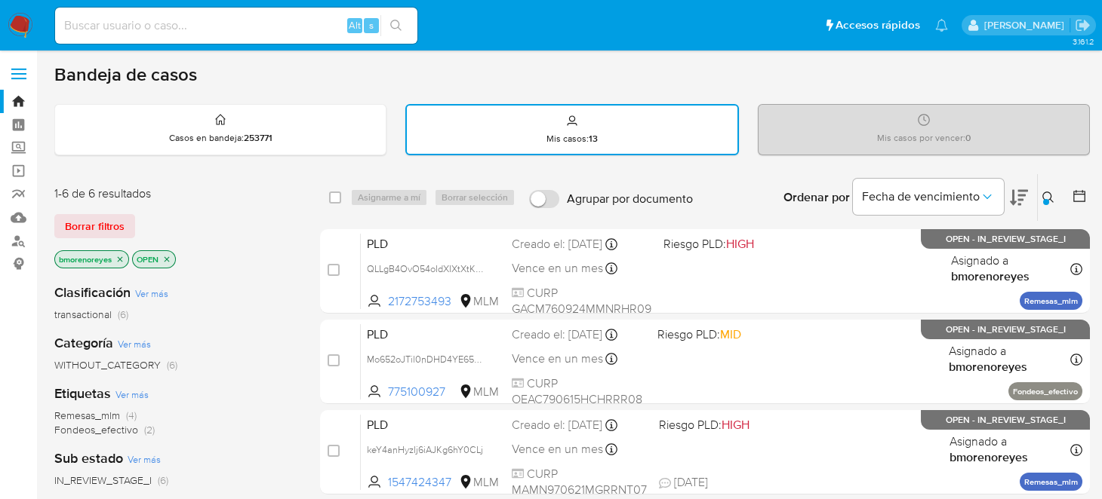
click at [1042, 194] on icon at bounding box center [1048, 198] width 12 height 12
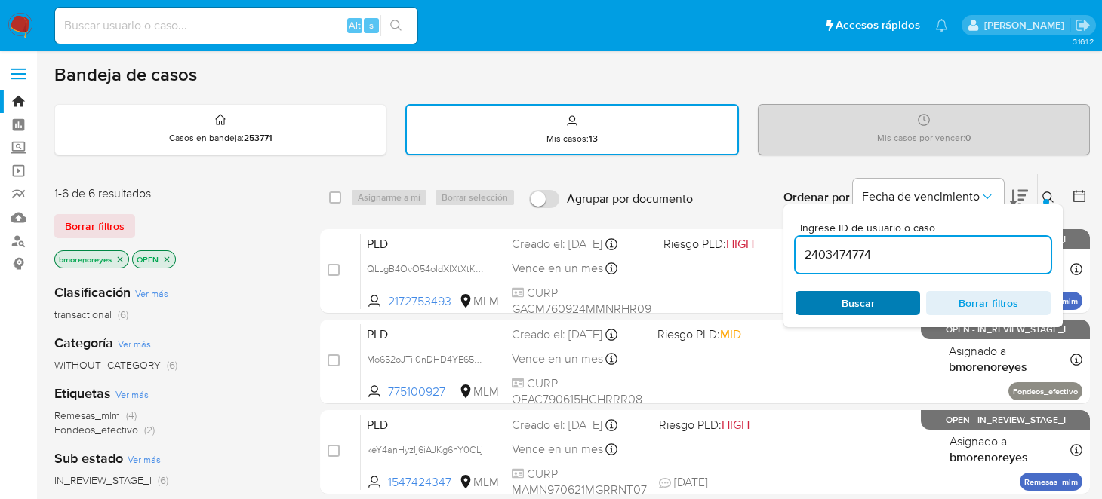
click at [889, 300] on span "Buscar" at bounding box center [857, 303] width 103 height 21
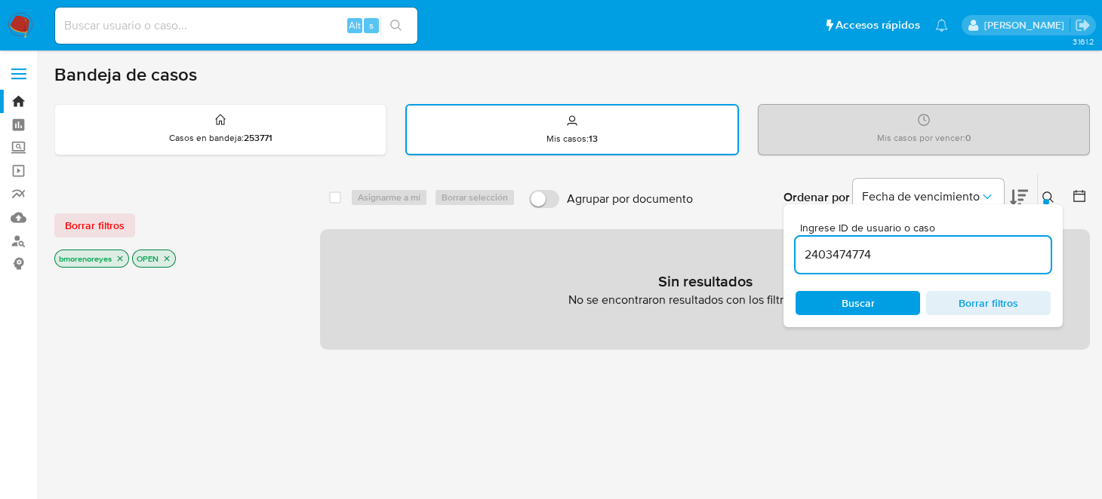
drag, startPoint x: 207, startPoint y: 122, endPoint x: 432, endPoint y: 189, distance: 234.4
click at [207, 121] on div "Casos en bandeja : 253771" at bounding box center [220, 129] width 330 height 48
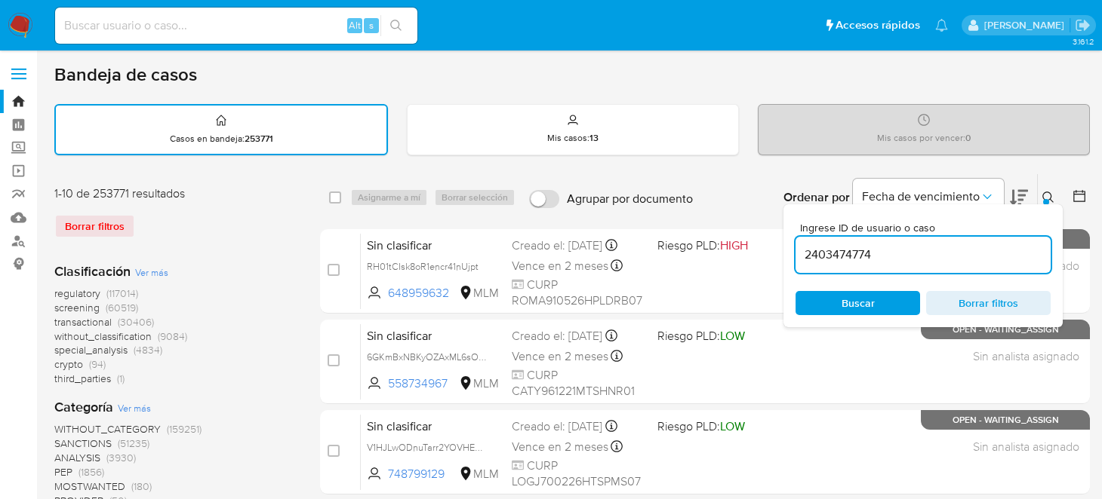
click at [824, 304] on span "Buscar" at bounding box center [857, 303] width 103 height 21
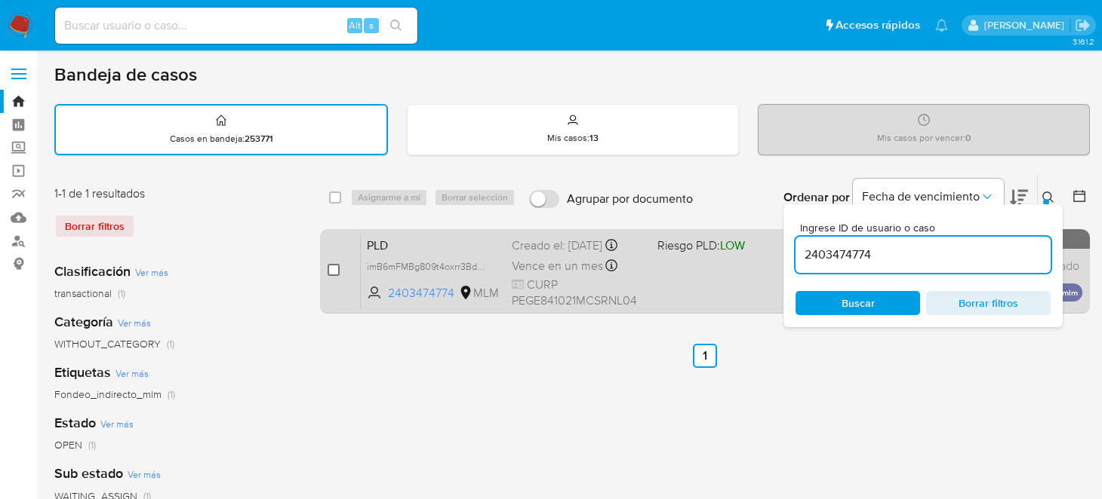
click at [337, 268] on input "checkbox" at bounding box center [333, 270] width 12 height 12
checkbox input "true"
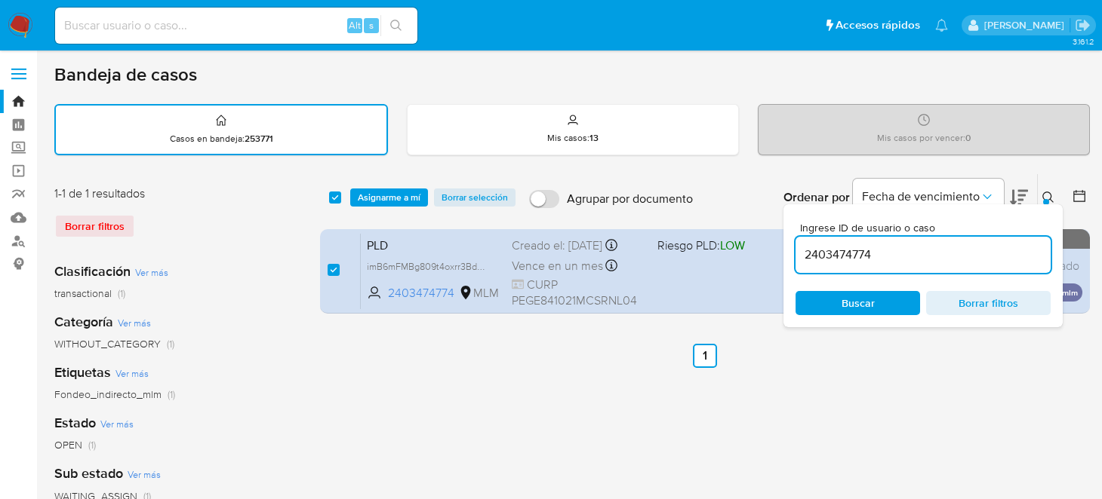
click at [1047, 193] on icon at bounding box center [1048, 198] width 12 height 12
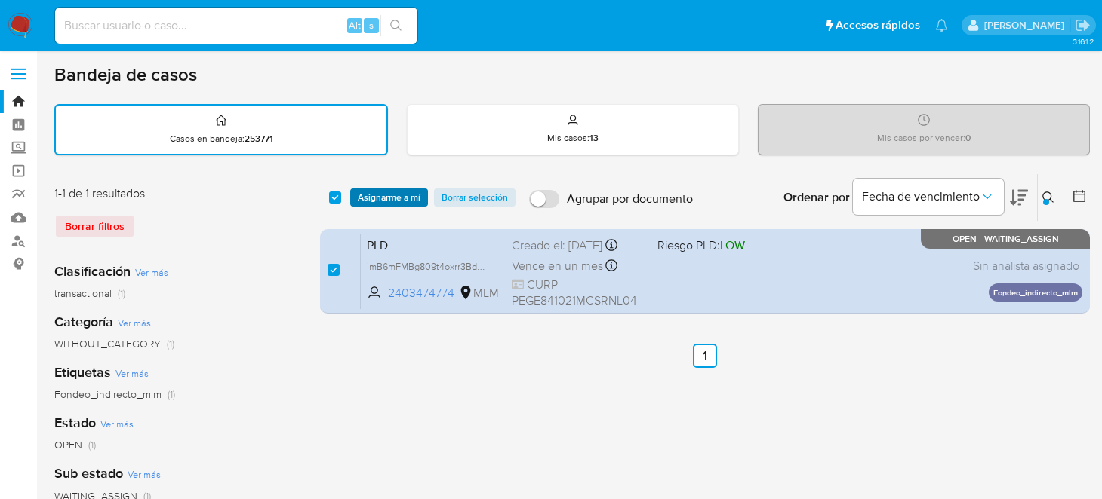
click at [401, 202] on span "Asignarme a mí" at bounding box center [389, 197] width 63 height 15
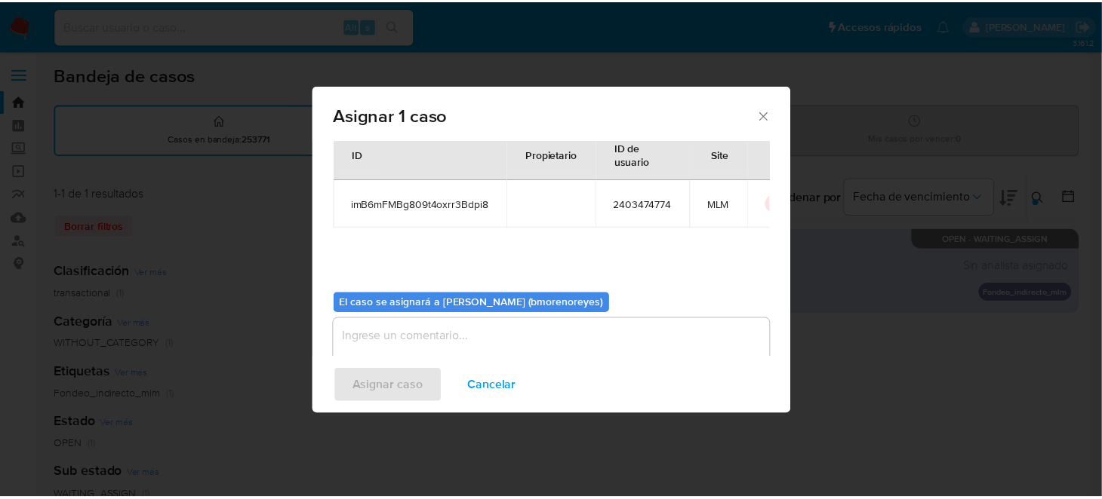
scroll to position [77, 0]
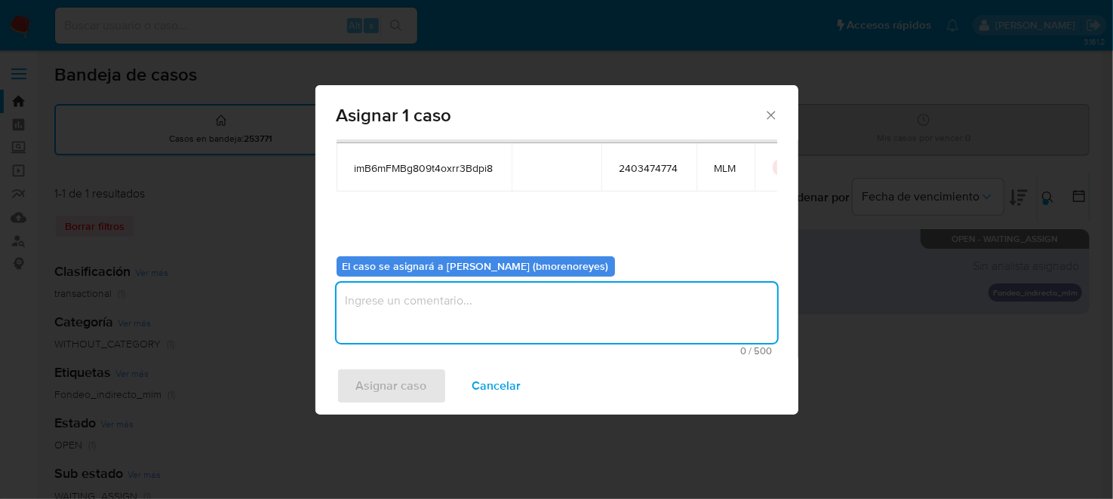
click at [443, 321] on textarea "assign-modal" at bounding box center [557, 313] width 441 height 60
type textarea "BMMR"
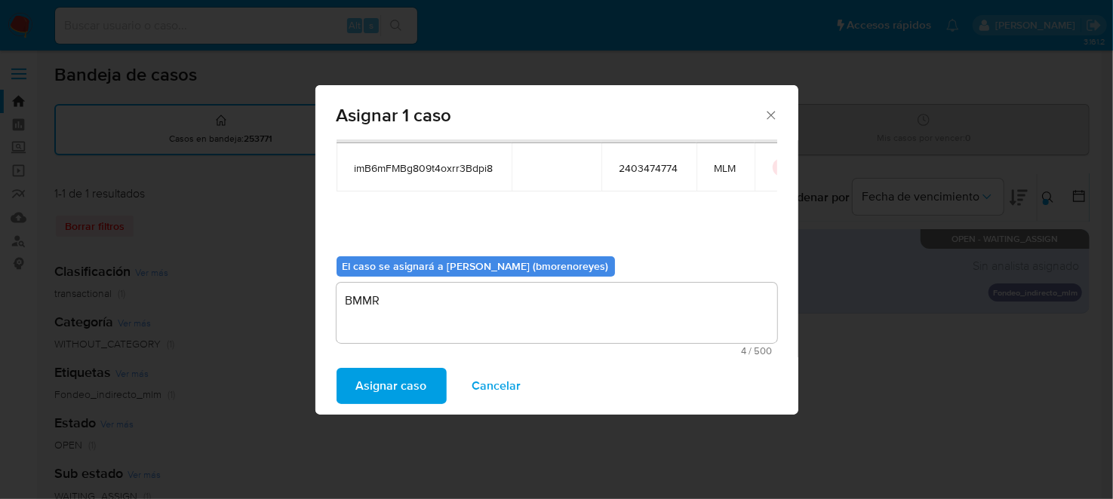
drag, startPoint x: 402, startPoint y: 377, endPoint x: 399, endPoint y: 388, distance: 11.7
click at [399, 388] on span "Asignar caso" at bounding box center [391, 386] width 71 height 33
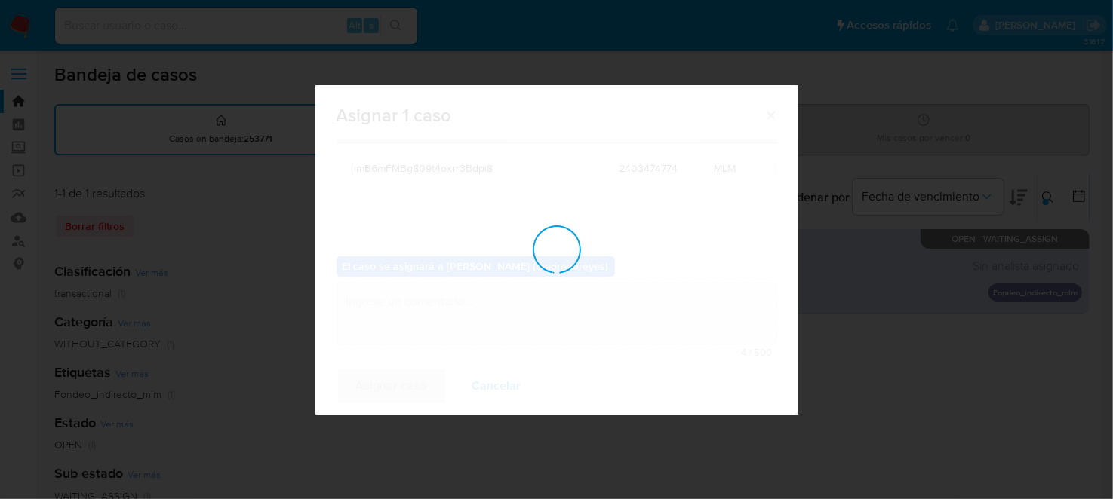
checkbox input "false"
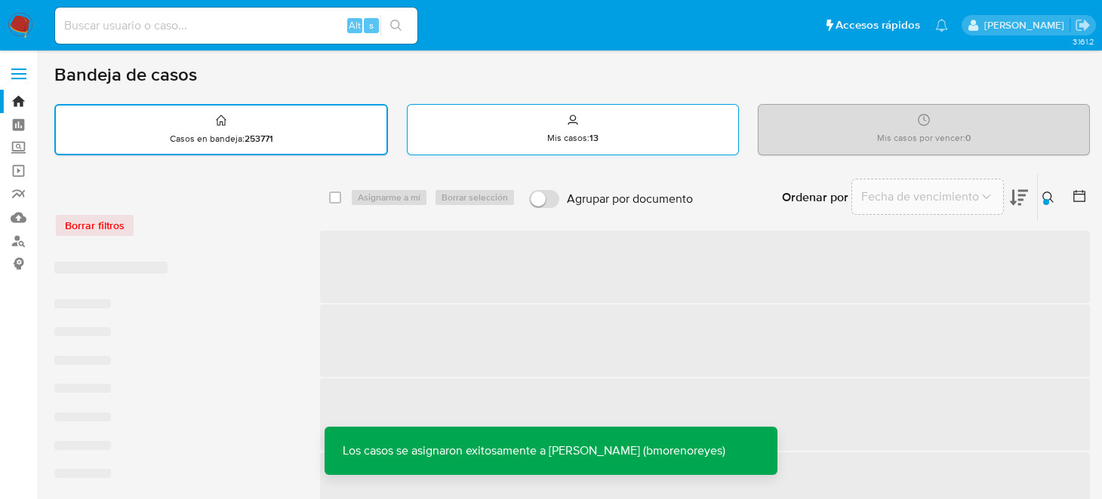
click at [555, 118] on div "Mis casos : 13" at bounding box center [572, 129] width 330 height 48
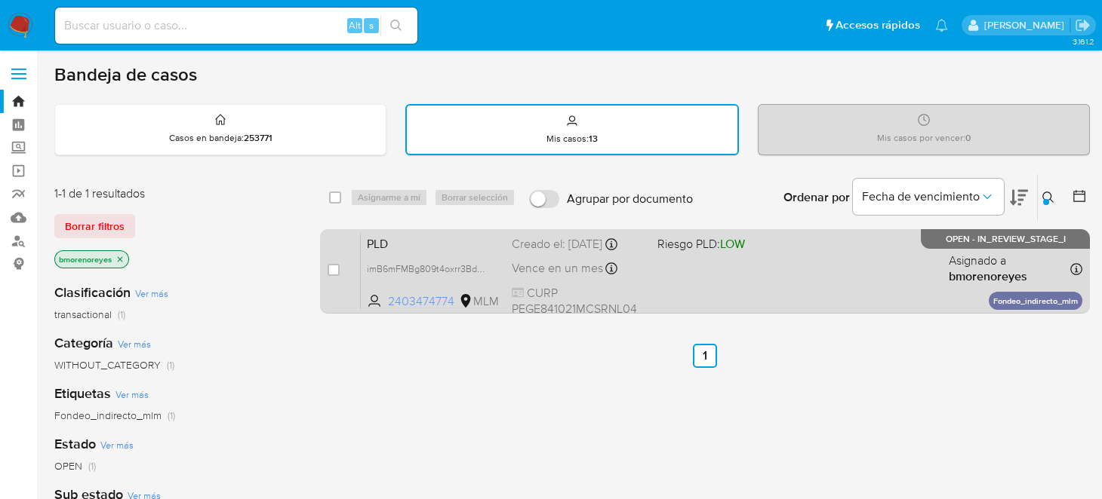
click at [412, 300] on span "2403474774" at bounding box center [422, 302] width 68 height 17
click at [418, 266] on span "imB6mFMBg809t4oxrr3Bdpi8" at bounding box center [428, 268] width 123 height 17
click at [783, 269] on div "PLD imB6mFMBg809t4oxrr3Bdpi8 Copiado Copiado 2403474774 MLM Riesgo PLD: LOW Cre…" at bounding box center [721, 271] width 721 height 76
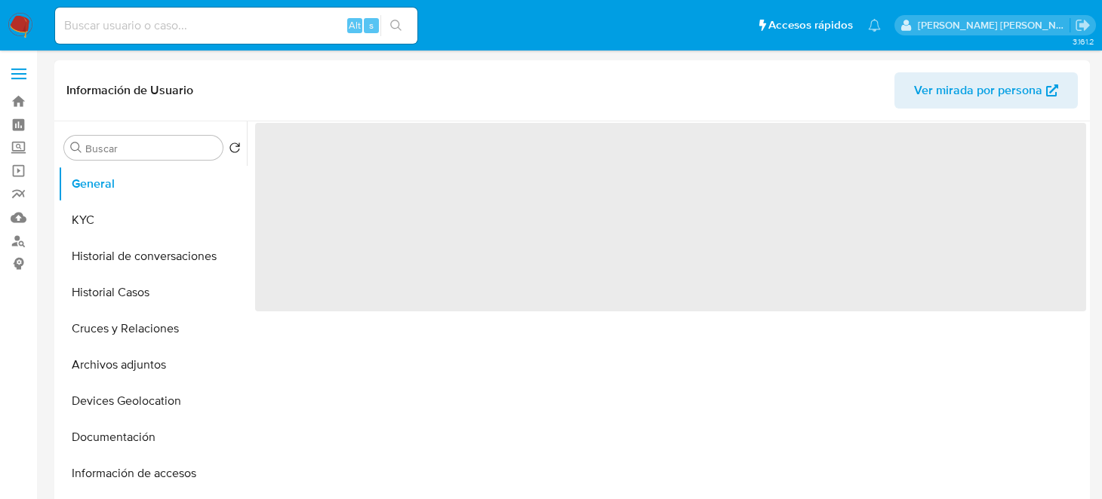
select select "10"
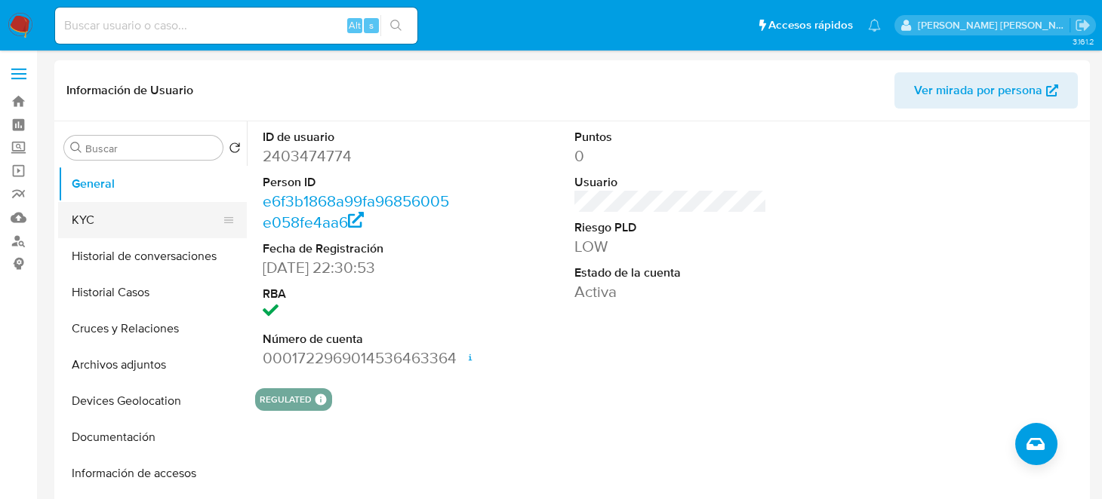
drag, startPoint x: 78, startPoint y: 209, endPoint x: 81, endPoint y: 217, distance: 8.8
click at [77, 209] on button "KYC" at bounding box center [146, 220] width 177 height 36
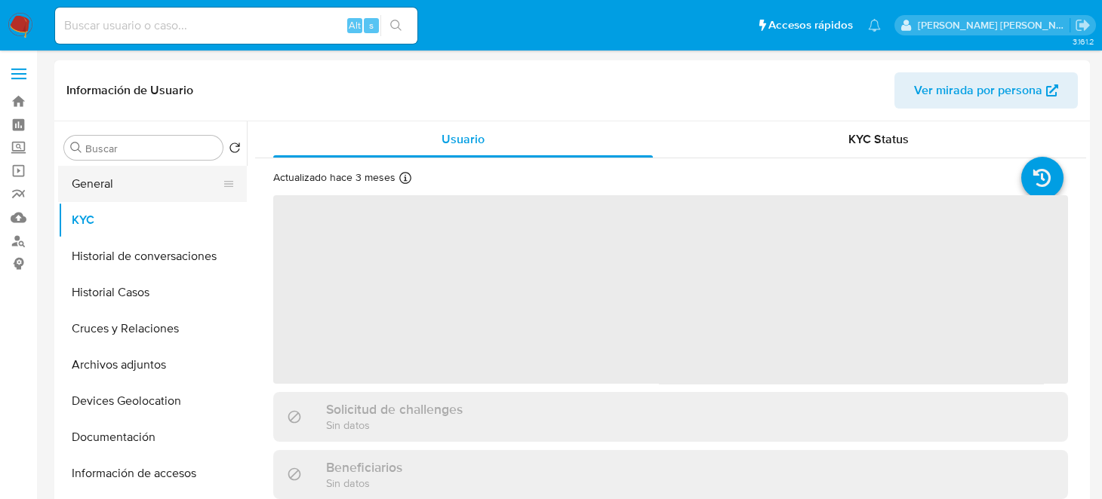
click at [134, 192] on button "General" at bounding box center [146, 184] width 177 height 36
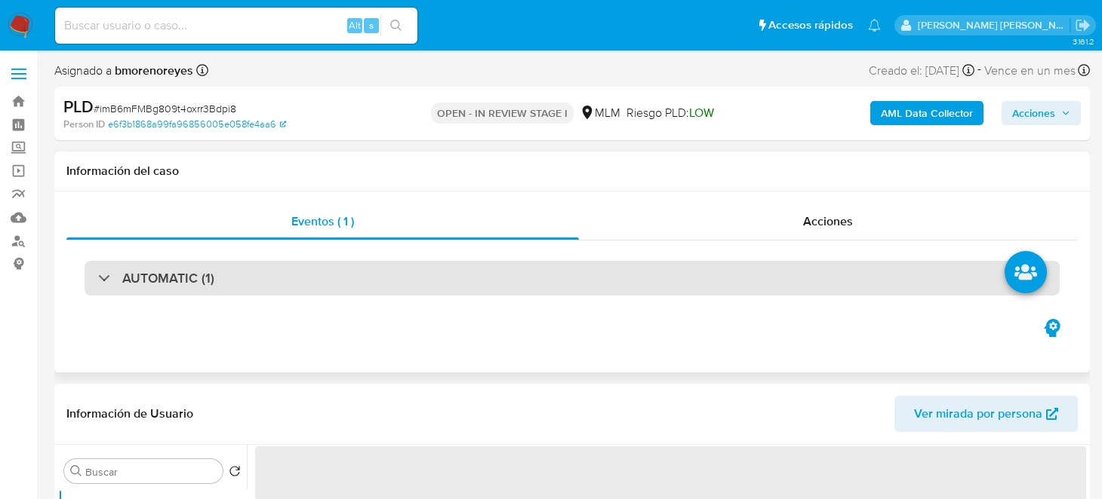
select select "10"
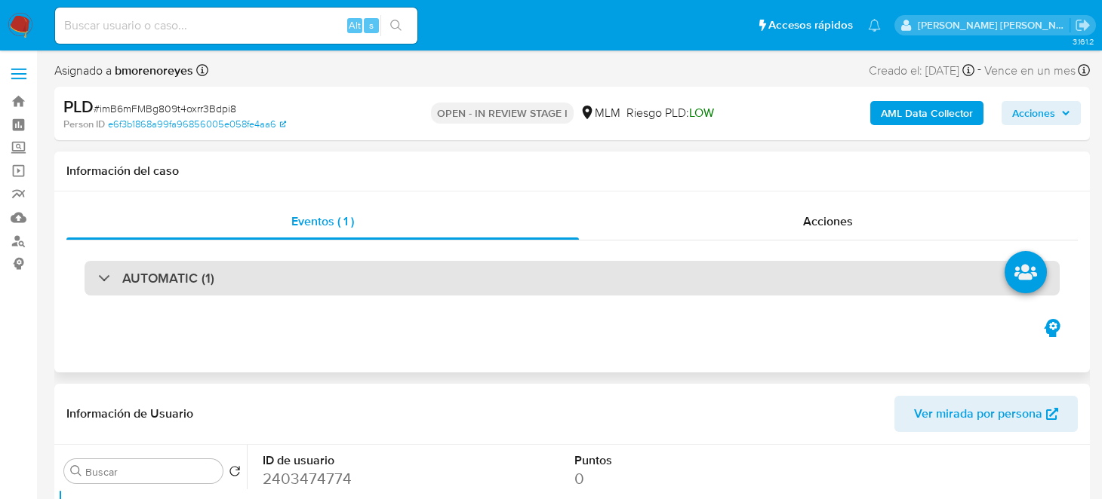
click at [243, 287] on div "AUTOMATIC (1)" at bounding box center [572, 278] width 975 height 35
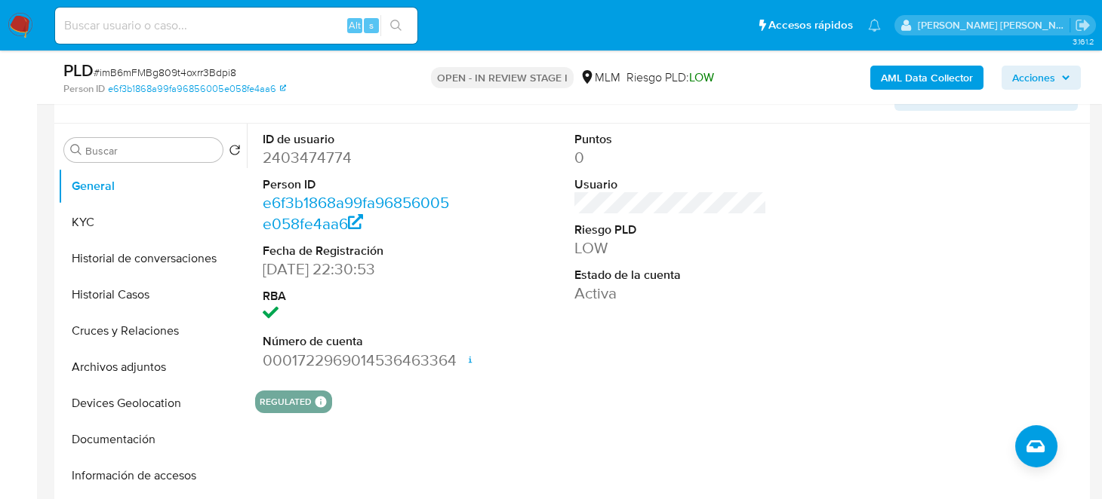
scroll to position [527, 0]
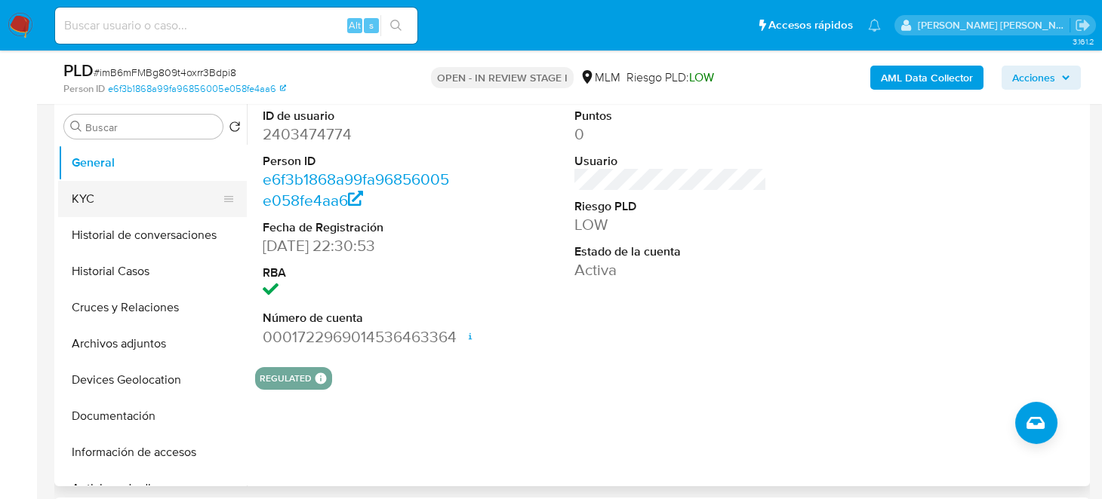
click at [110, 200] on button "KYC" at bounding box center [146, 199] width 177 height 36
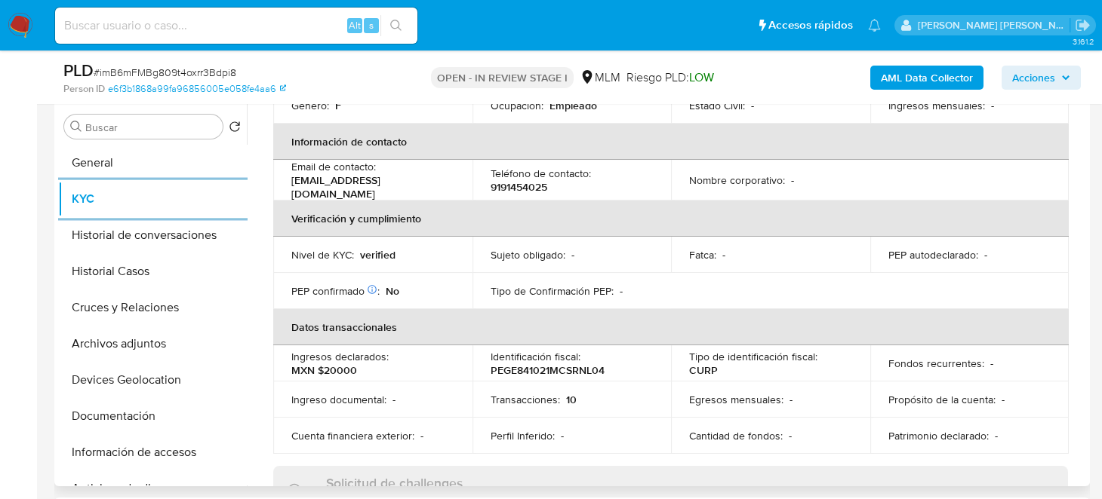
scroll to position [302, 0]
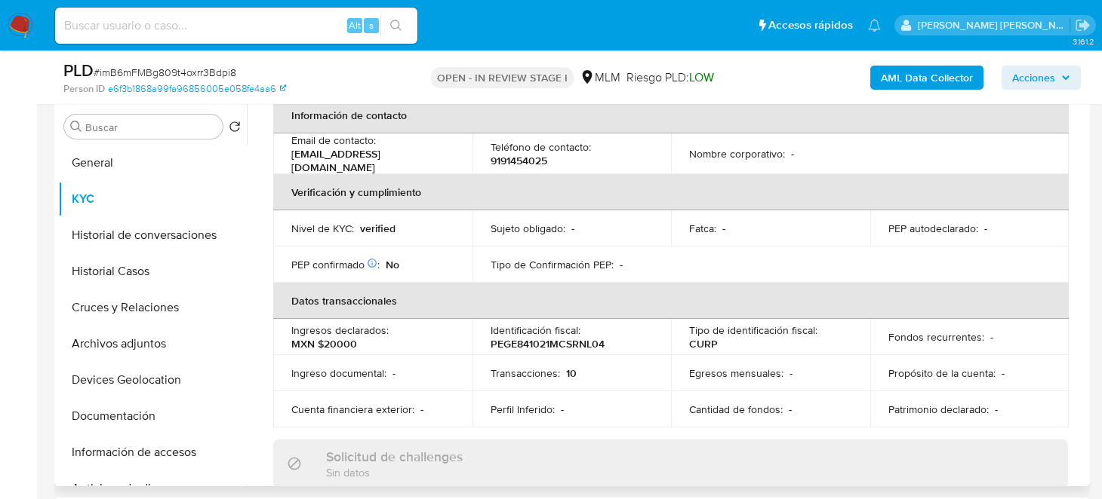
drag, startPoint x: 590, startPoint y: 283, endPoint x: 580, endPoint y: 253, distance: 31.7
click at [591, 283] on th "Datos transaccionales" at bounding box center [670, 301] width 795 height 36
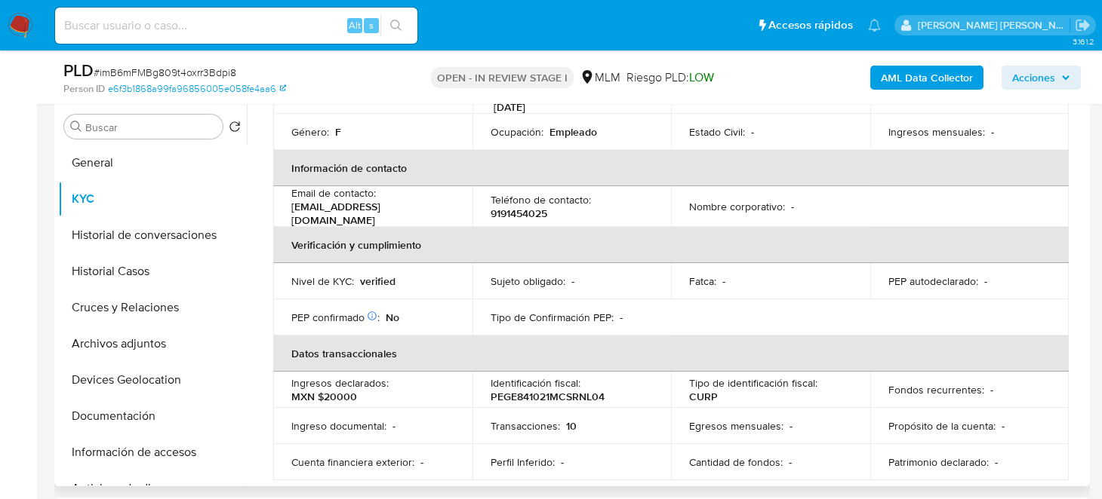
scroll to position [226, 0]
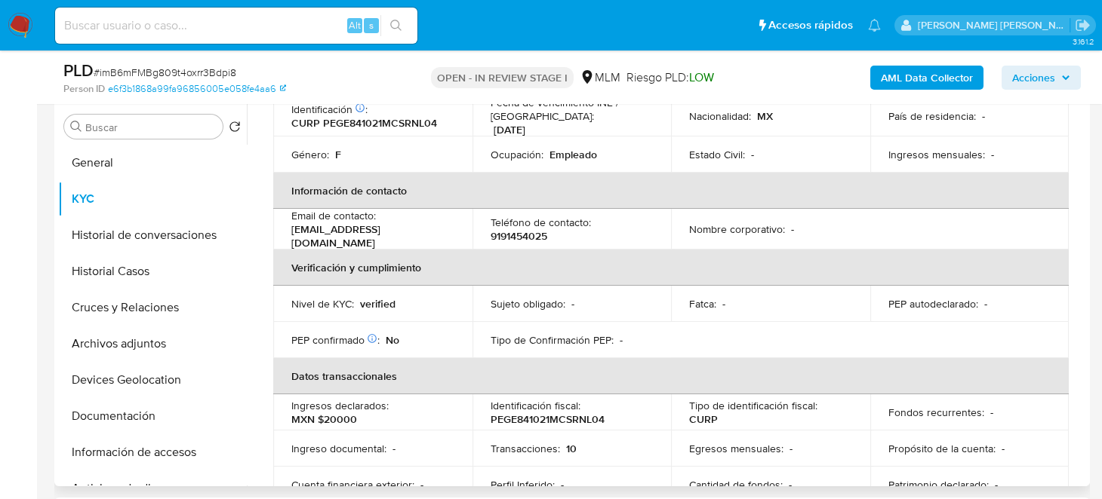
click at [520, 229] on p "9191454025" at bounding box center [518, 236] width 57 height 14
drag, startPoint x: 398, startPoint y: 223, endPoint x: 295, endPoint y: 228, distance: 103.5
click at [287, 228] on td "Email de contacto : [EMAIL_ADDRESS][DOMAIN_NAME]" at bounding box center [372, 229] width 199 height 41
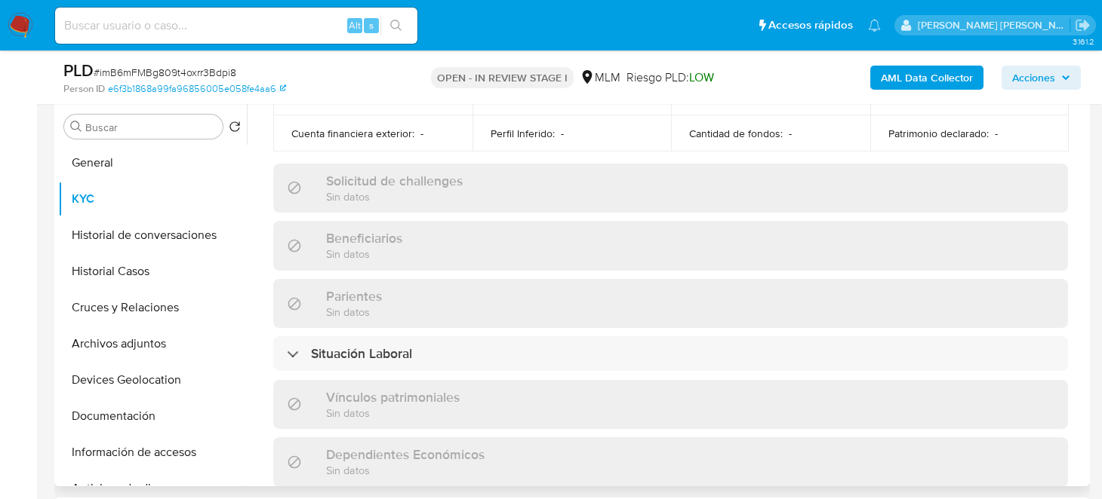
scroll to position [604, 0]
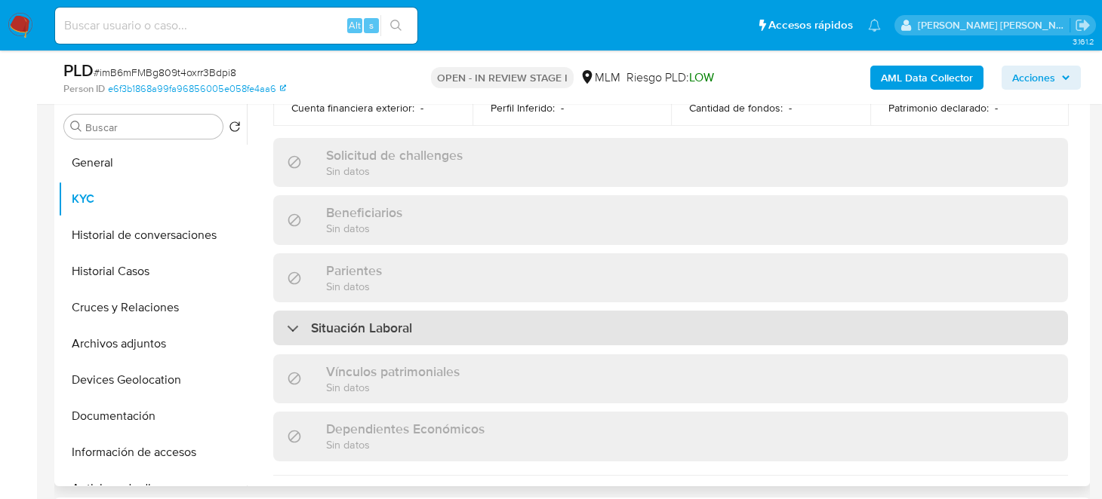
click at [327, 320] on h3 "Situación Laboral" at bounding box center [361, 328] width 101 height 17
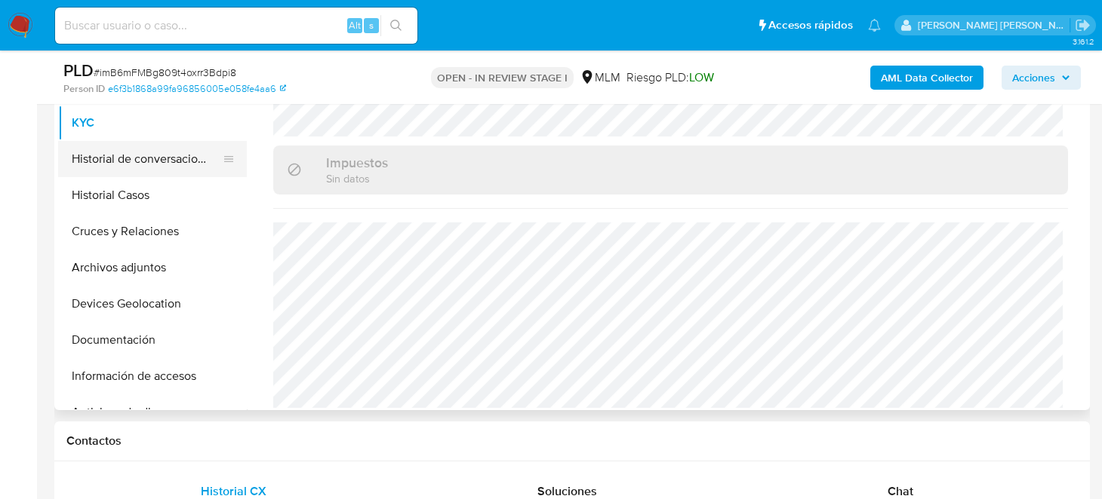
click at [152, 171] on button "Historial de conversaciones" at bounding box center [146, 159] width 177 height 36
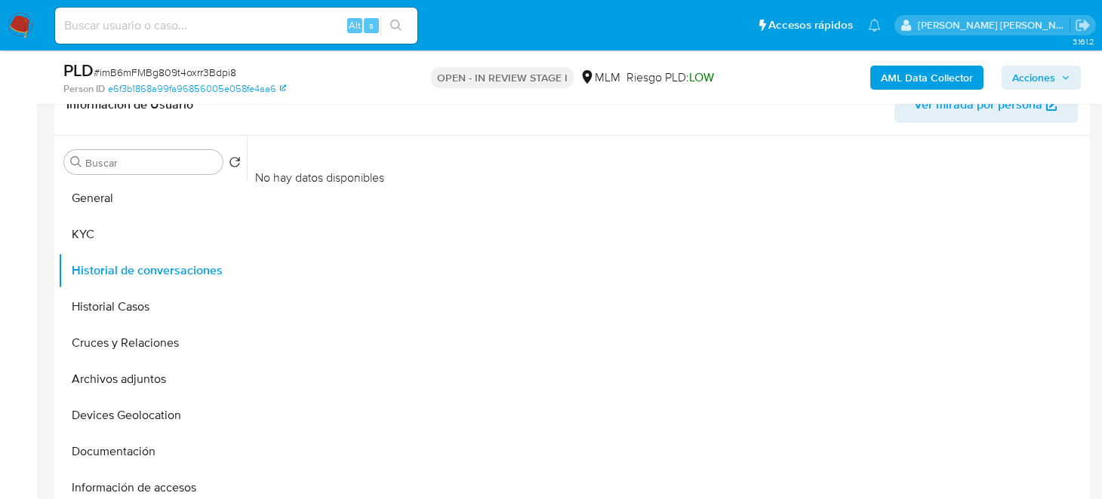
scroll to position [377, 0]
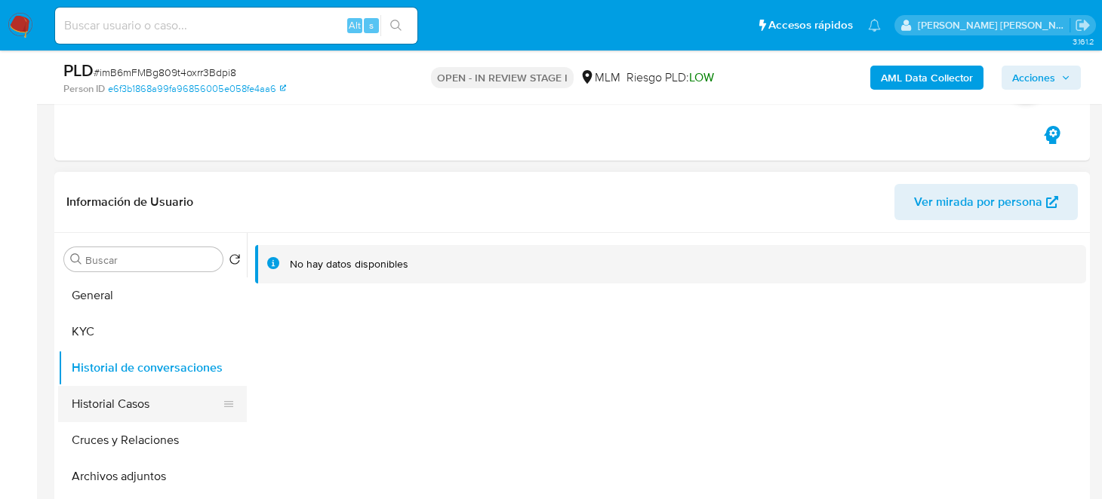
click at [157, 401] on button "Historial Casos" at bounding box center [146, 404] width 177 height 36
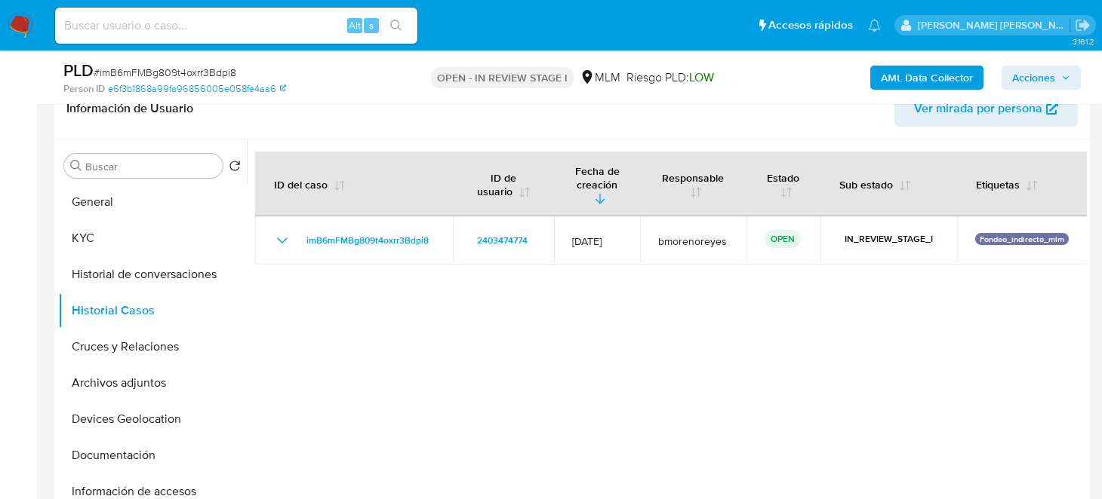
scroll to position [527, 0]
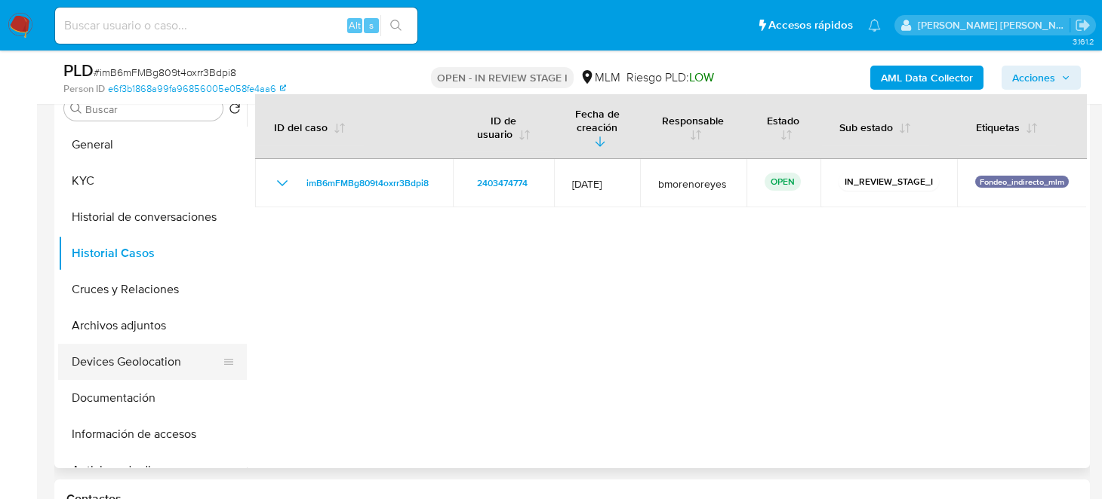
click at [132, 370] on button "Devices Geolocation" at bounding box center [146, 362] width 177 height 36
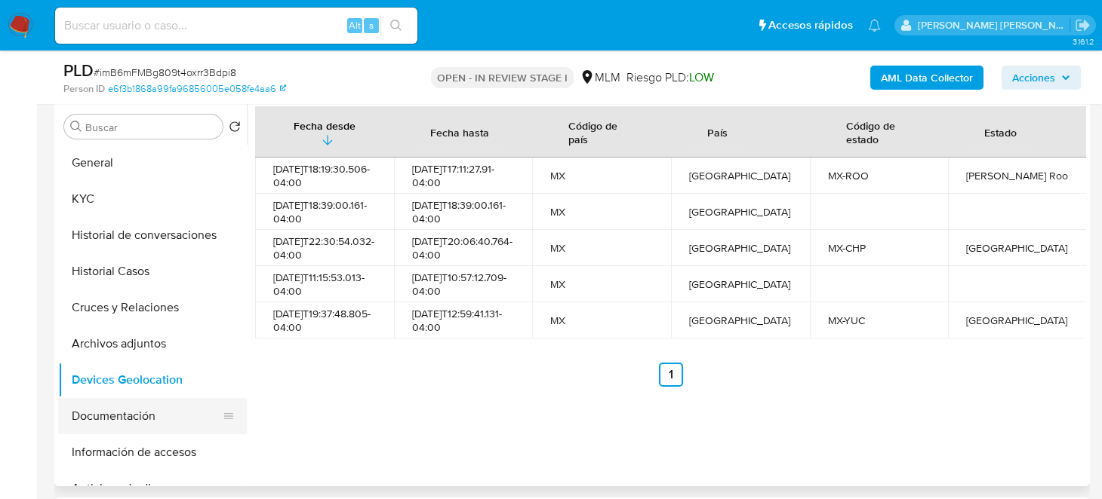
click at [115, 412] on button "Documentación" at bounding box center [146, 416] width 177 height 36
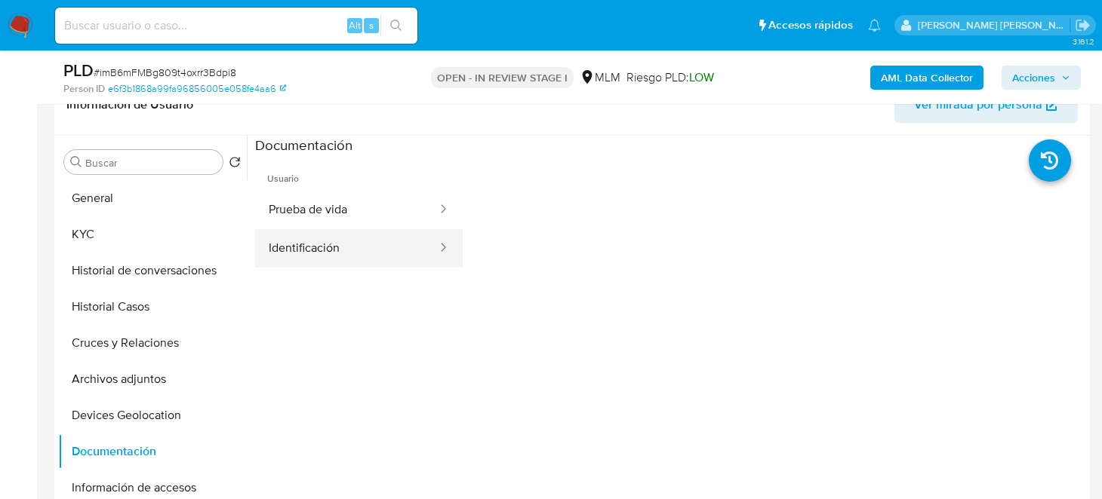
scroll to position [452, 0]
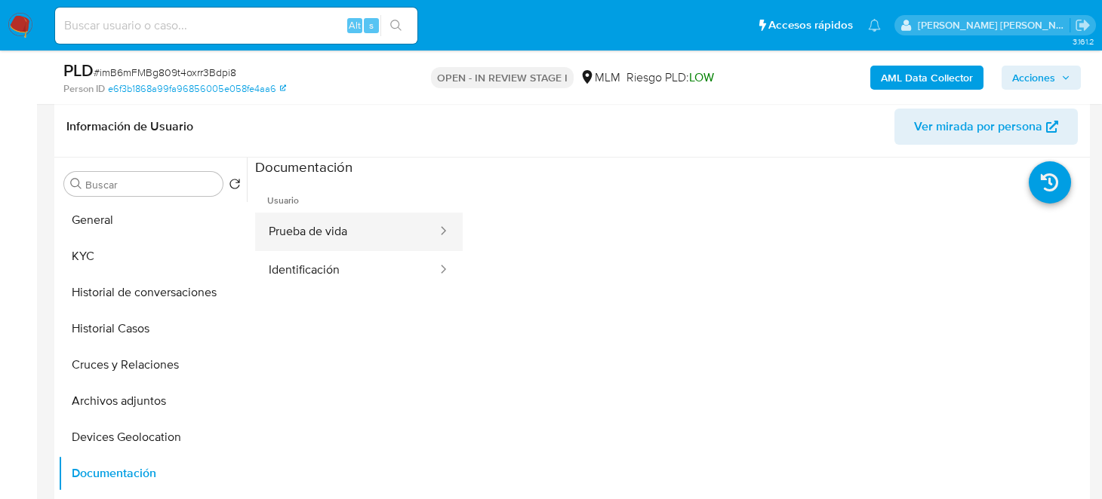
click at [352, 236] on button "Prueba de vida" at bounding box center [346, 232] width 183 height 38
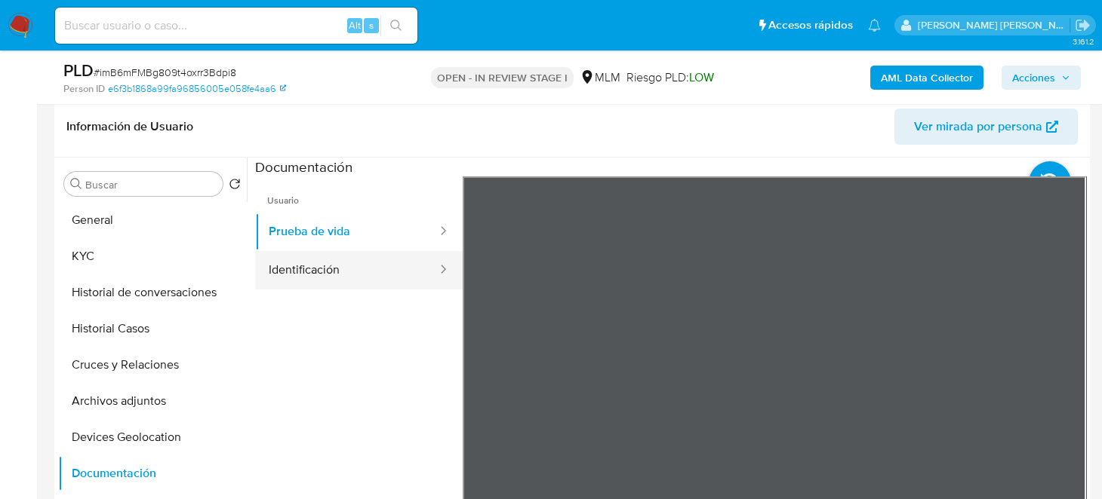
click at [278, 264] on button "Identificación" at bounding box center [346, 270] width 183 height 38
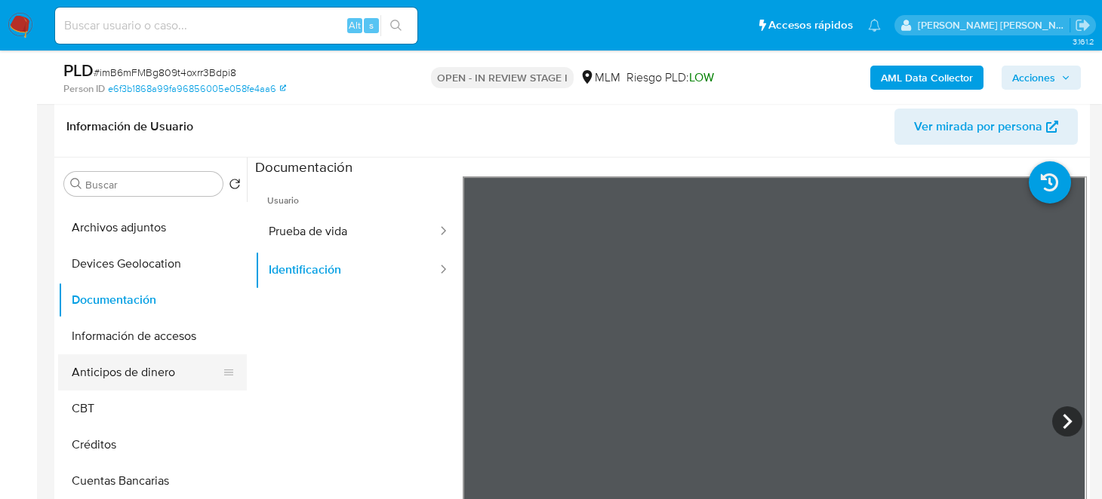
scroll to position [226, 0]
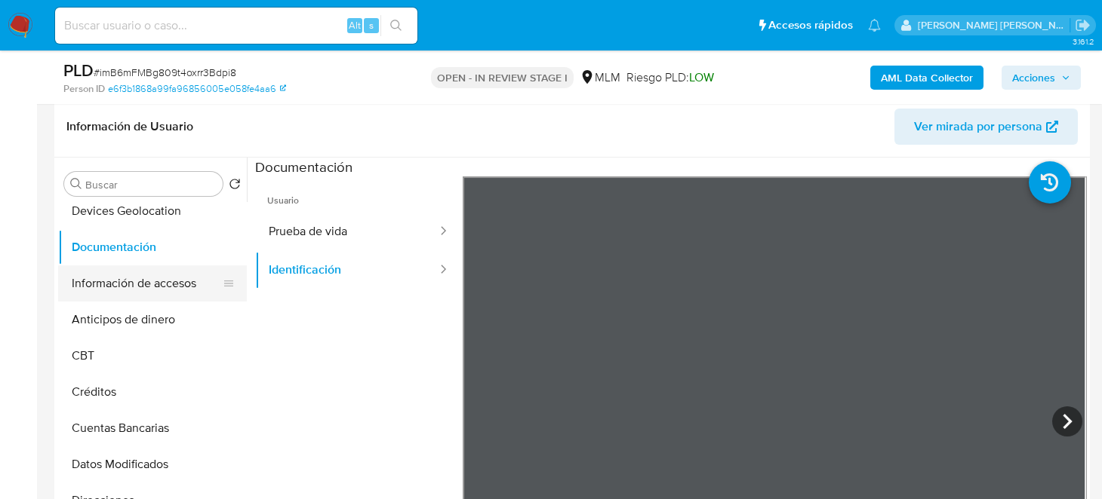
click at [142, 278] on button "Información de accesos" at bounding box center [146, 284] width 177 height 36
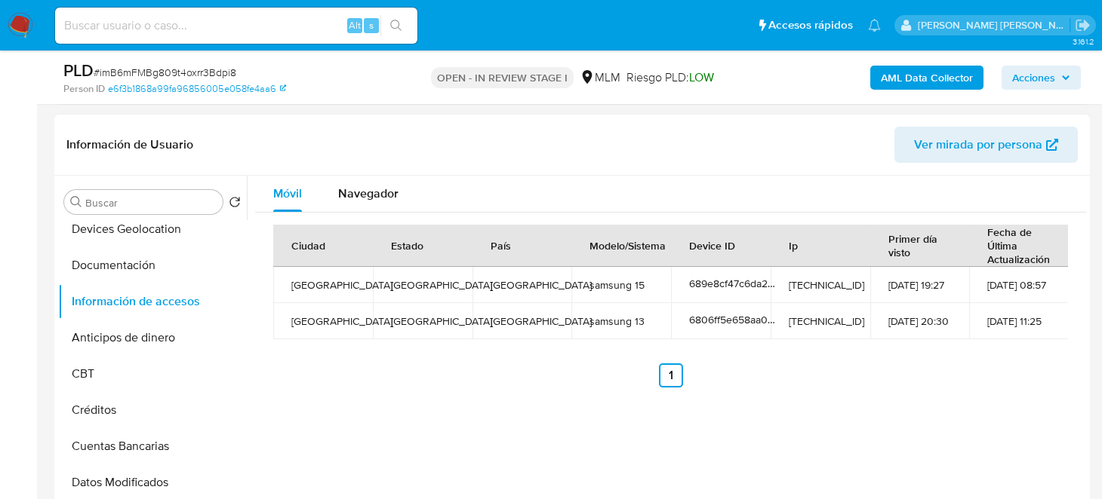
click at [547, 386] on div "Ciudad Estado País Modelo/Sistema Device ID Ip Primer día visto Fecha de Última…" at bounding box center [670, 306] width 831 height 187
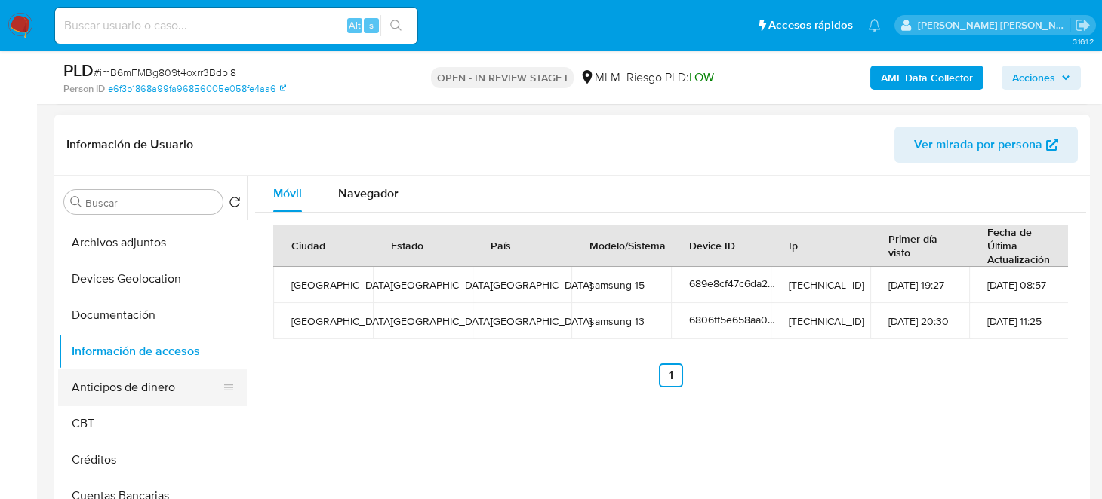
scroll to position [150, 0]
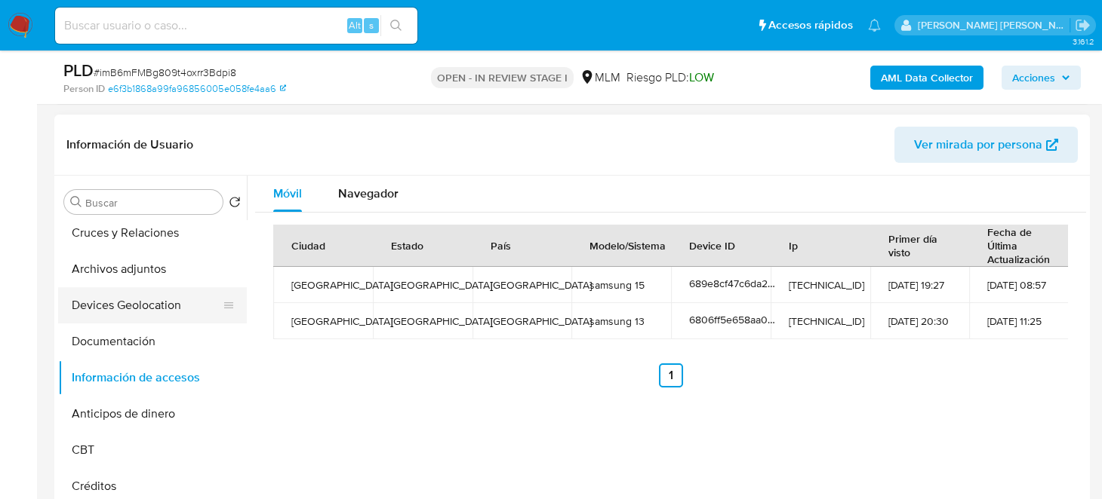
click at [169, 314] on button "Devices Geolocation" at bounding box center [146, 305] width 177 height 36
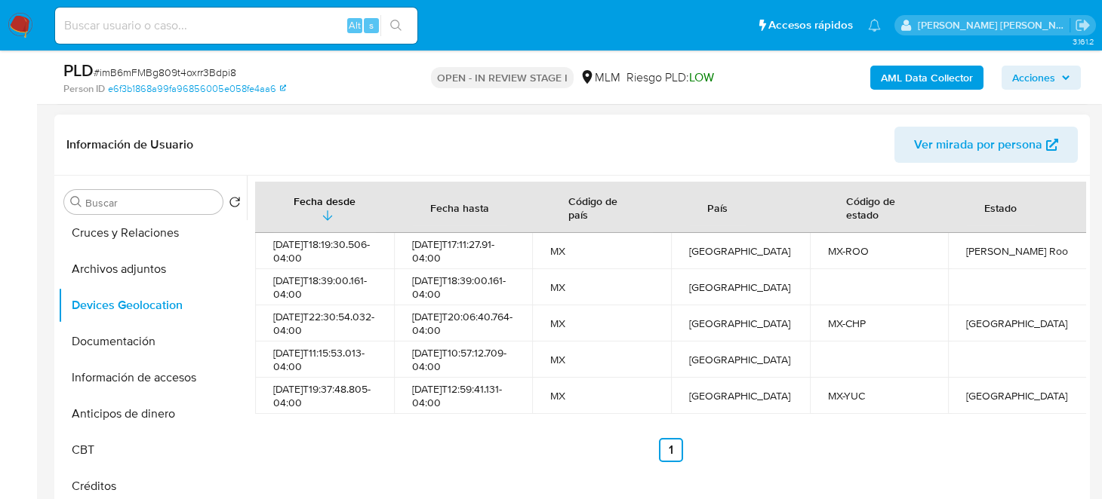
click at [486, 445] on div "Fecha desde [GEOGRAPHIC_DATA] hasta Código de país País Código de estado Estado…" at bounding box center [670, 322] width 831 height 281
click at [69, 39] on div "Alt s" at bounding box center [236, 26] width 362 height 36
click at [90, 28] on input at bounding box center [236, 26] width 362 height 20
paste input "1840023659"
type input "1840023659"
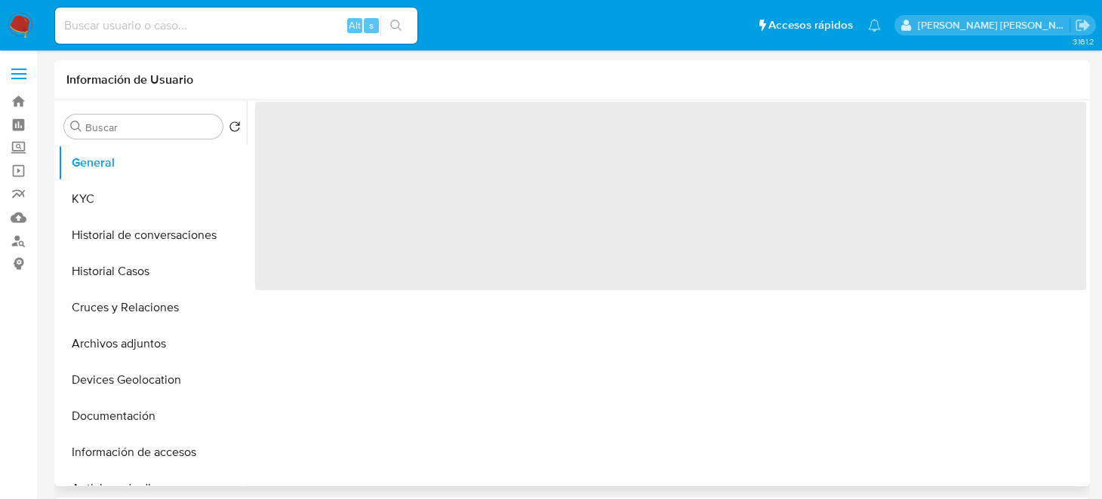
select select "10"
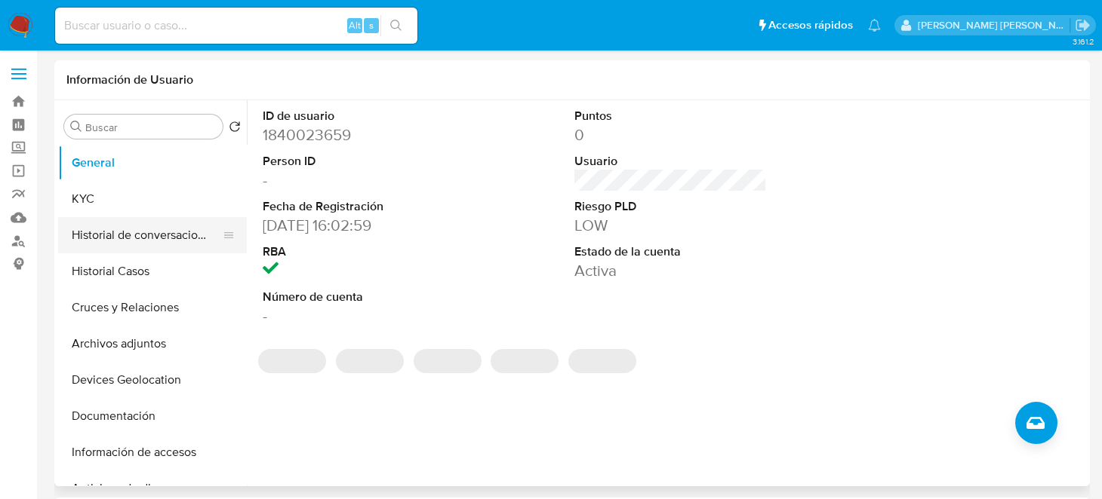
drag, startPoint x: 61, startPoint y: 189, endPoint x: 198, endPoint y: 231, distance: 143.5
click at [61, 189] on button "KYC" at bounding box center [152, 199] width 189 height 36
